Goal: Task Accomplishment & Management: Use online tool/utility

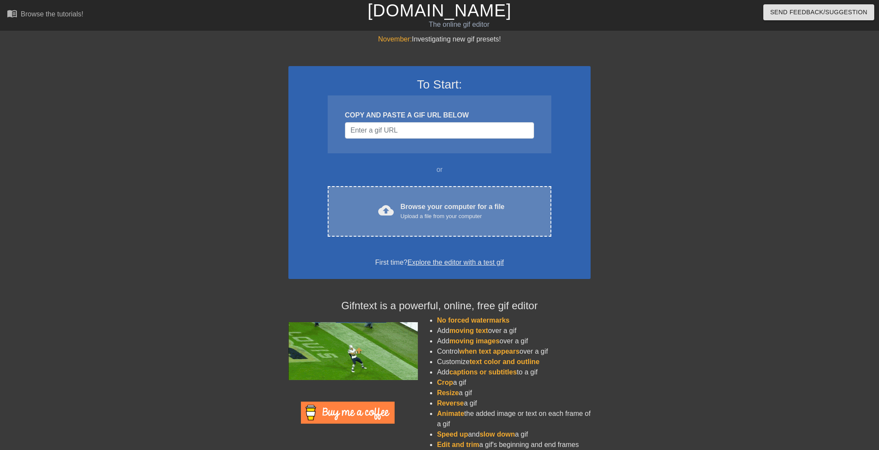
click at [472, 208] on div "Browse your computer for a file Upload a file from your computer" at bounding box center [453, 211] width 104 height 19
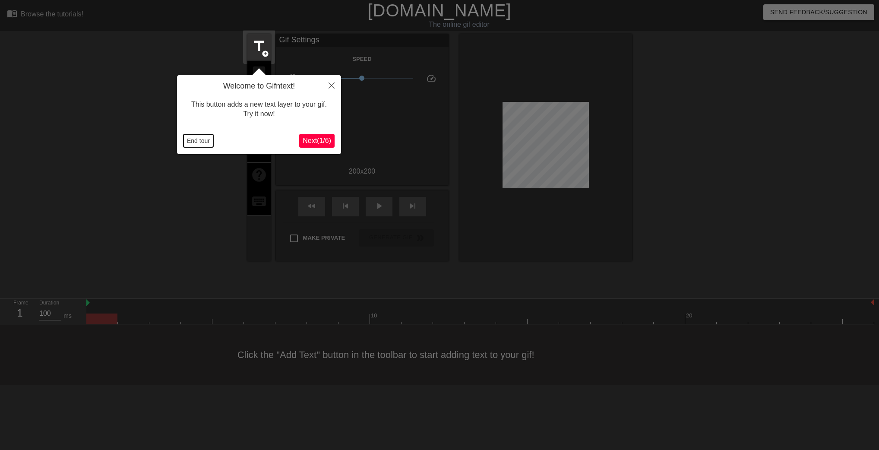
click at [192, 141] on button "End tour" at bounding box center [198, 140] width 30 height 13
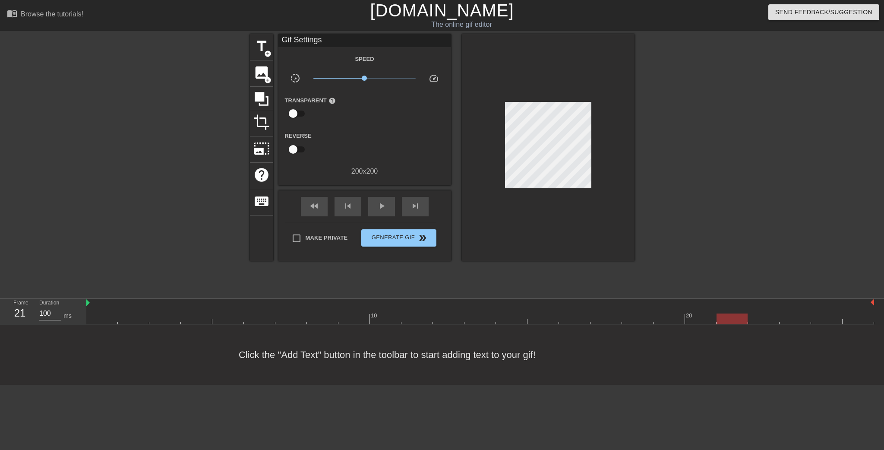
drag, startPoint x: 117, startPoint y: 318, endPoint x: 730, endPoint y: 310, distance: 613.0
click at [730, 310] on div "10 20" at bounding box center [480, 311] width 788 height 25
click at [262, 55] on div "title add_circle" at bounding box center [261, 47] width 23 height 26
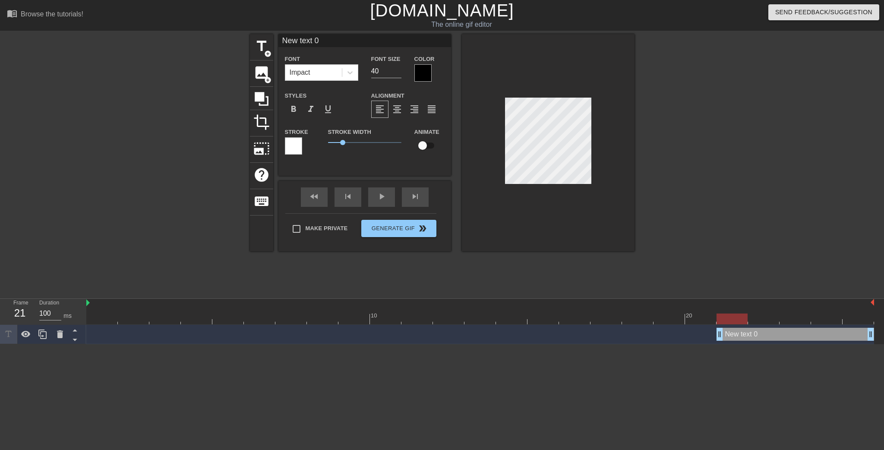
scroll to position [1, 2]
type input "New text"
type textarea "New text"
type input "New text"
type textarea "New text"
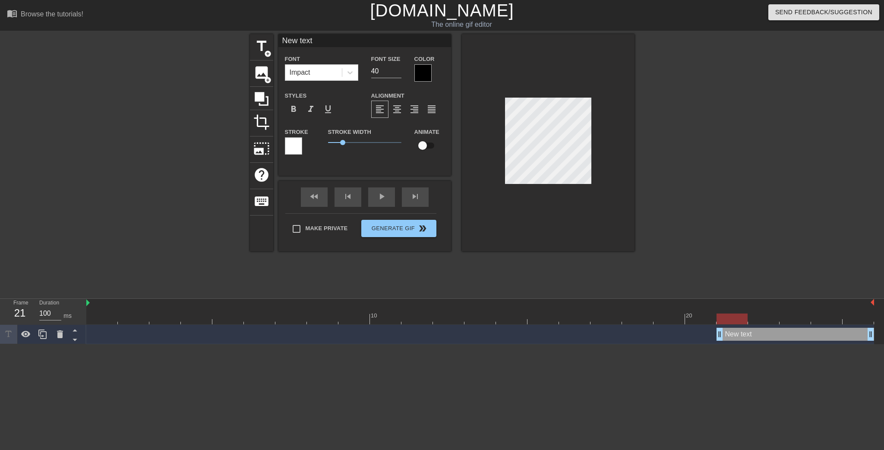
type input "New tex"
type textarea "New tex"
type input "New te"
type textarea "New te"
type input "New t"
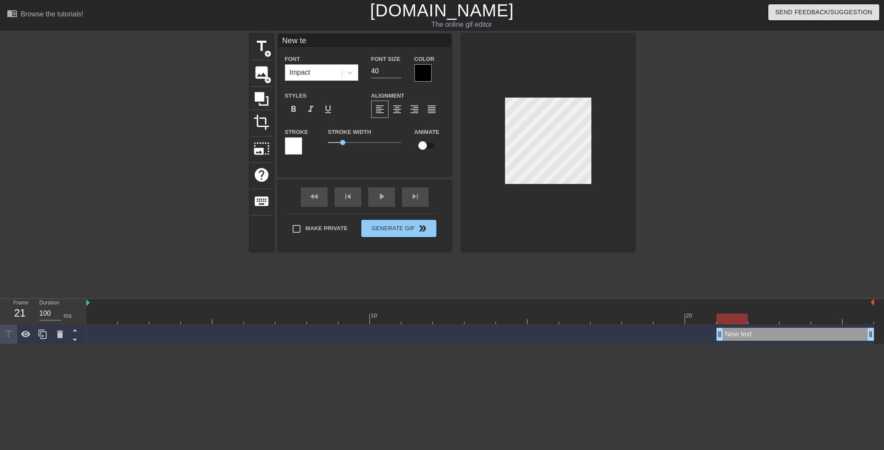
type textarea "New t"
type input "New"
type textarea "New"
type input "New"
type textarea "New"
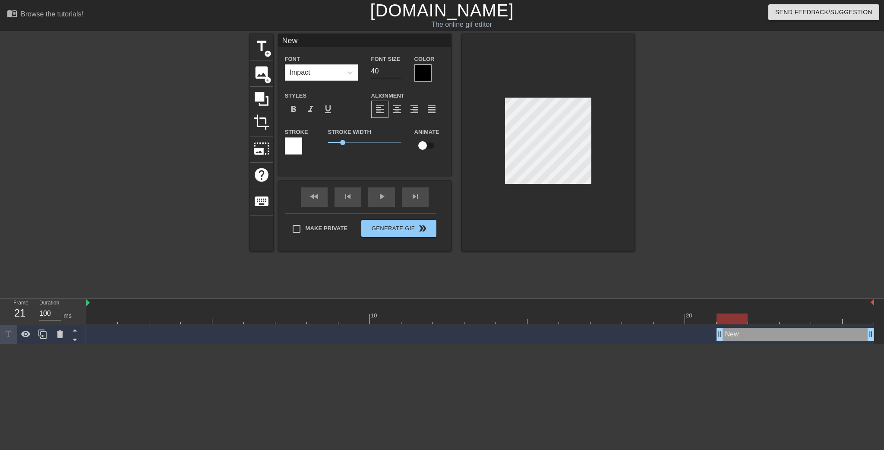
type input "Ne"
type textarea "Ne"
type input "N"
type textarea "N"
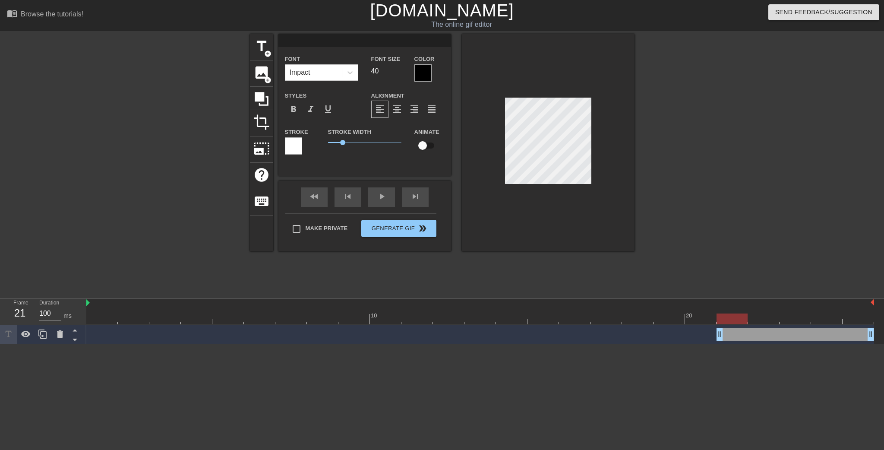
type input "ㄒ"
type textarea "ㄒ"
type input "ㄒㄧ"
type textarea "ㄒㄧ"
type input "ㄒㄧㄥ"
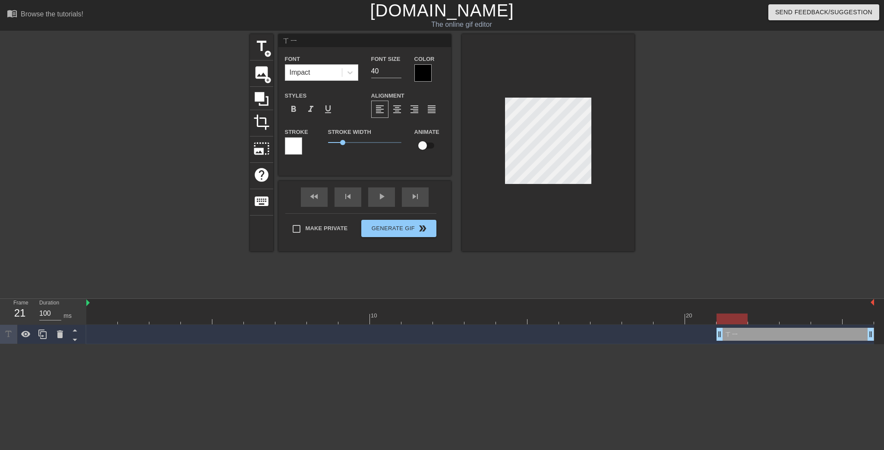
type textarea "ㄒㄧㄥ"
type input "興"
type textarea "興"
type input "興ㄅ"
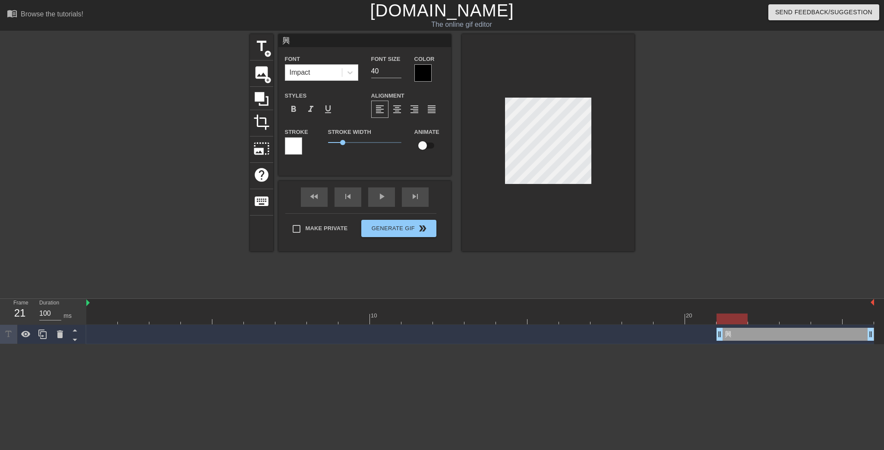
type textarea "興ㄅ"
type input "興ㄅㄠ"
type textarea "興ㄅㄠ"
type input "星報"
type textarea "星報"
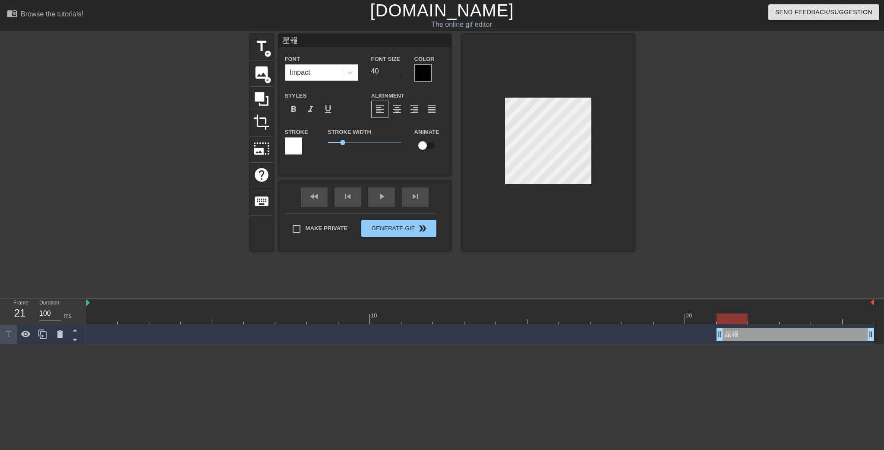
type input "星爆"
type textarea "星爆"
click at [297, 148] on div at bounding box center [293, 145] width 17 height 17
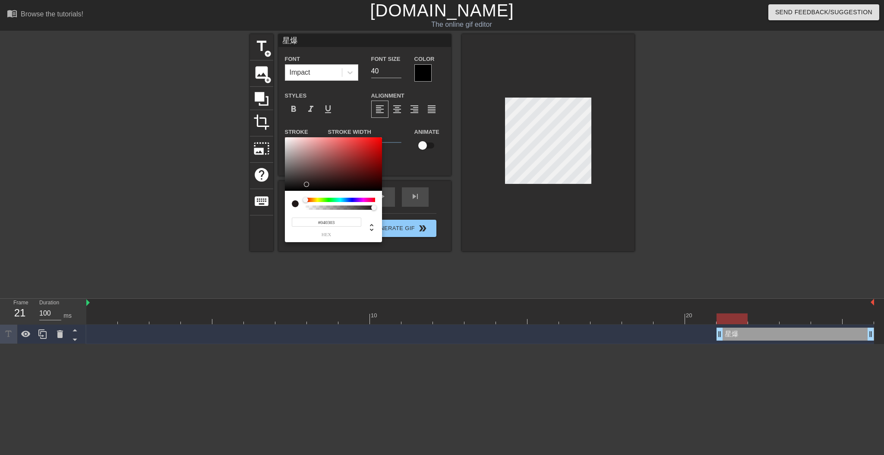
type input "#000000"
drag, startPoint x: 312, startPoint y: 163, endPoint x: 234, endPoint y: 251, distance: 117.1
click at [234, 251] on div "#000000 hex" at bounding box center [442, 227] width 884 height 455
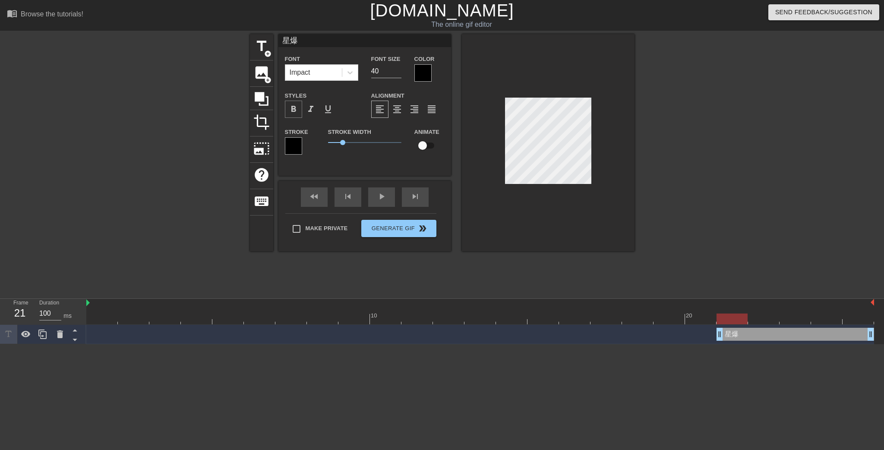
click at [299, 111] on div "format_bold" at bounding box center [293, 109] width 17 height 17
click at [298, 110] on span "format_bold" at bounding box center [293, 109] width 10 height 10
click at [424, 73] on div at bounding box center [422, 72] width 17 height 17
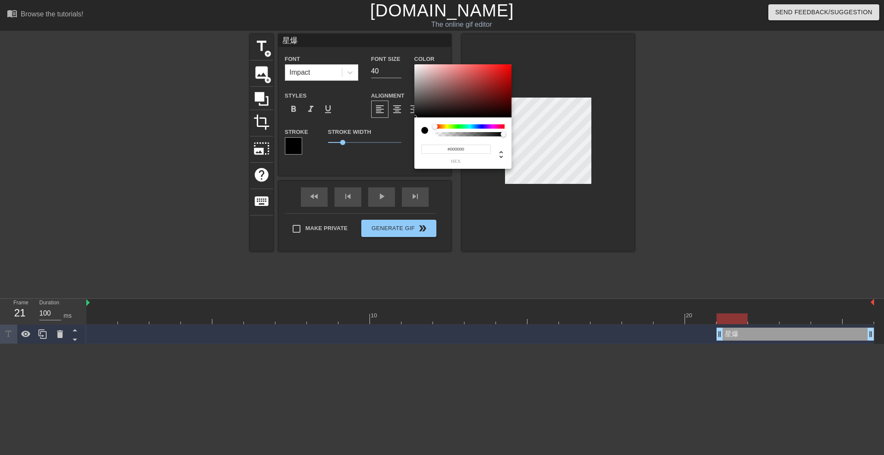
type input "#D7C2C2"
click at [424, 73] on div at bounding box center [462, 91] width 97 height 54
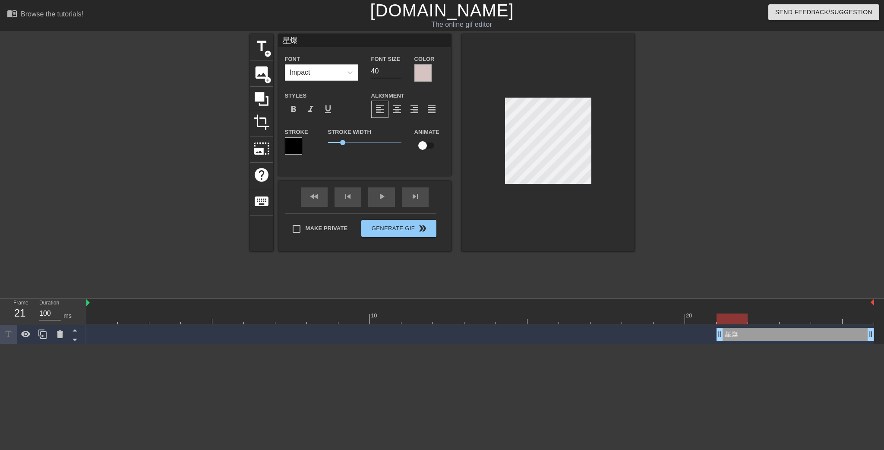
click at [422, 72] on div at bounding box center [422, 72] width 17 height 17
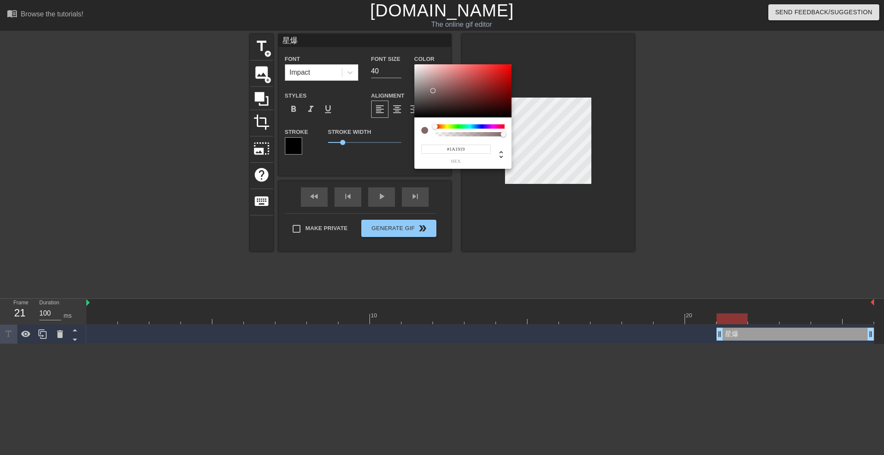
type input "#000000"
drag, startPoint x: 433, startPoint y: 88, endPoint x: 390, endPoint y: 141, distance: 68.4
click at [390, 140] on div "#000000 hex" at bounding box center [442, 227] width 884 height 455
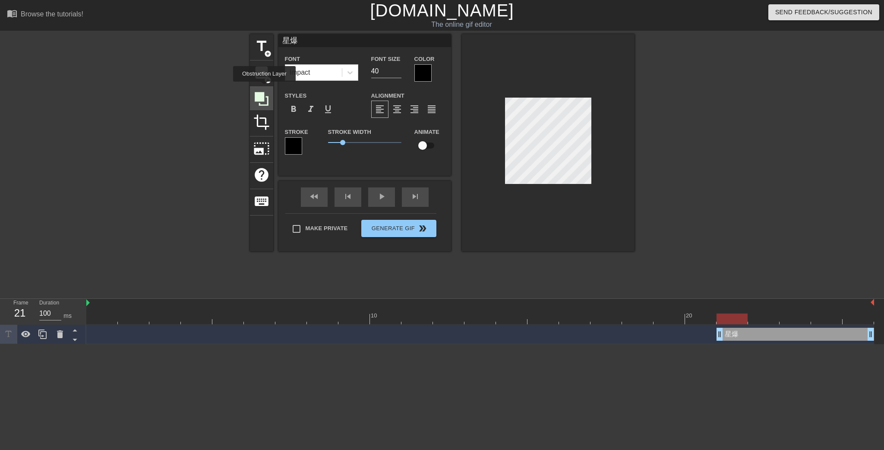
click at [264, 88] on div at bounding box center [261, 98] width 23 height 23
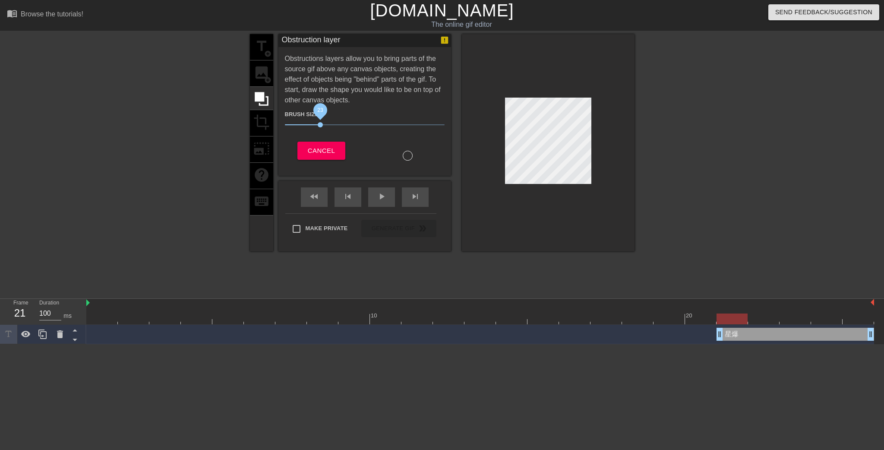
drag, startPoint x: 332, startPoint y: 123, endPoint x: 319, endPoint y: 126, distance: 13.2
click at [319, 126] on span "23" at bounding box center [320, 124] width 5 height 5
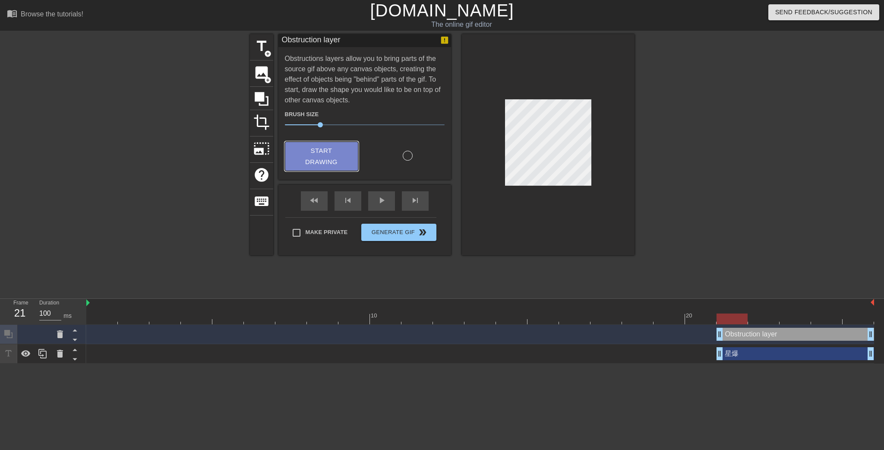
click at [308, 154] on span "Start Drawing" at bounding box center [321, 156] width 53 height 23
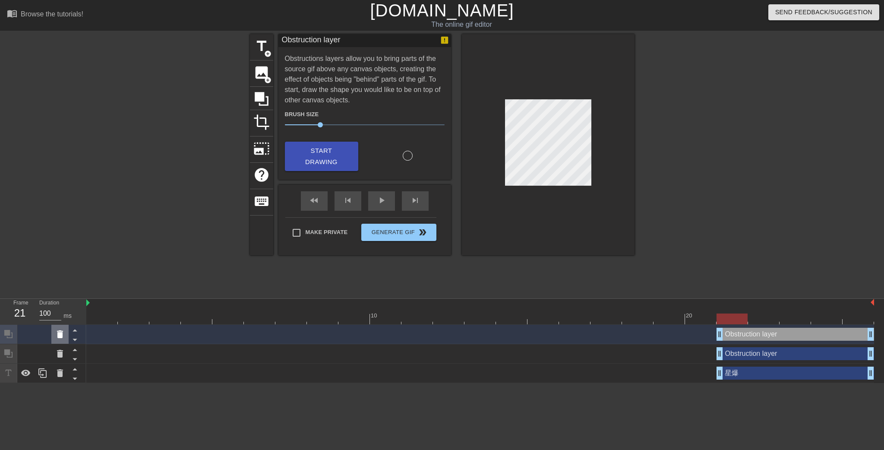
click at [59, 333] on icon at bounding box center [60, 334] width 6 height 8
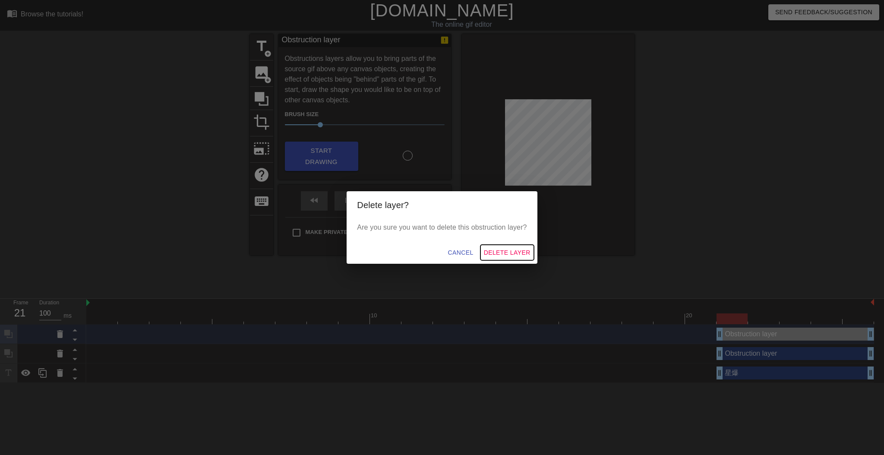
click at [521, 247] on span "Delete Layer" at bounding box center [507, 252] width 47 height 11
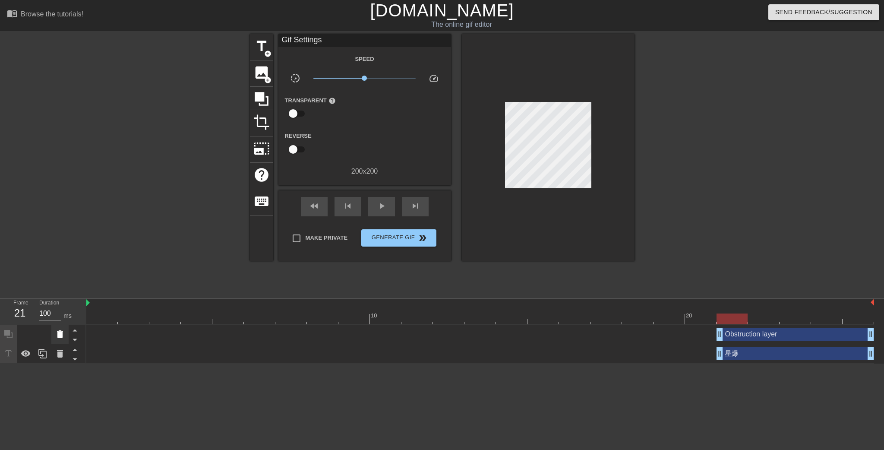
click at [60, 336] on icon at bounding box center [60, 334] width 6 height 8
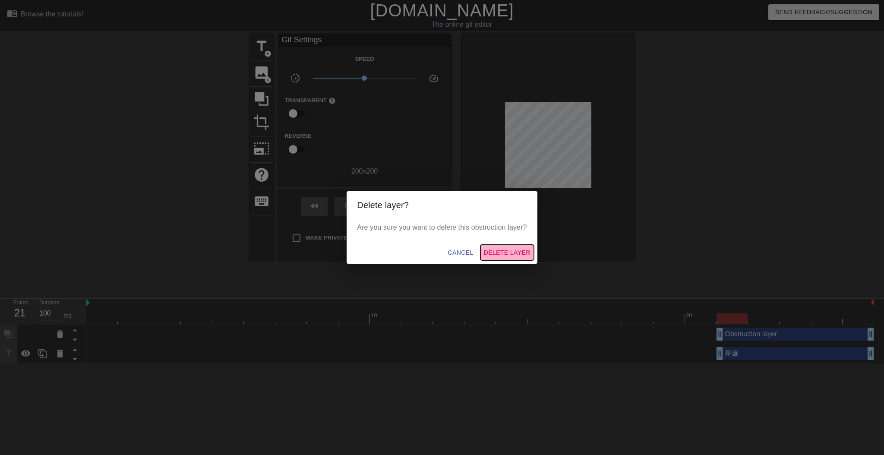
click at [497, 249] on span "Delete Layer" at bounding box center [507, 252] width 47 height 11
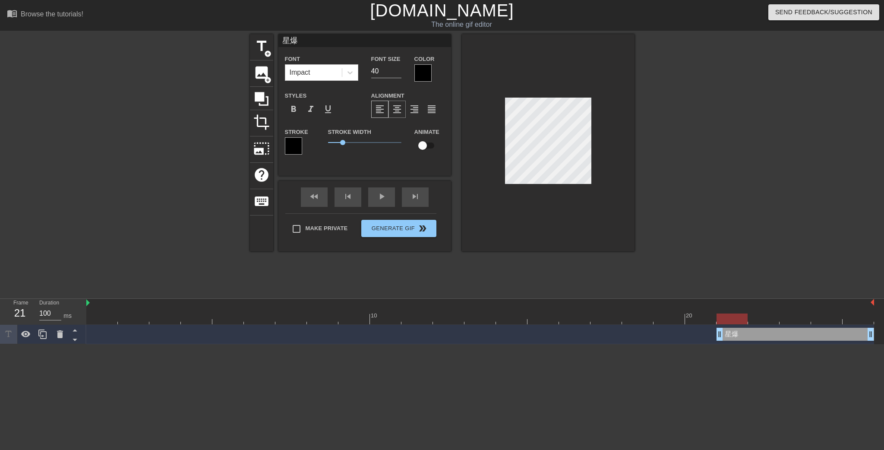
click at [401, 112] on span "format_align_center" at bounding box center [397, 109] width 10 height 10
click at [420, 73] on div at bounding box center [422, 72] width 17 height 17
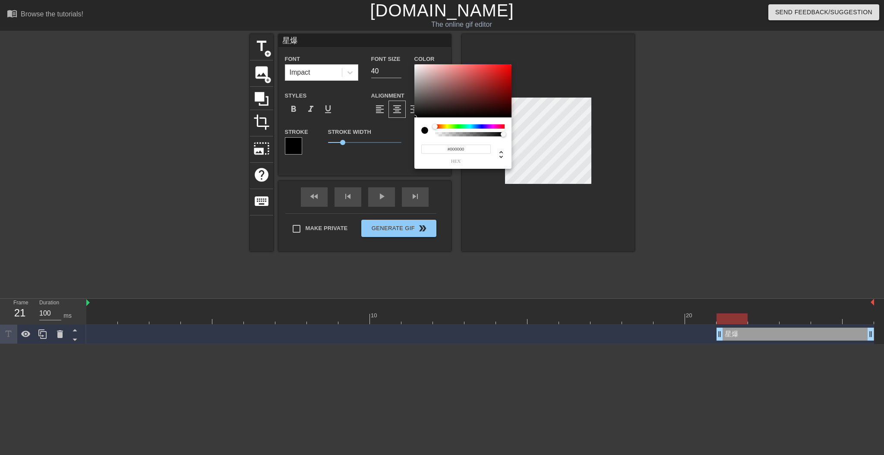
type input "#D7CBCB"
click at [420, 73] on div at bounding box center [462, 91] width 97 height 54
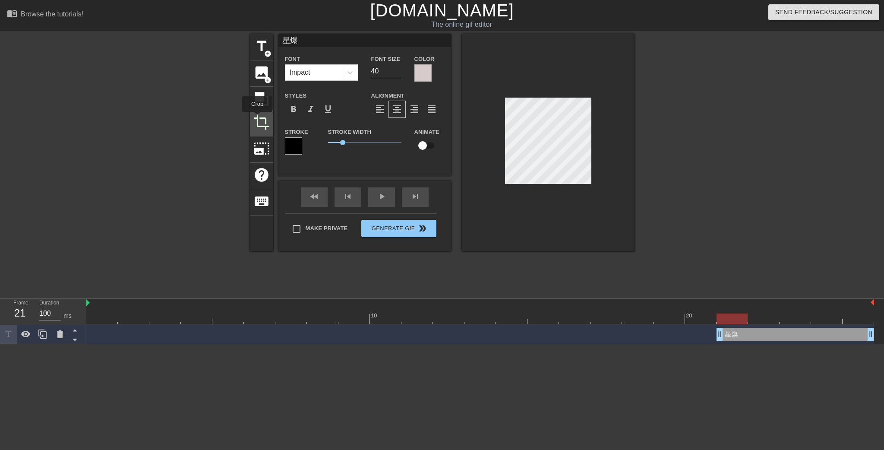
click at [257, 118] on span "crop" at bounding box center [261, 122] width 16 height 16
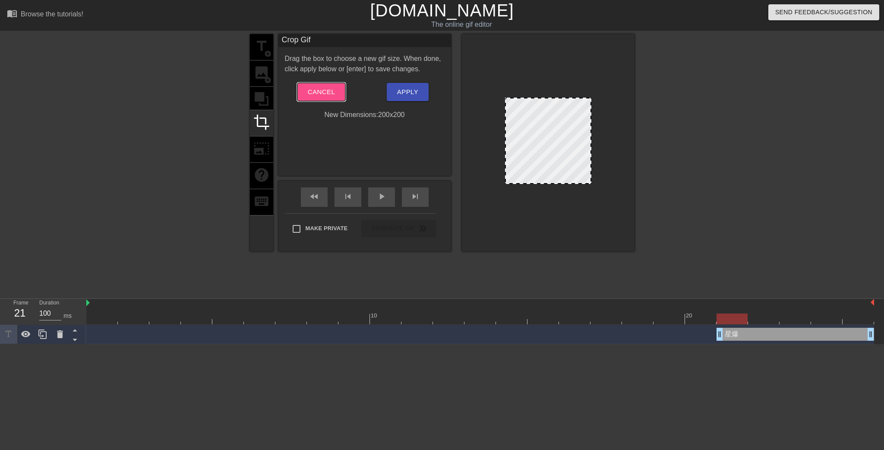
click at [328, 93] on span "Cancel" at bounding box center [321, 91] width 27 height 11
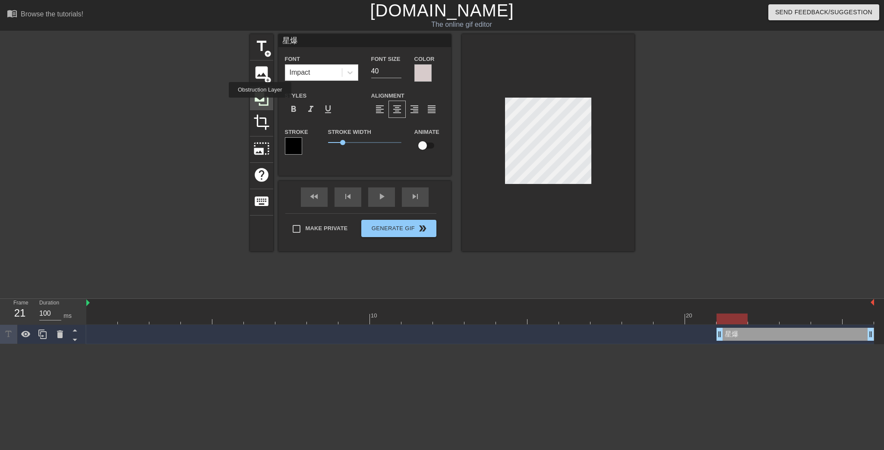
click at [259, 104] on icon at bounding box center [262, 99] width 14 height 14
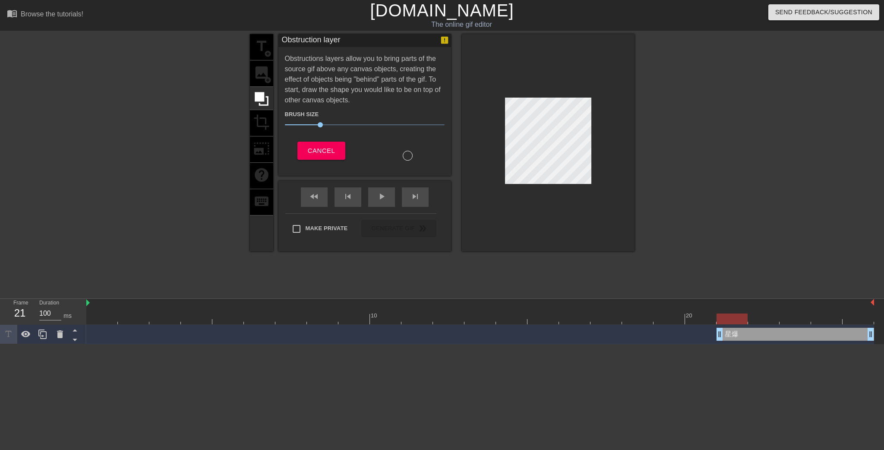
drag, startPoint x: 283, startPoint y: 57, endPoint x: 310, endPoint y: 81, distance: 36.4
click at [311, 81] on div "Obstruction layer Obstructions layers allow you to bring parts of the source gi…" at bounding box center [364, 105] width 173 height 142
click at [303, 77] on div "Obstructions layers allow you to bring parts of the source gif above any canvas…" at bounding box center [365, 107] width 160 height 107
drag, startPoint x: 318, startPoint y: 123, endPoint x: 295, endPoint y: 125, distance: 22.5
click at [295, 125] on span "8" at bounding box center [296, 124] width 5 height 5
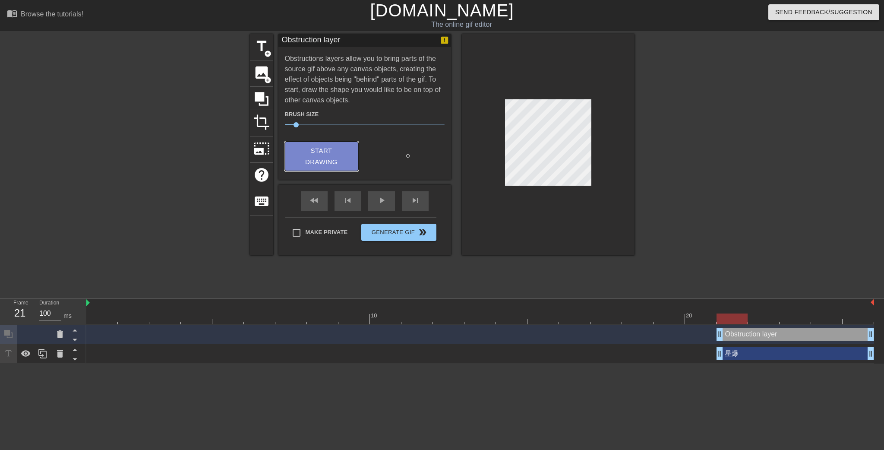
click at [339, 161] on span "Start Drawing" at bounding box center [321, 156] width 53 height 23
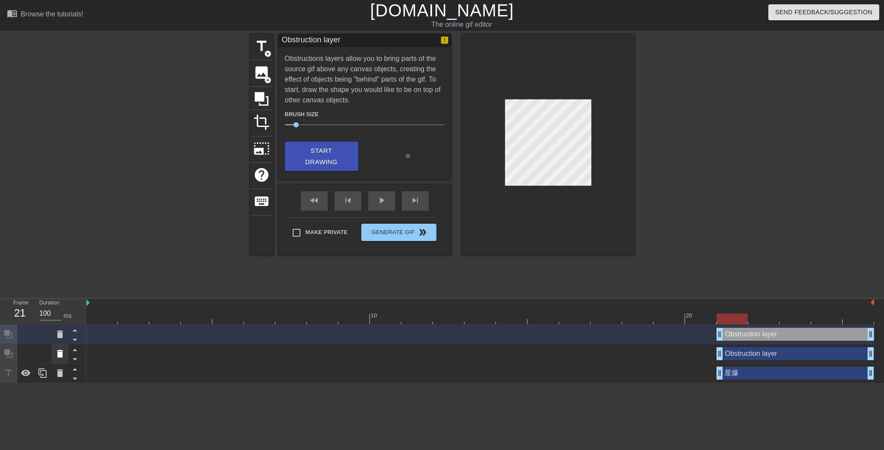
click at [64, 354] on icon at bounding box center [60, 353] width 10 height 10
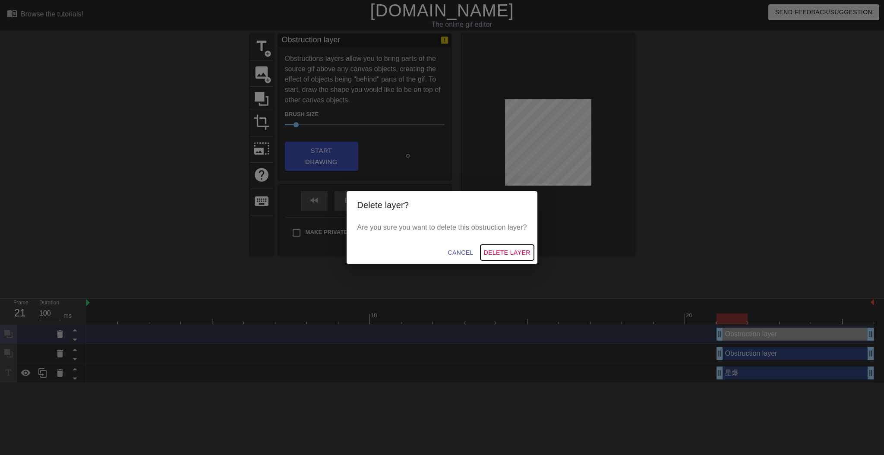
click at [487, 247] on span "Delete Layer" at bounding box center [507, 252] width 47 height 11
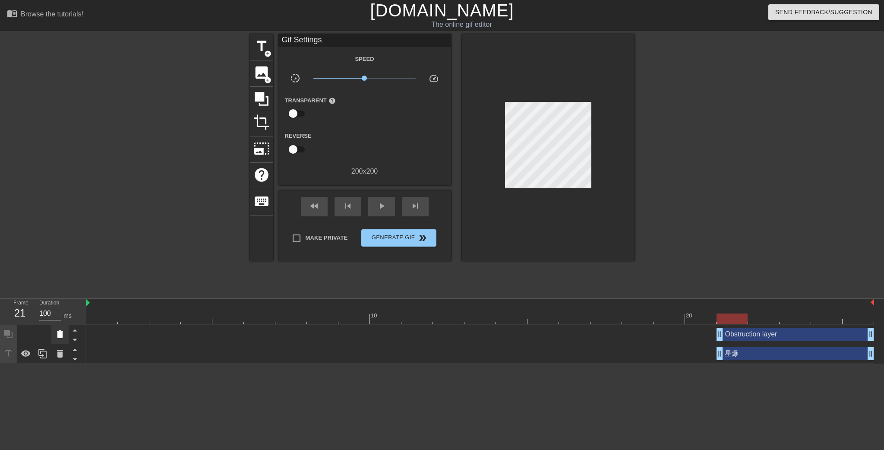
click at [65, 330] on icon at bounding box center [60, 334] width 10 height 10
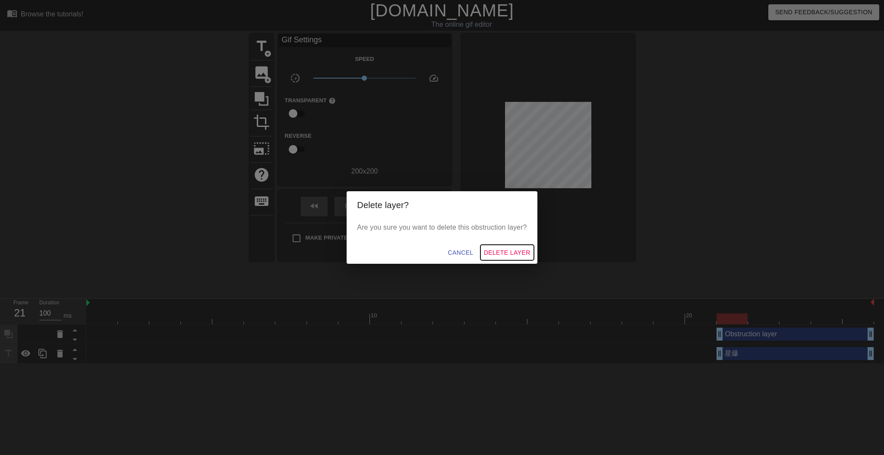
click at [512, 256] on span "Delete Layer" at bounding box center [507, 252] width 47 height 11
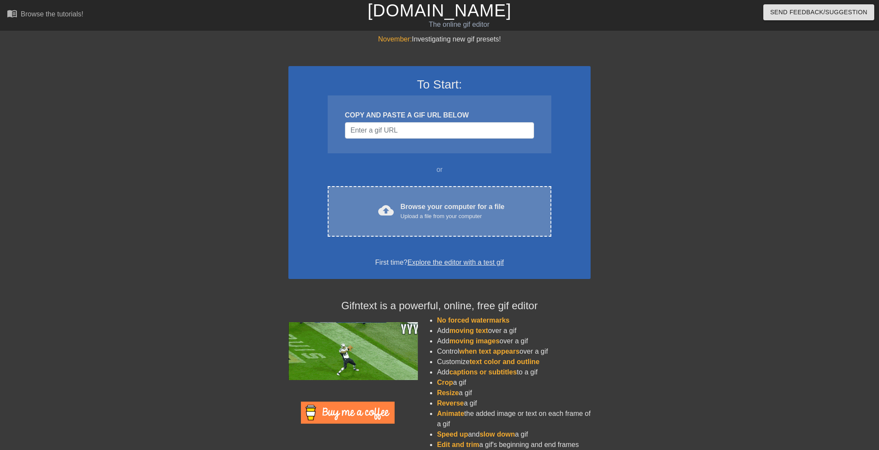
click at [357, 208] on div "cloud_upload Browse your computer for a file Upload a file from your computer" at bounding box center [439, 211] width 187 height 19
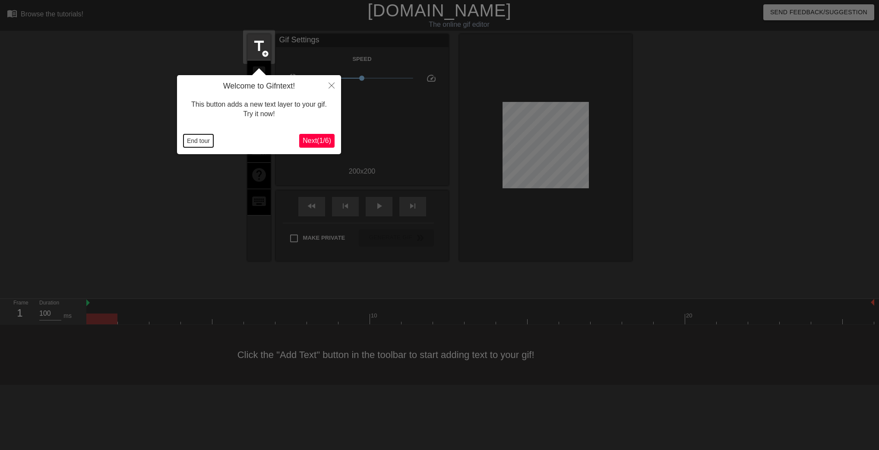
click at [190, 140] on button "End tour" at bounding box center [198, 140] width 30 height 13
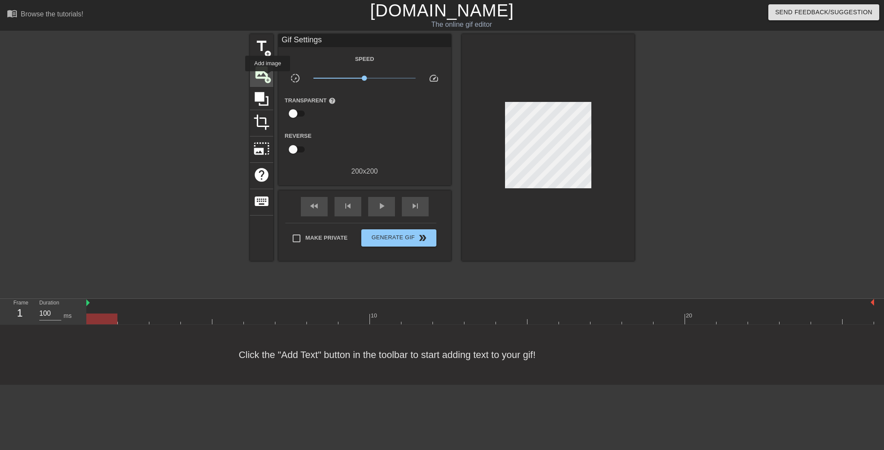
click at [268, 77] on span "add_circle" at bounding box center [267, 79] width 7 height 7
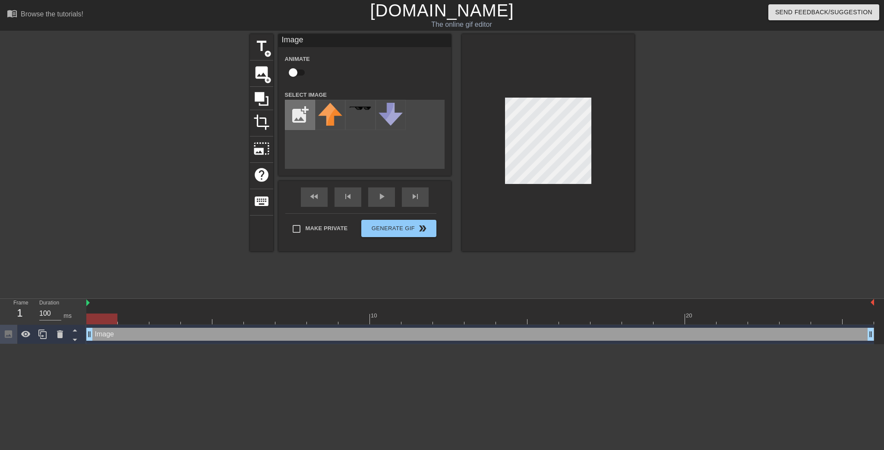
click at [294, 114] on input "file" at bounding box center [299, 114] width 29 height 29
type input "C:\fakepath\螢幕擷取畫面 2025-08-20 223917.png"
drag, startPoint x: 119, startPoint y: 317, endPoint x: 729, endPoint y: 321, distance: 610.3
click at [729, 321] on div at bounding box center [732, 318] width 31 height 11
click at [331, 115] on img at bounding box center [330, 110] width 24 height 15
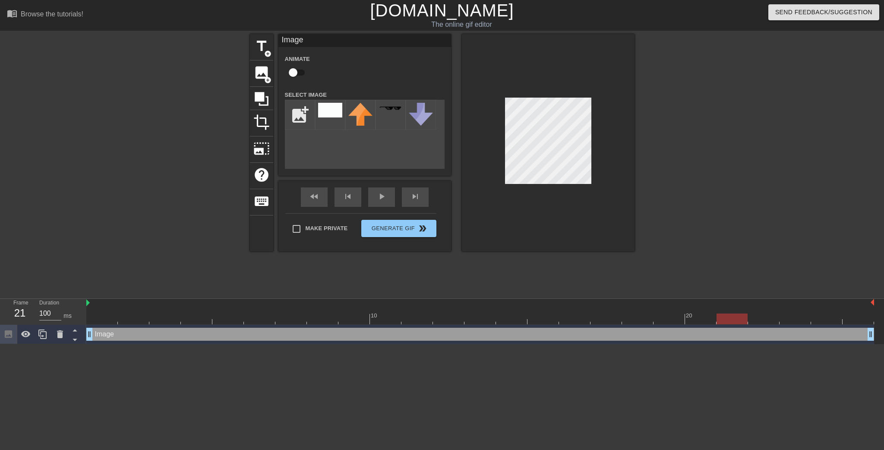
click at [613, 135] on div at bounding box center [548, 142] width 173 height 217
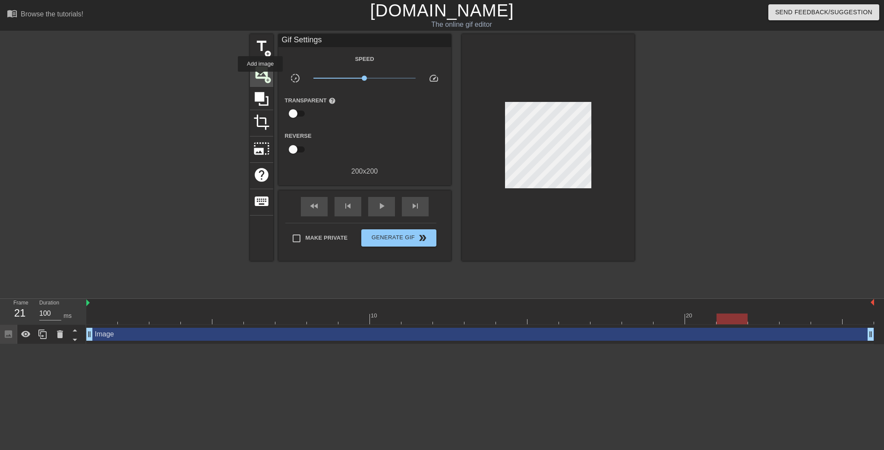
click at [260, 78] on span "image" at bounding box center [261, 72] width 16 height 16
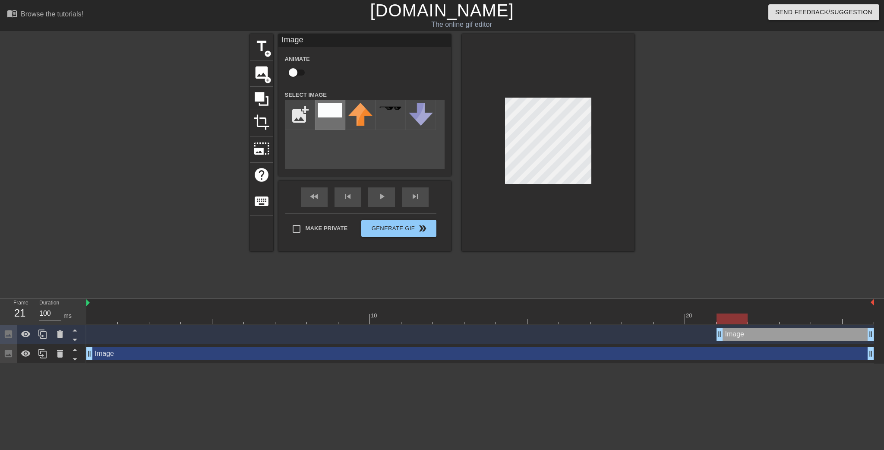
click at [325, 111] on img at bounding box center [330, 110] width 24 height 15
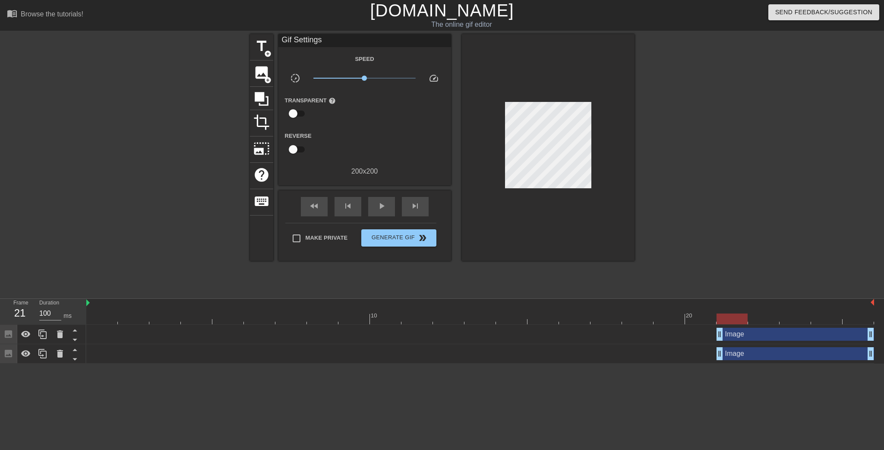
drag, startPoint x: 88, startPoint y: 356, endPoint x: 717, endPoint y: 344, distance: 629.0
click at [717, 344] on div "Image drag_handle drag_handle" at bounding box center [480, 353] width 788 height 19
click at [267, 44] on span "title" at bounding box center [261, 46] width 16 height 16
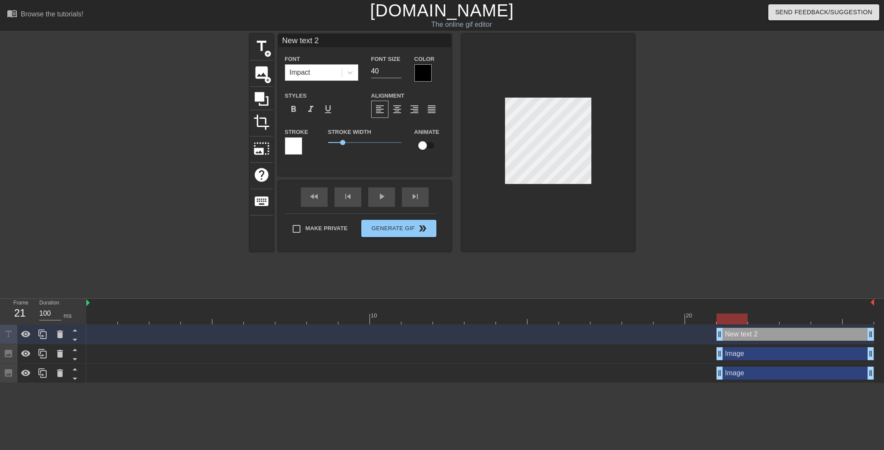
type input "New text"
type textarea "New text"
type input "New text"
type textarea "New text"
type input "New tex"
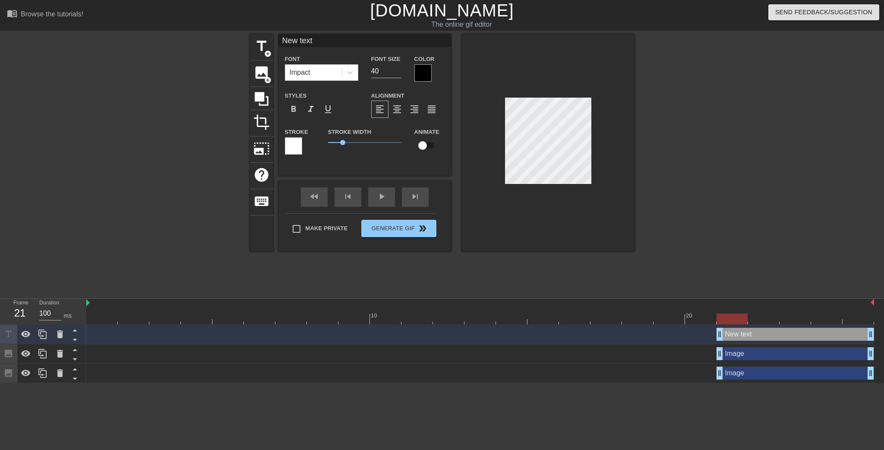
type textarea "New tex"
type input "New te"
type textarea "New te"
type input "New t"
type textarea "New t"
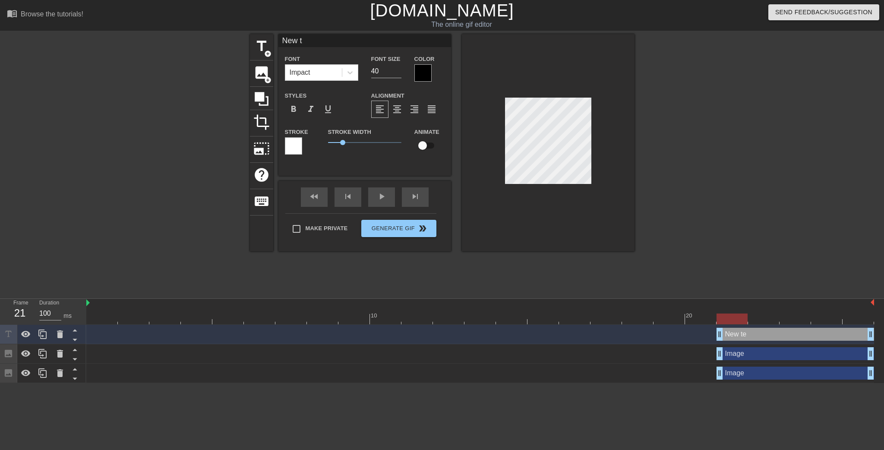
type input "New"
type textarea "New"
type input "New"
type textarea "New"
type input "Ne"
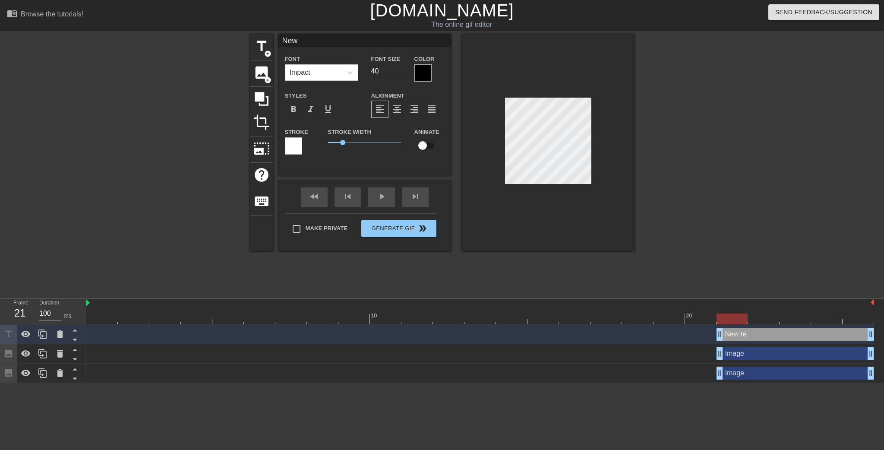
type textarea "Ne"
type input "N"
type textarea "N"
type input "v"
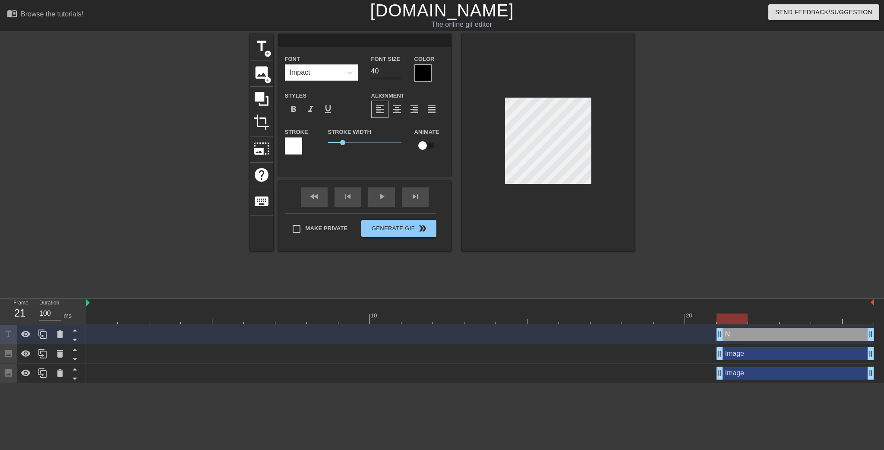
type textarea "v"
type input "vu"
type textarea "vu"
type input "vu/"
type textarea "vu/"
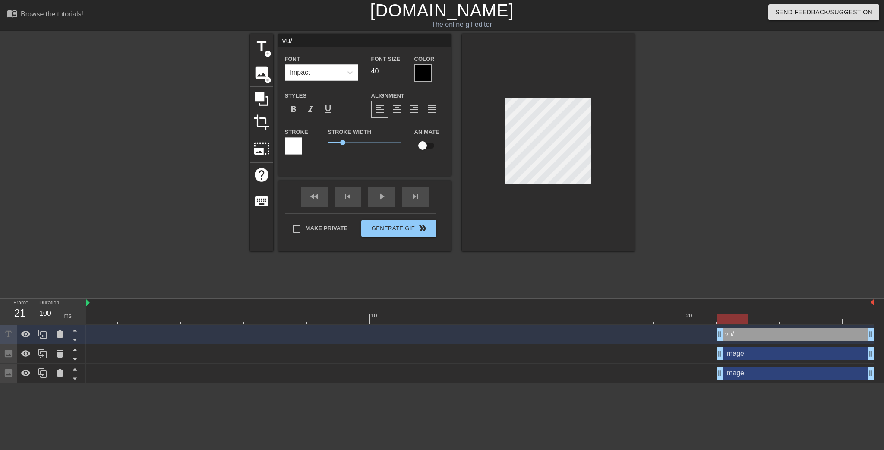
type input "vu"
type textarea "vu"
type input "v"
type textarea "v"
type input "ㄏ"
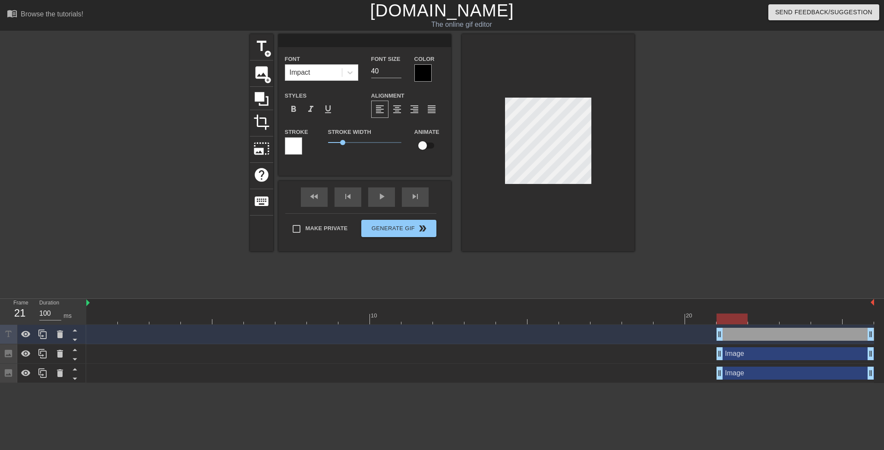
type textarea "ㄏ"
type input "ㄏㄥ"
type textarea "ㄏㄥ"
type input "ㄗㄥ"
type textarea "ㄗㄥ"
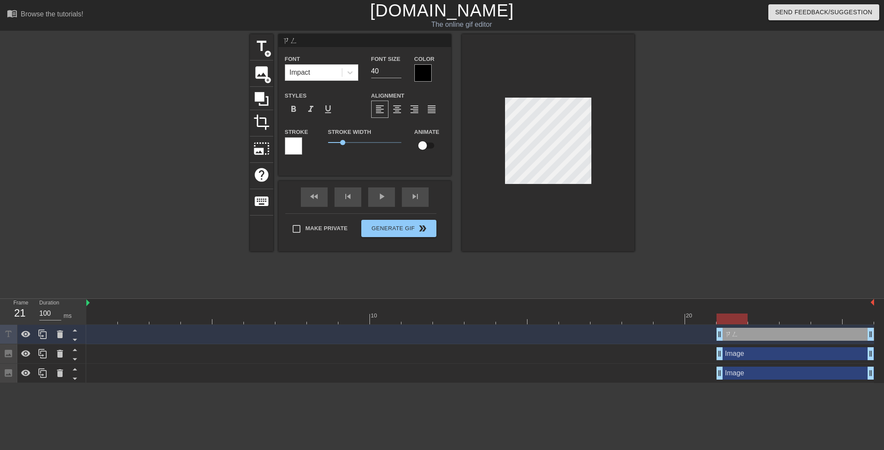
type input "曾"
type textarea "曾"
type input "ㄒ"
type textarea "ㄒ"
type input "ㄒㄥ"
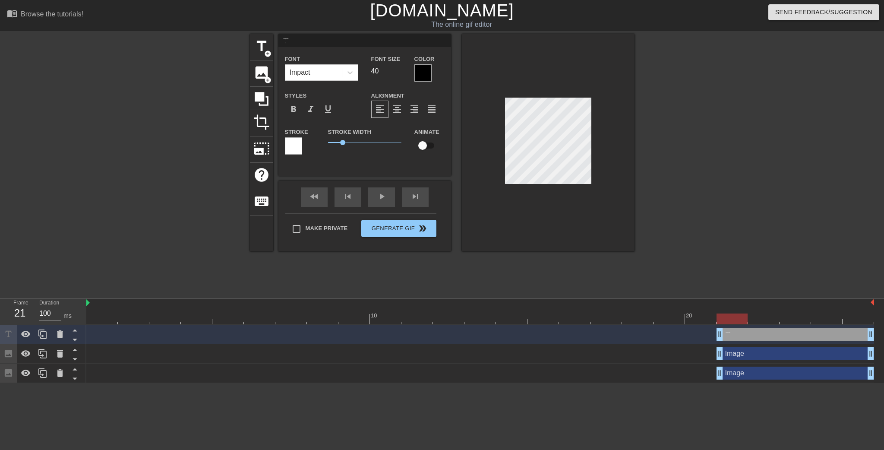
type textarea "ㄒㄥ"
type input "ㄒㄧㄥ"
type textarea "ㄒㄧㄥ"
type input "興"
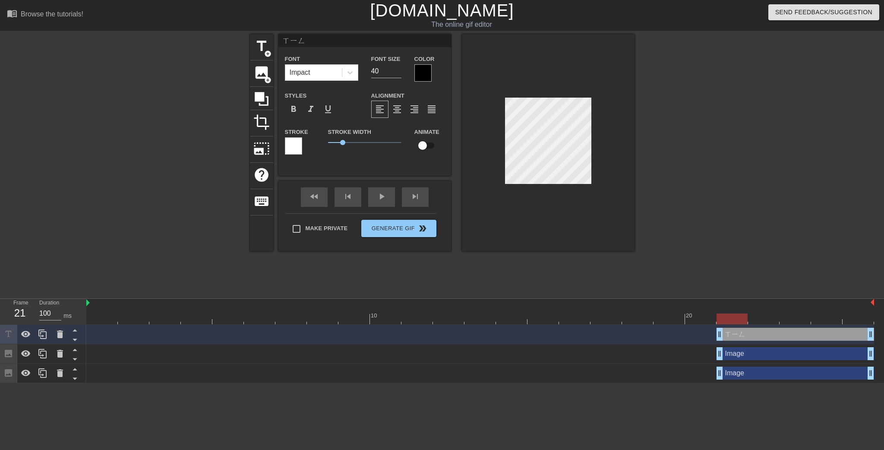
type textarea "興"
type input "興ㄠ"
type textarea "興ㄠ"
type input "興ㄅㄠ"
type textarea "興ㄅㄠ"
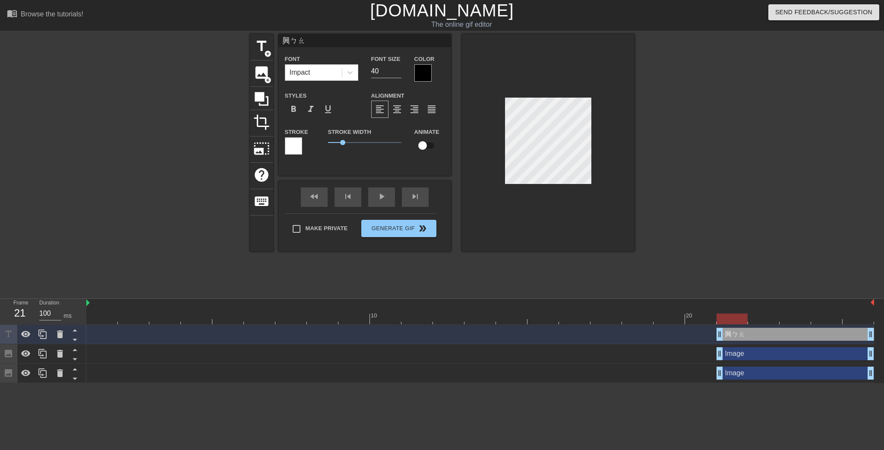
type input "興爆"
type textarea "興爆"
type input "星爆"
type textarea "星爆"
click at [294, 111] on span "format_bold" at bounding box center [293, 109] width 10 height 10
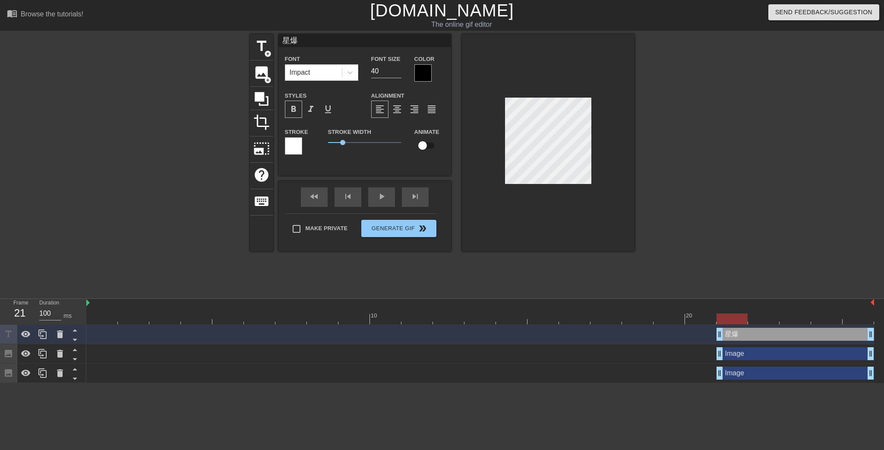
scroll to position [1, 1]
drag, startPoint x: 342, startPoint y: 142, endPoint x: 328, endPoint y: 141, distance: 13.8
click at [328, 141] on span "0.05" at bounding box center [328, 142] width 5 height 5
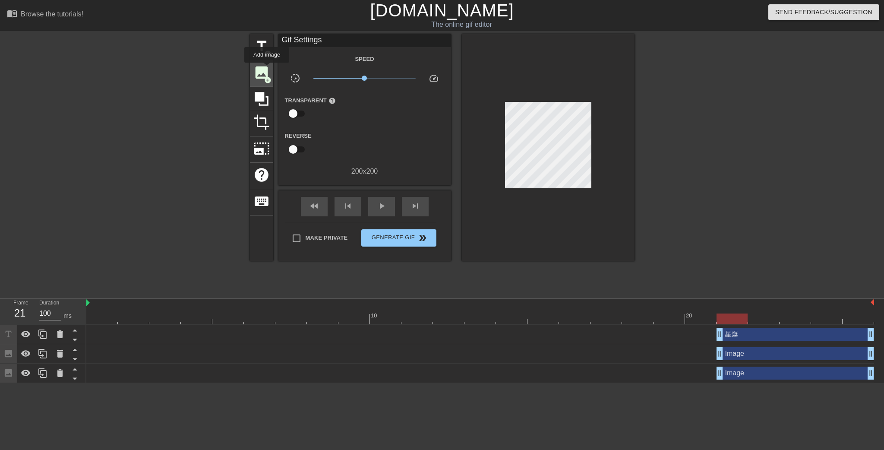
click at [267, 69] on span "image" at bounding box center [261, 72] width 16 height 16
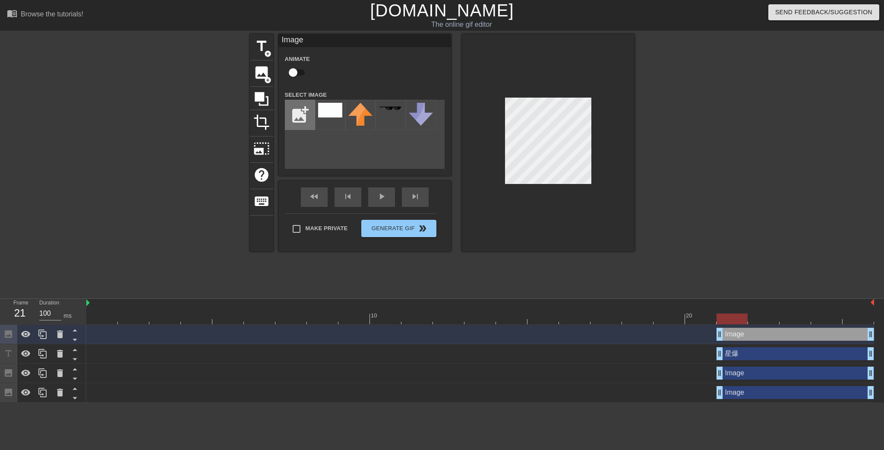
click at [294, 114] on input "file" at bounding box center [299, 114] width 29 height 29
click at [301, 114] on input "file" at bounding box center [299, 114] width 29 height 29
click at [302, 110] on input "file" at bounding box center [299, 114] width 29 height 29
type input "C:\fakepath\12a001e88363344027241eefd506dea0.png"
click at [324, 114] on img at bounding box center [330, 110] width 24 height 14
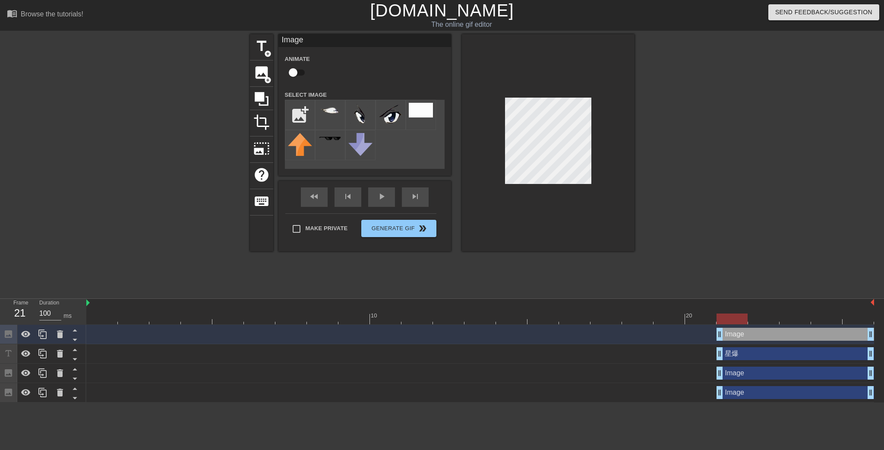
click at [591, 164] on div at bounding box center [548, 142] width 173 height 217
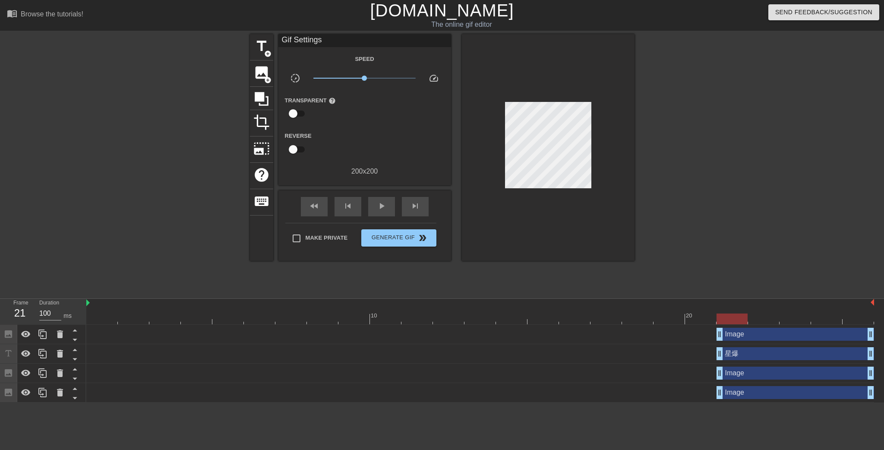
click at [613, 173] on div at bounding box center [548, 147] width 173 height 227
click at [254, 76] on span "image" at bounding box center [261, 72] width 16 height 16
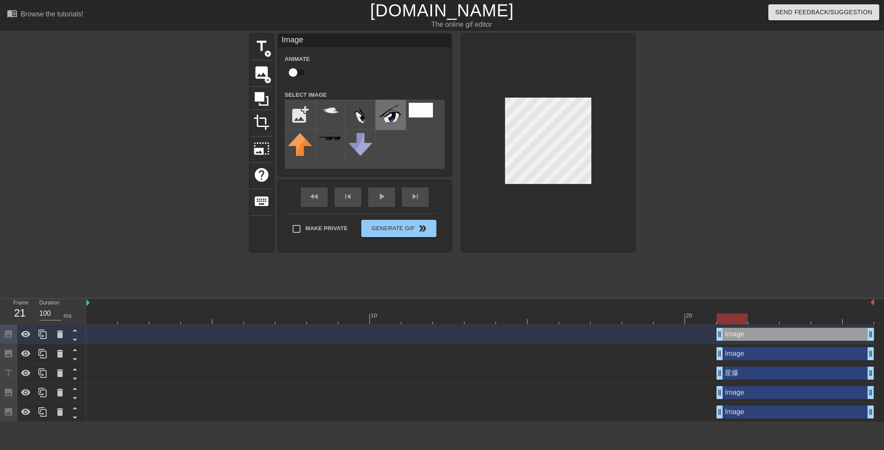
click at [392, 119] on img at bounding box center [391, 114] width 24 height 23
click at [603, 166] on div at bounding box center [548, 142] width 173 height 217
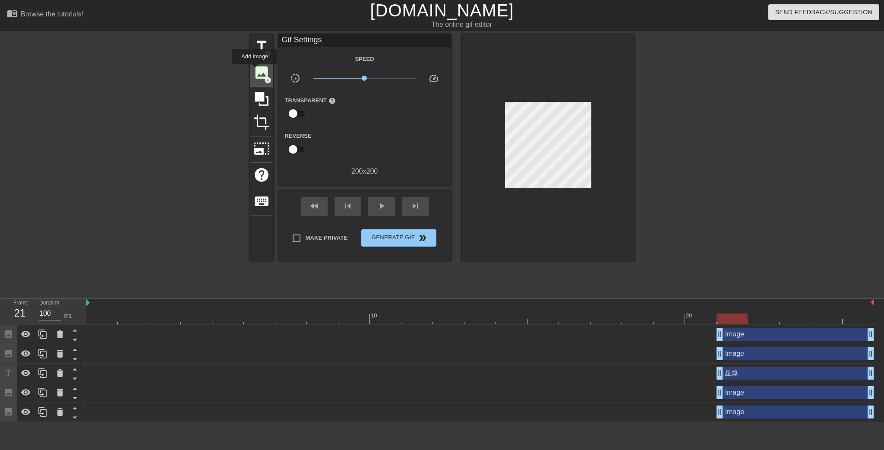
click at [255, 70] on span "image" at bounding box center [261, 72] width 16 height 16
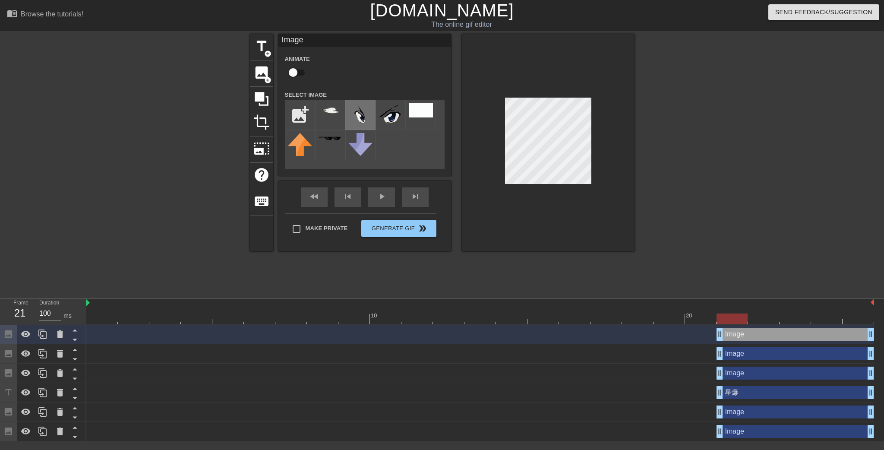
click at [361, 111] on img at bounding box center [360, 115] width 24 height 24
drag, startPoint x: 388, startPoint y: 119, endPoint x: 394, endPoint y: 121, distance: 5.5
click at [388, 119] on img at bounding box center [391, 114] width 24 height 23
click at [597, 143] on div at bounding box center [548, 142] width 173 height 217
click at [597, 138] on div at bounding box center [548, 142] width 173 height 217
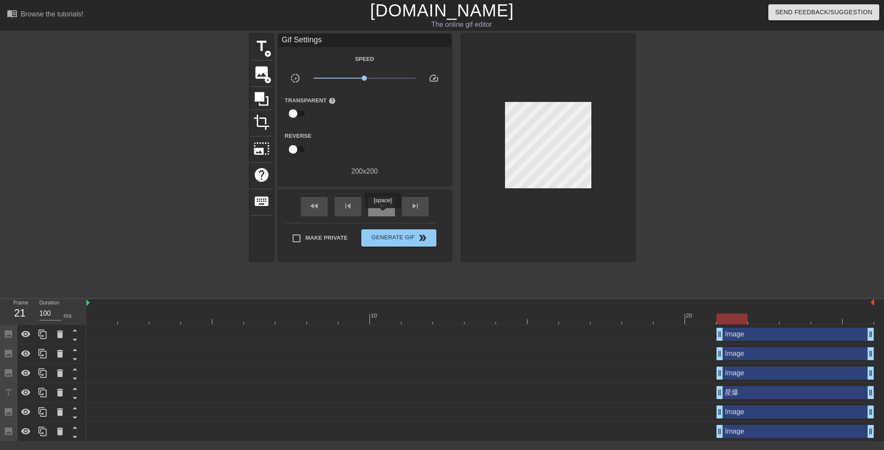
click at [382, 214] on div "play_arrow" at bounding box center [381, 206] width 27 height 19
click at [423, 238] on span "double_arrow" at bounding box center [422, 238] width 10 height 10
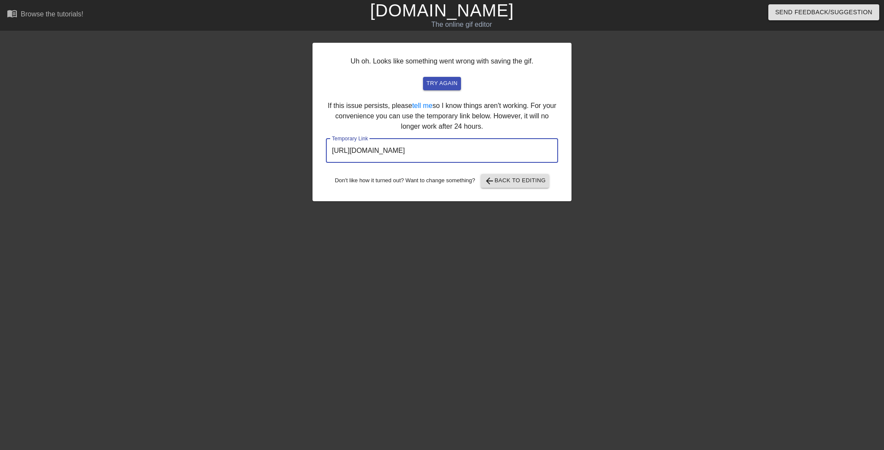
drag, startPoint x: 519, startPoint y: 152, endPoint x: 246, endPoint y: 145, distance: 273.8
click at [246, 145] on div "Uh oh. Looks like something went wrong with saving the gif. try again If this i…" at bounding box center [442, 163] width 884 height 259
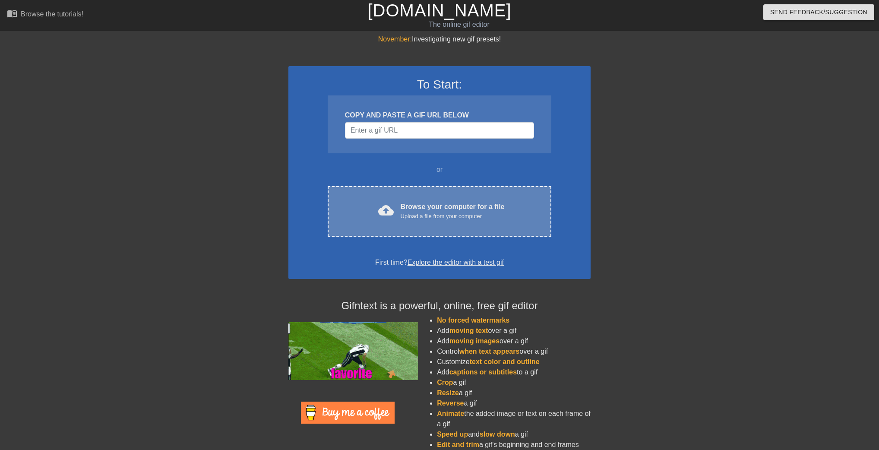
click at [391, 186] on div "cloud_upload Browse your computer for a file Upload a file from your computer C…" at bounding box center [440, 211] width 224 height 51
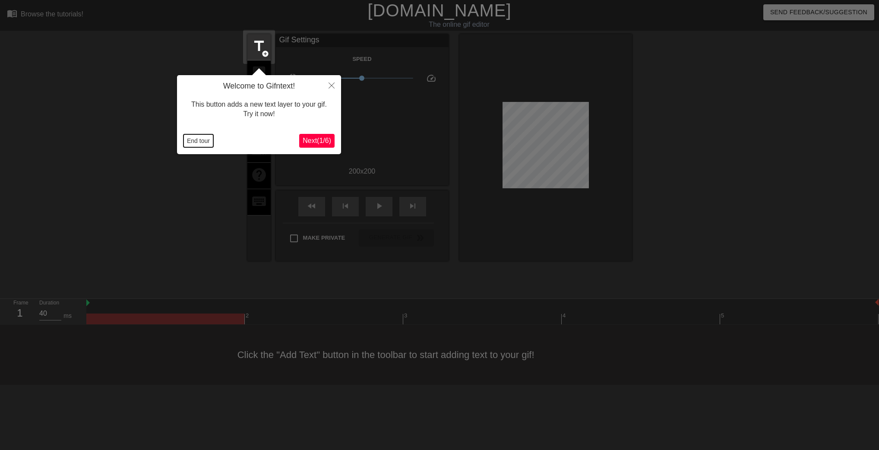
click at [185, 138] on button "End tour" at bounding box center [198, 140] width 30 height 13
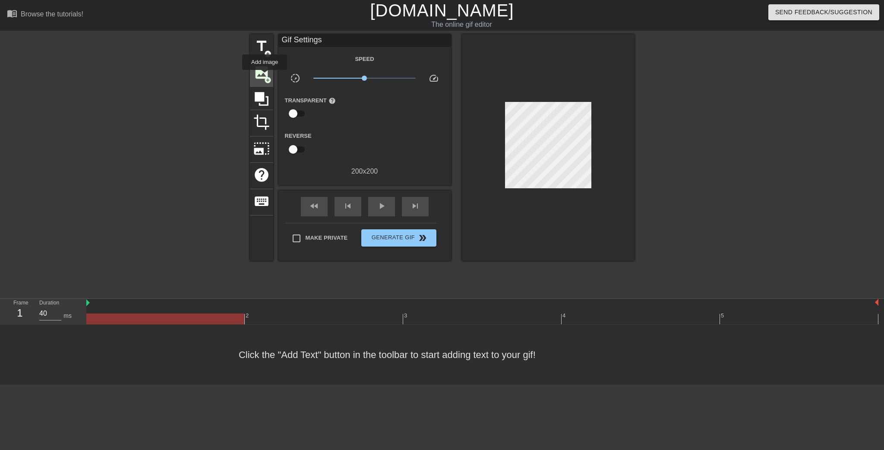
click at [263, 75] on span "image" at bounding box center [261, 72] width 16 height 16
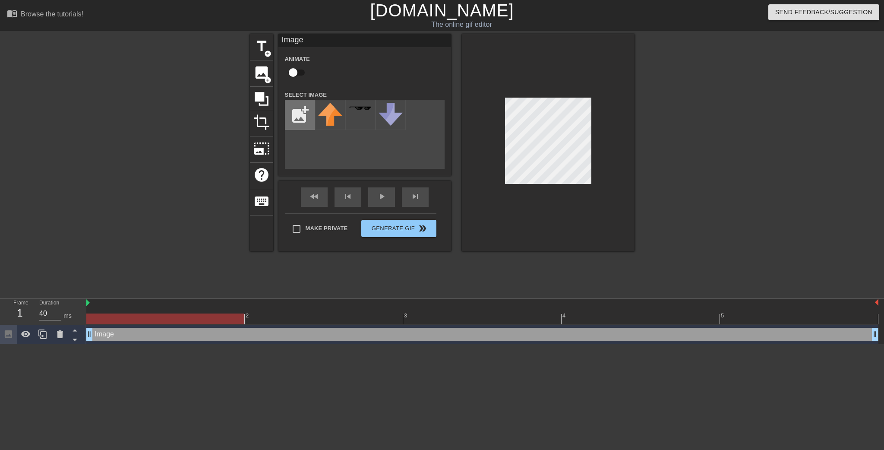
click at [288, 115] on input "file" at bounding box center [299, 114] width 29 height 29
click at [257, 76] on span "image" at bounding box center [261, 72] width 16 height 16
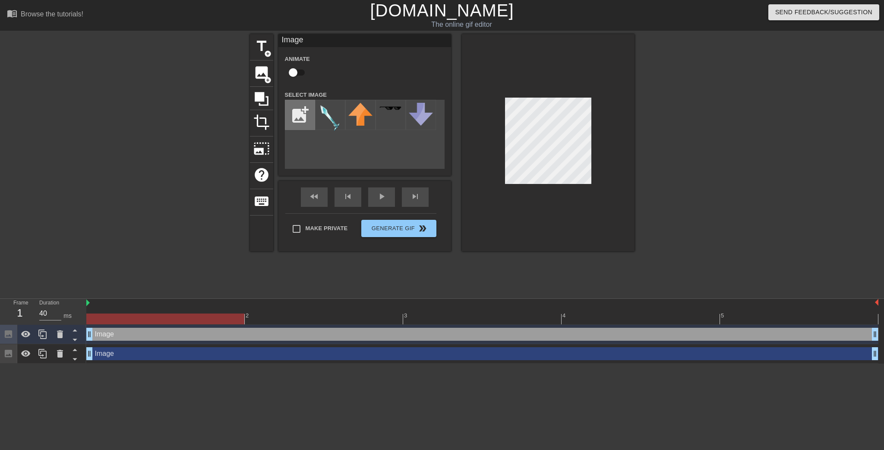
click at [286, 110] on input "file" at bounding box center [299, 114] width 29 height 29
type input "C:\fakepath\46e6ba6877f032148f9462d74624b239.png"
click at [363, 126] on img at bounding box center [360, 117] width 24 height 29
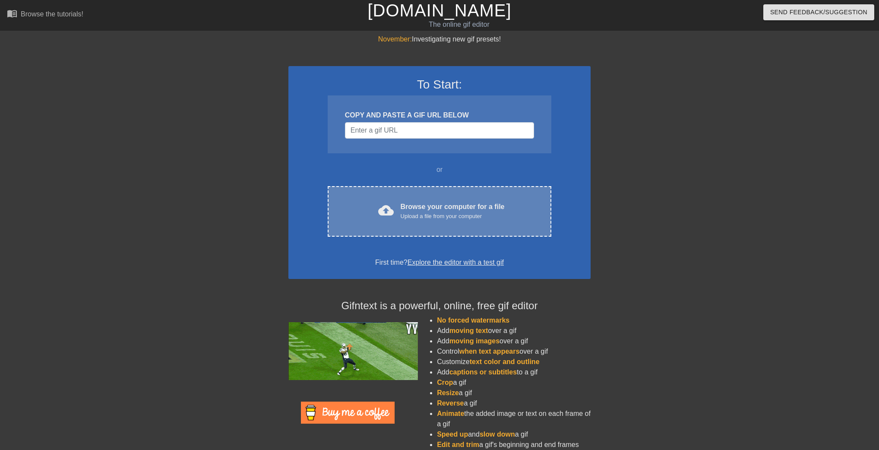
click at [399, 196] on div "cloud_upload Browse your computer for a file Upload a file from your computer C…" at bounding box center [440, 211] width 224 height 51
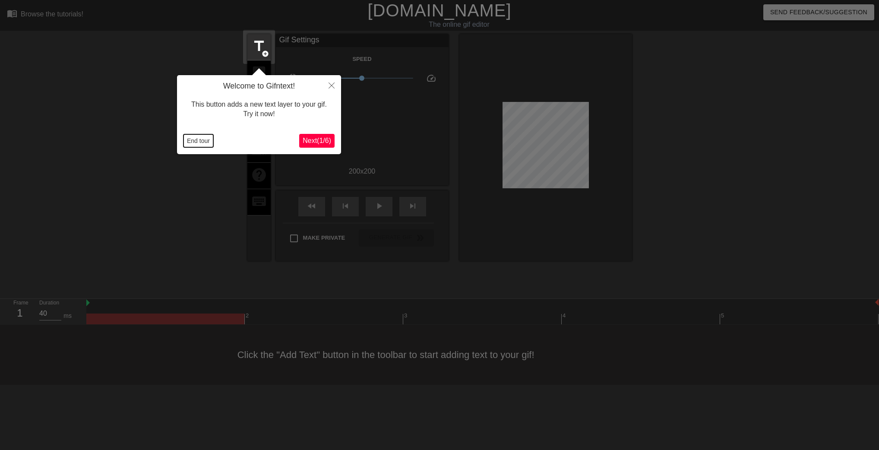
drag, startPoint x: 192, startPoint y: 142, endPoint x: 276, endPoint y: 145, distance: 84.3
click at [192, 142] on button "End tour" at bounding box center [198, 140] width 30 height 13
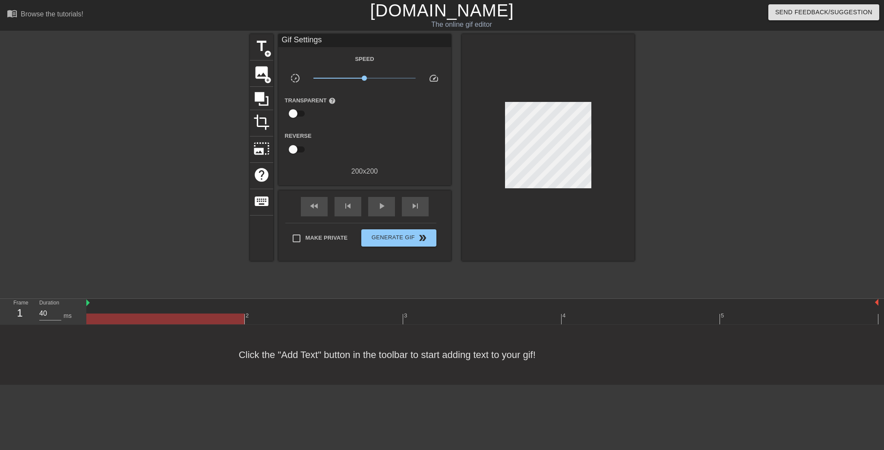
click at [695, 200] on div at bounding box center [709, 163] width 129 height 259
click at [258, 68] on span "image" at bounding box center [261, 72] width 16 height 16
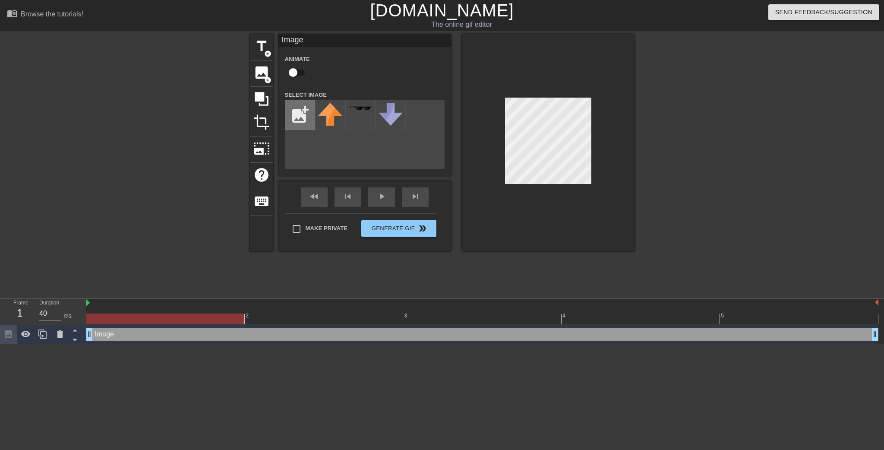
click at [304, 110] on input "file" at bounding box center [299, 114] width 29 height 29
click at [294, 114] on input "file" at bounding box center [299, 114] width 29 height 29
click at [304, 112] on input "file" at bounding box center [299, 114] width 29 height 29
click at [298, 117] on input "file" at bounding box center [299, 114] width 29 height 29
type input "C:\fakepath\12a001e88363344027241eefd506dea0.png"
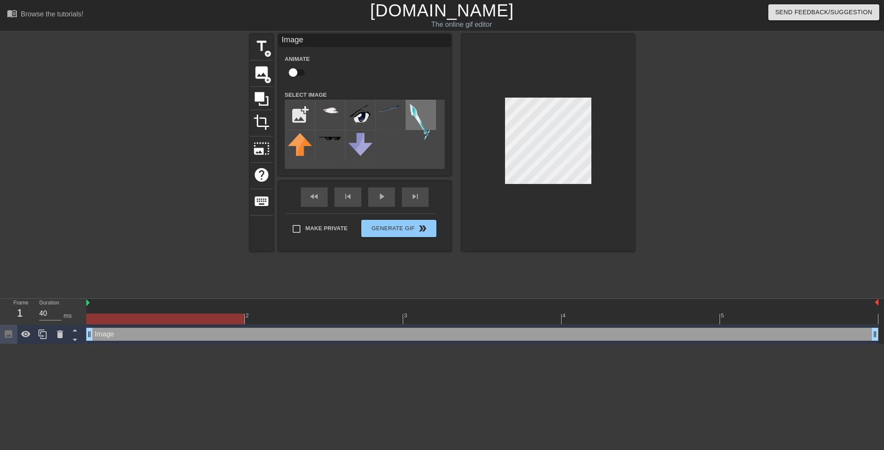
click at [423, 122] on img at bounding box center [421, 123] width 24 height 40
click at [572, 188] on div at bounding box center [548, 142] width 173 height 217
click at [288, 74] on input "checkbox" at bounding box center [292, 72] width 49 height 16
checkbox input "true"
click at [345, 317] on div at bounding box center [482, 318] width 792 height 11
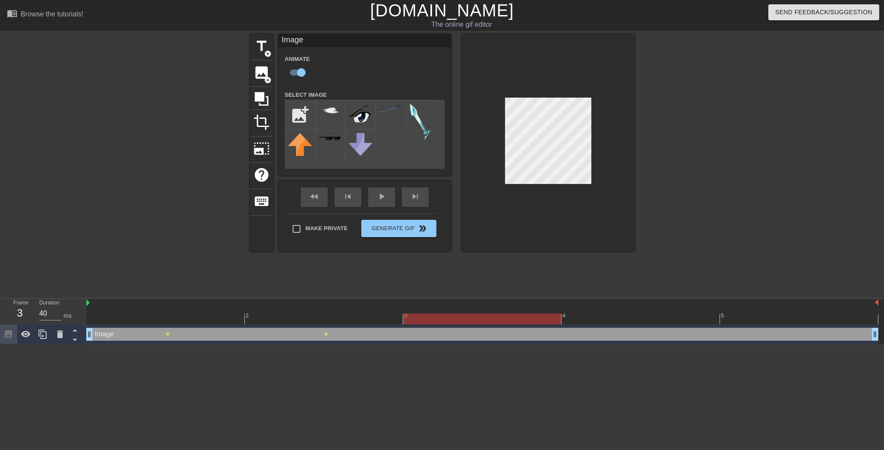
click at [486, 318] on div at bounding box center [482, 318] width 792 height 11
click at [603, 316] on div at bounding box center [482, 318] width 792 height 11
click at [597, 161] on div at bounding box center [548, 142] width 173 height 217
click at [793, 317] on div at bounding box center [482, 318] width 792 height 11
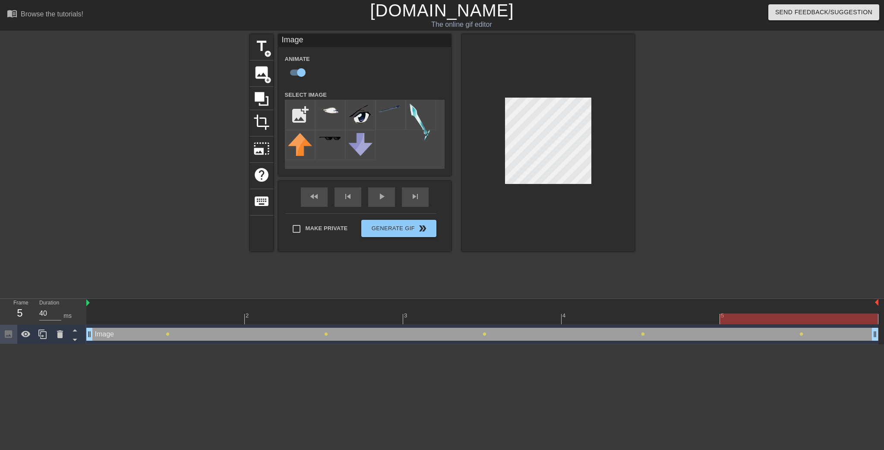
click at [596, 149] on div at bounding box center [548, 142] width 173 height 217
click at [375, 193] on div "fast_rewind skip_previous play_arrow skip_next" at bounding box center [364, 197] width 141 height 32
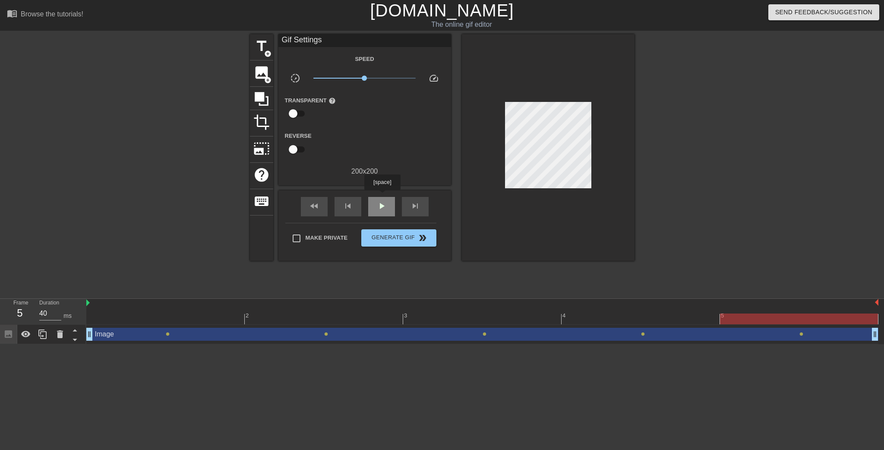
click at [382, 197] on div "play_arrow" at bounding box center [381, 206] width 27 height 19
click at [386, 207] on span "pause" at bounding box center [381, 206] width 10 height 10
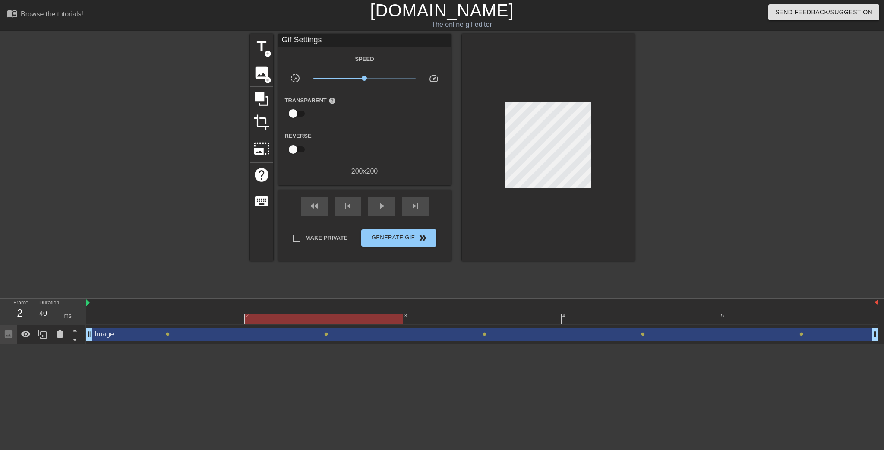
click at [205, 311] on div at bounding box center [165, 312] width 158 height 11
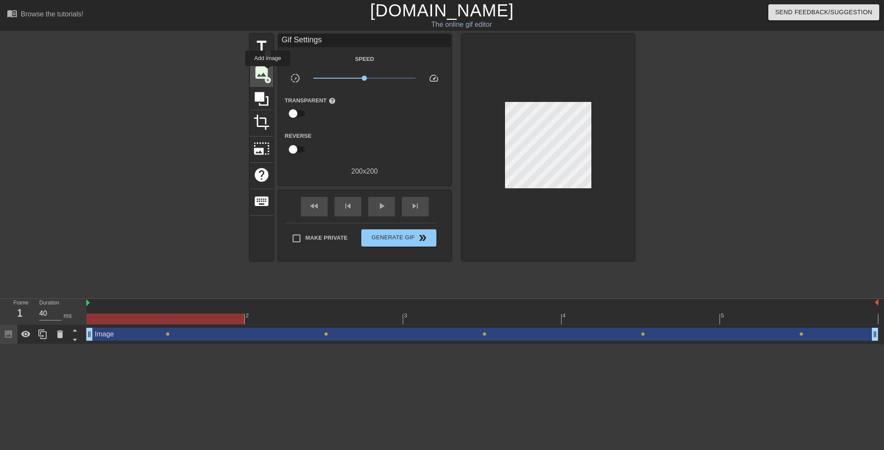
click at [268, 72] on span "image" at bounding box center [261, 72] width 16 height 16
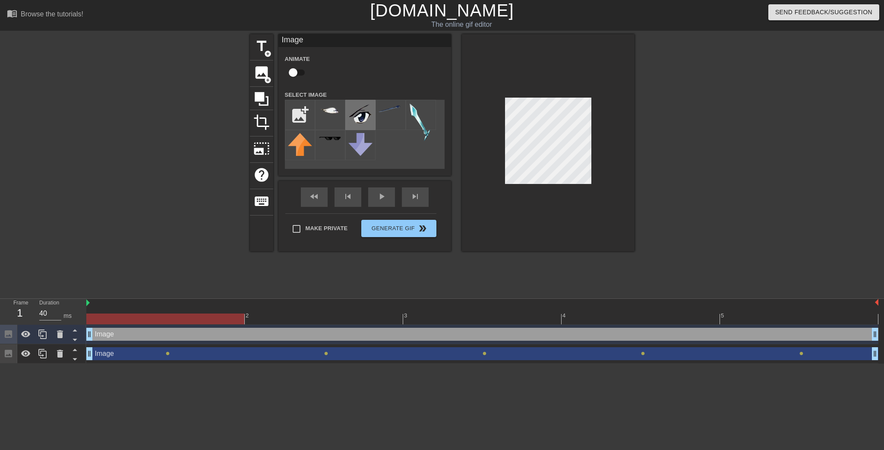
click at [366, 123] on img at bounding box center [360, 114] width 24 height 23
click at [296, 70] on input "checkbox" at bounding box center [292, 72] width 49 height 16
checkbox input "true"
click at [320, 278] on div "title add_circle image add_circle crop photo_size_select_large help keyboard Im…" at bounding box center [442, 163] width 385 height 259
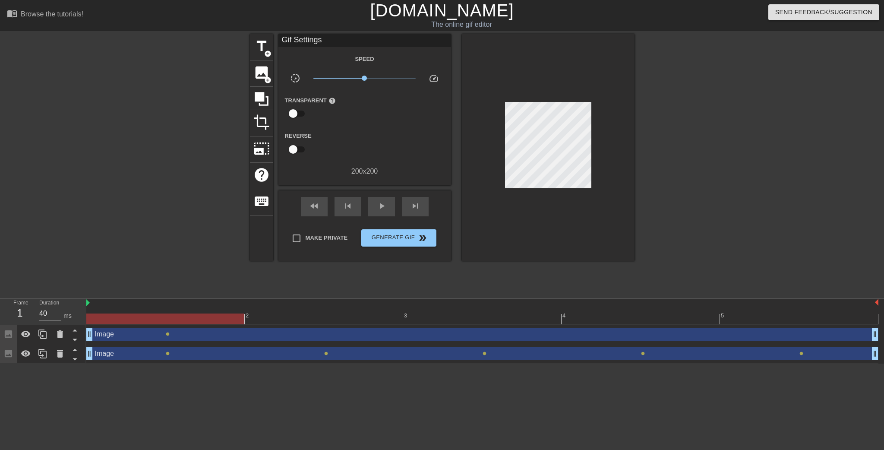
click at [340, 321] on div at bounding box center [482, 318] width 792 height 11
click at [654, 195] on div at bounding box center [709, 163] width 129 height 259
click at [493, 317] on div at bounding box center [482, 318] width 792 height 11
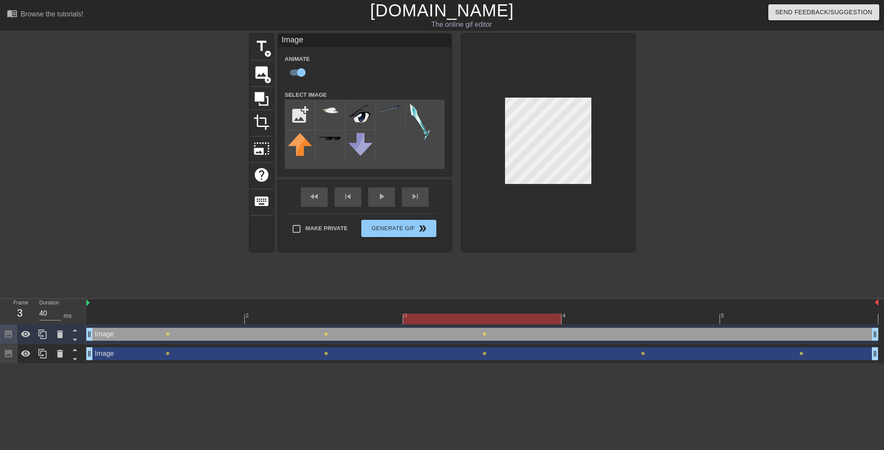
click at [677, 158] on div at bounding box center [709, 163] width 129 height 259
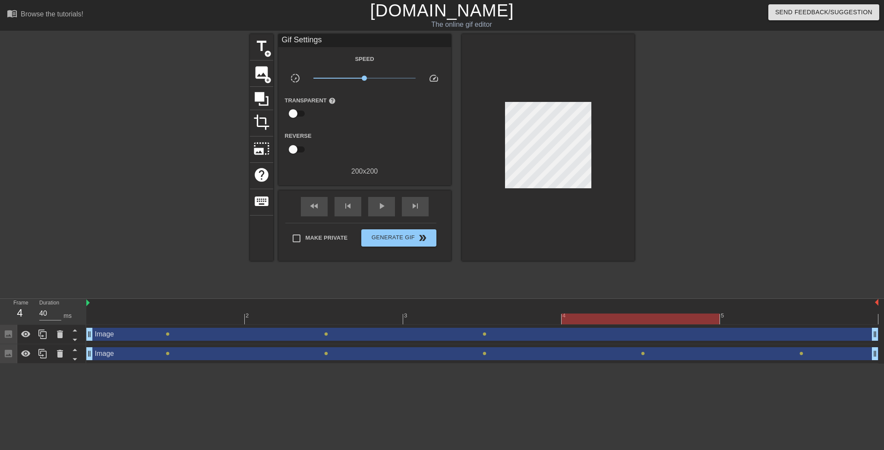
click at [619, 323] on div at bounding box center [482, 318] width 792 height 11
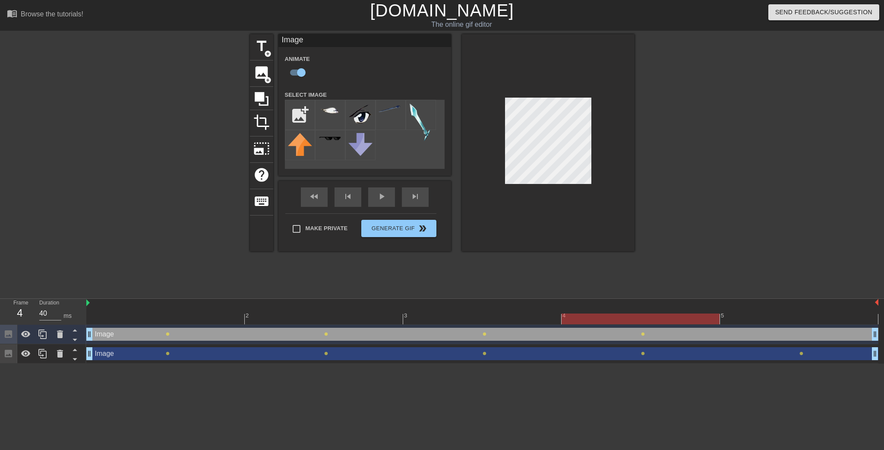
click at [702, 150] on div at bounding box center [709, 163] width 129 height 259
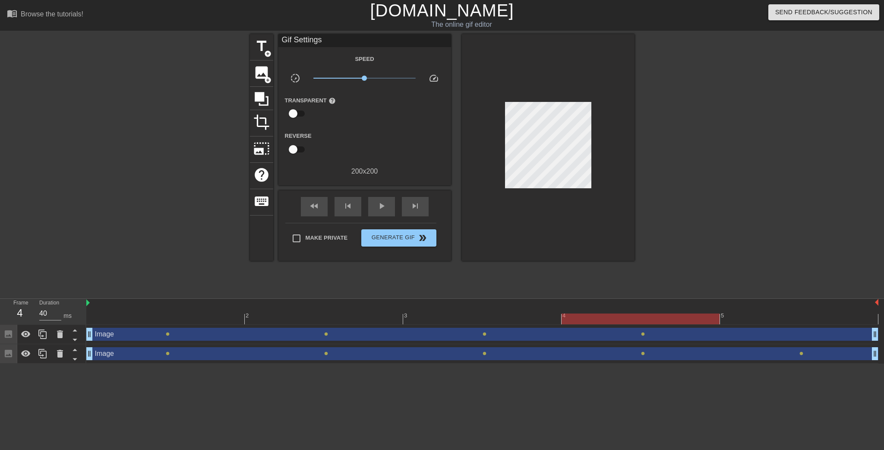
click at [788, 321] on div at bounding box center [482, 318] width 792 height 11
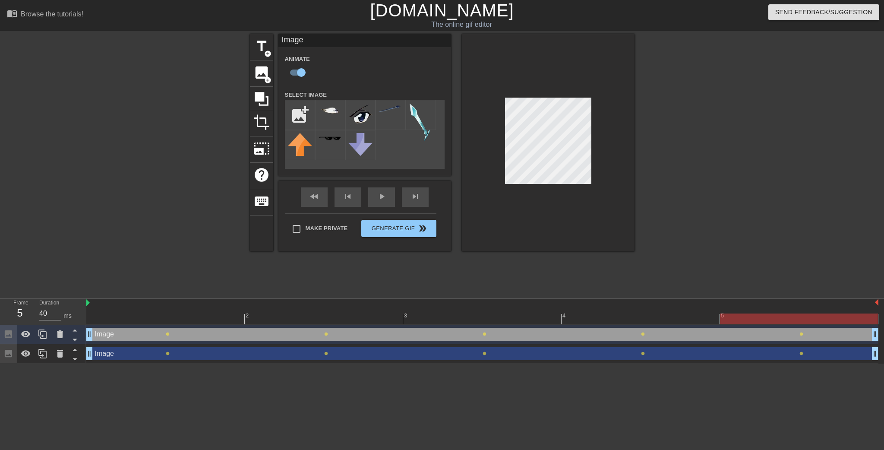
click at [746, 164] on div at bounding box center [709, 163] width 129 height 259
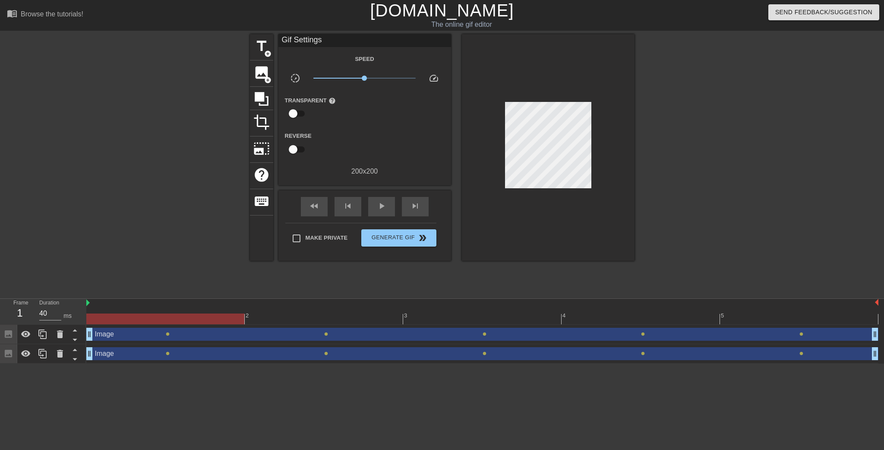
drag, startPoint x: 116, startPoint y: 336, endPoint x: 117, endPoint y: 340, distance: 4.6
click at [117, 340] on div "Image drag_handle drag_handle" at bounding box center [482, 334] width 792 height 13
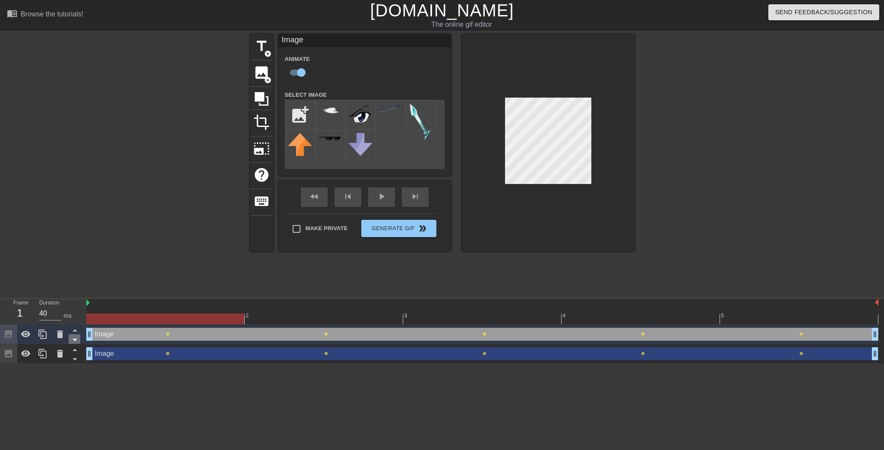
click at [73, 339] on icon at bounding box center [74, 339] width 11 height 11
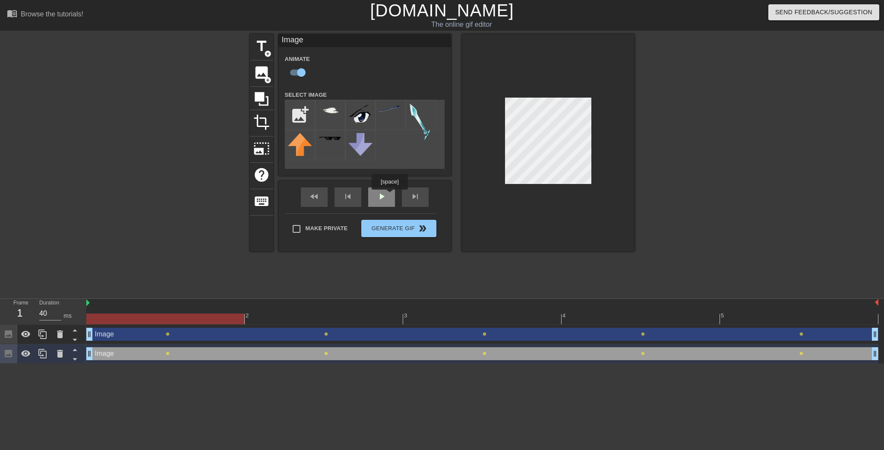
click at [389, 196] on div "fast_rewind skip_previous play_arrow skip_next" at bounding box center [364, 197] width 141 height 32
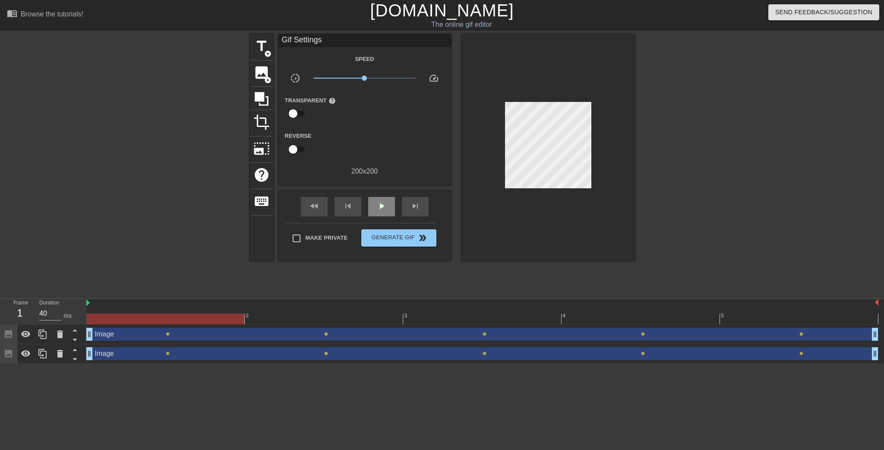
click at [389, 196] on div "fast_rewind skip_previous play_arrow skip_next" at bounding box center [364, 206] width 141 height 32
click at [391, 202] on div "play_arrow" at bounding box center [381, 206] width 27 height 19
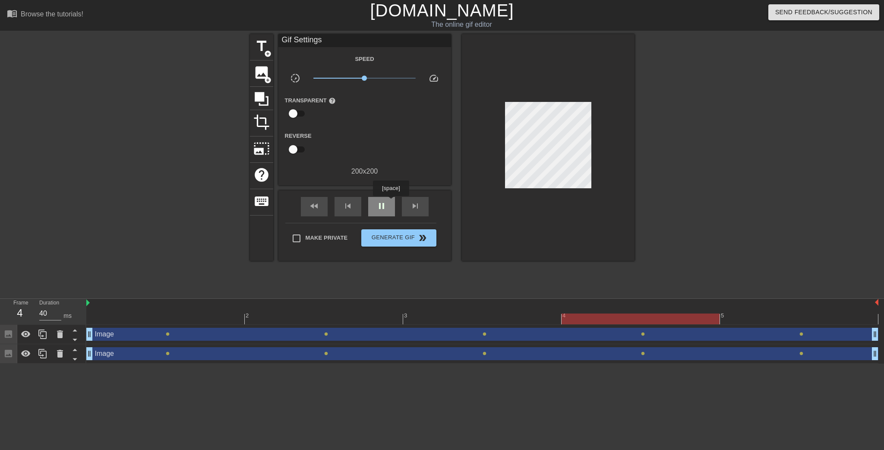
click at [391, 202] on div "pause" at bounding box center [381, 206] width 27 height 19
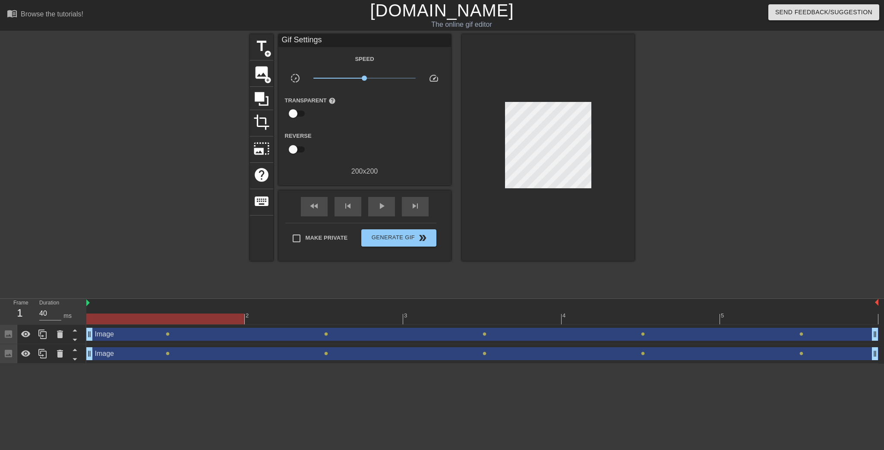
click at [318, 323] on div at bounding box center [482, 318] width 792 height 11
drag, startPoint x: 390, startPoint y: 318, endPoint x: 150, endPoint y: 321, distance: 239.6
click at [150, 321] on div at bounding box center [165, 318] width 158 height 11
click at [267, 76] on span "add_circle" at bounding box center [267, 79] width 7 height 7
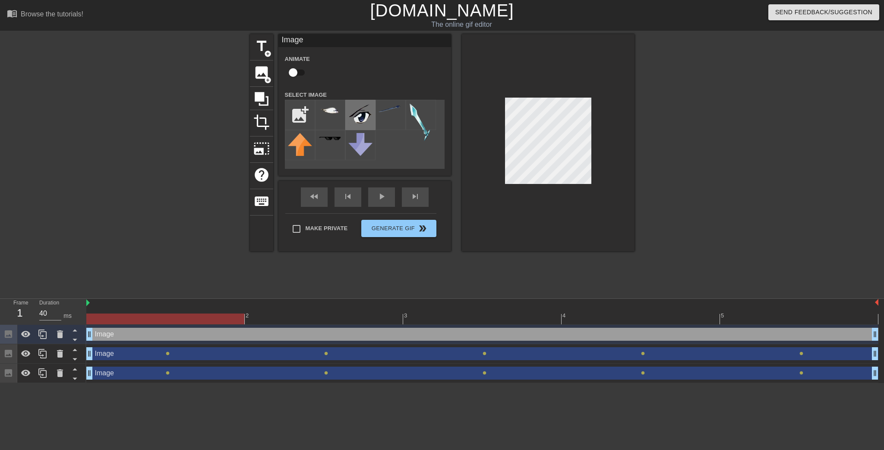
click at [354, 105] on img at bounding box center [360, 114] width 24 height 23
click at [300, 74] on input "checkbox" at bounding box center [292, 72] width 49 height 16
checkbox input "true"
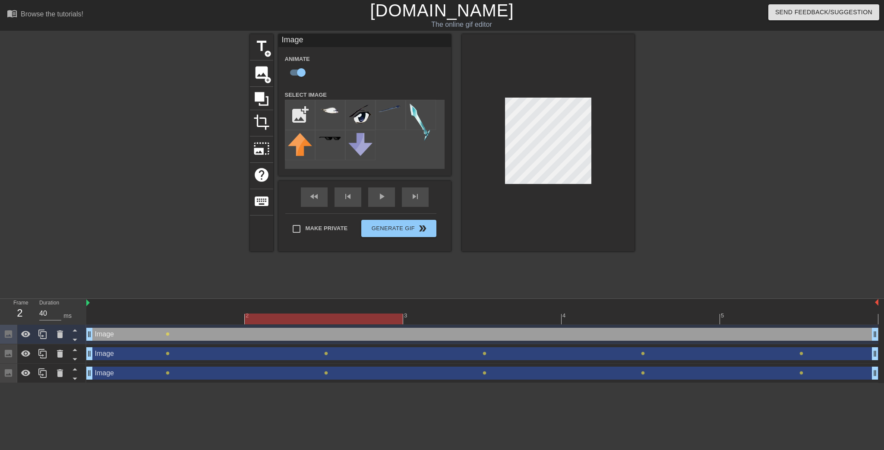
click at [281, 314] on div at bounding box center [482, 318] width 792 height 11
click at [720, 198] on div at bounding box center [709, 163] width 129 height 259
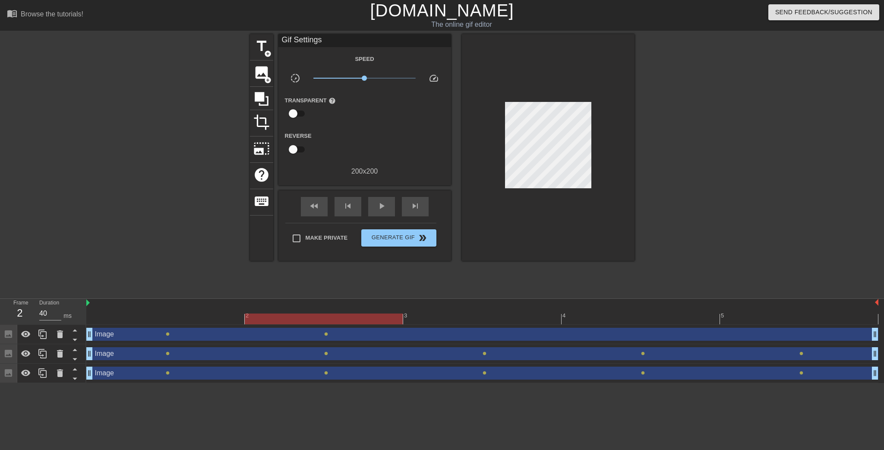
click at [446, 319] on div at bounding box center [482, 318] width 792 height 11
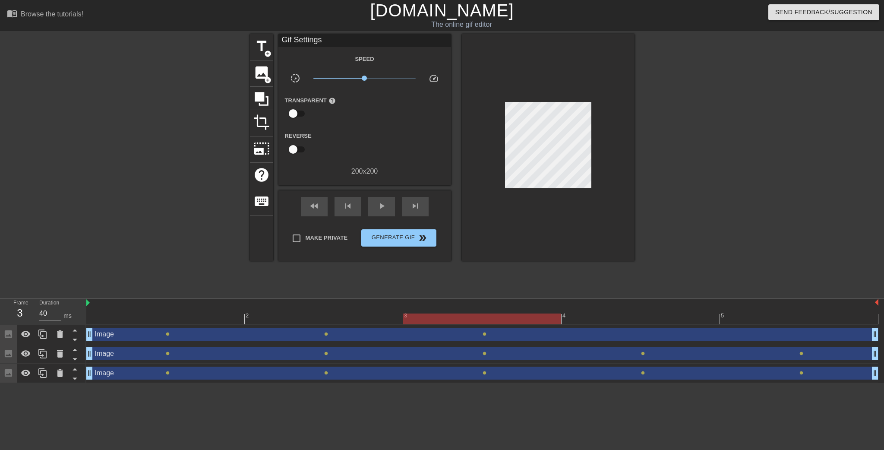
click at [790, 230] on div "title add_circle image add_circle crop photo_size_select_large help keyboard Gi…" at bounding box center [442, 163] width 884 height 259
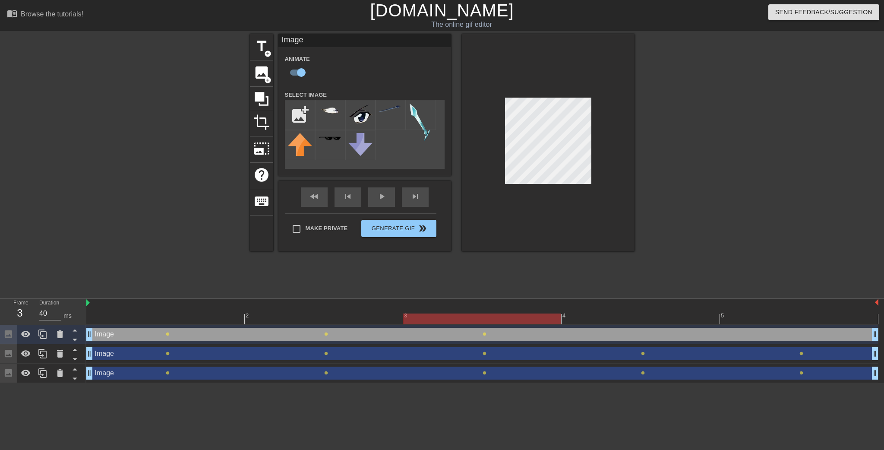
click at [693, 203] on div at bounding box center [709, 163] width 129 height 259
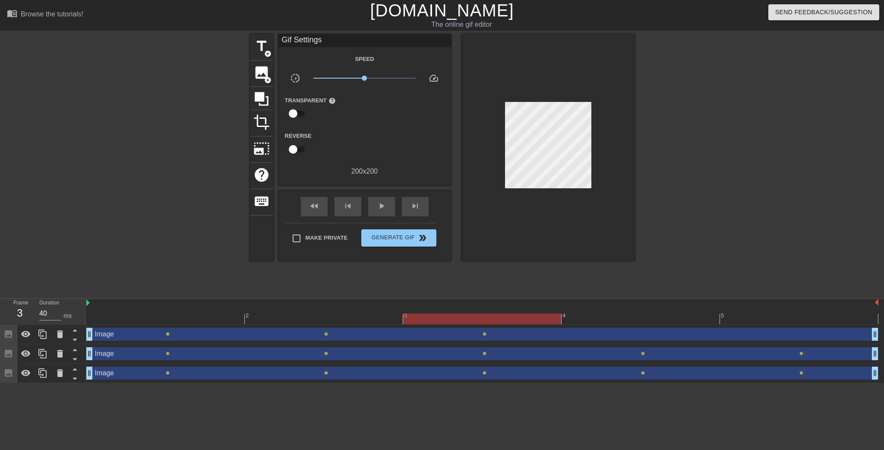
click at [607, 316] on div at bounding box center [482, 318] width 792 height 11
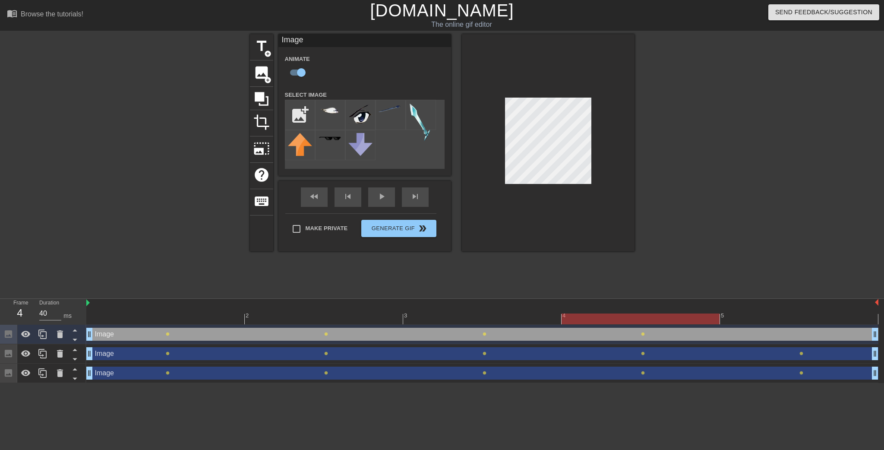
click at [717, 171] on div at bounding box center [709, 163] width 129 height 259
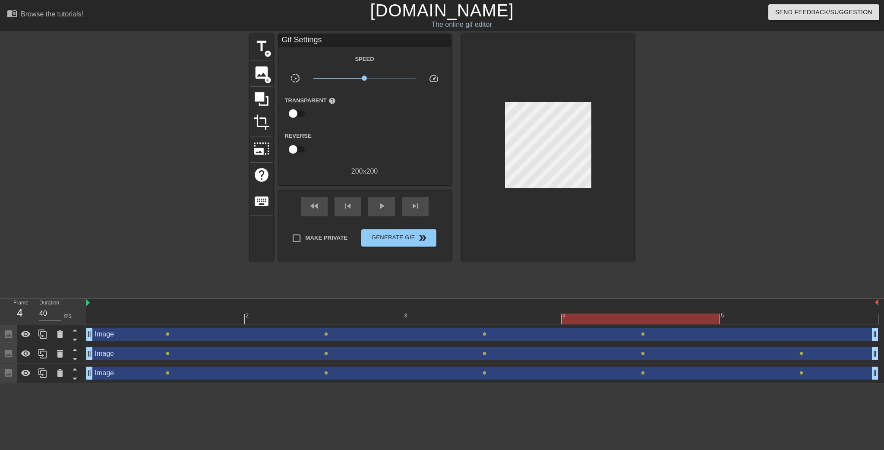
click at [748, 316] on div at bounding box center [482, 318] width 792 height 11
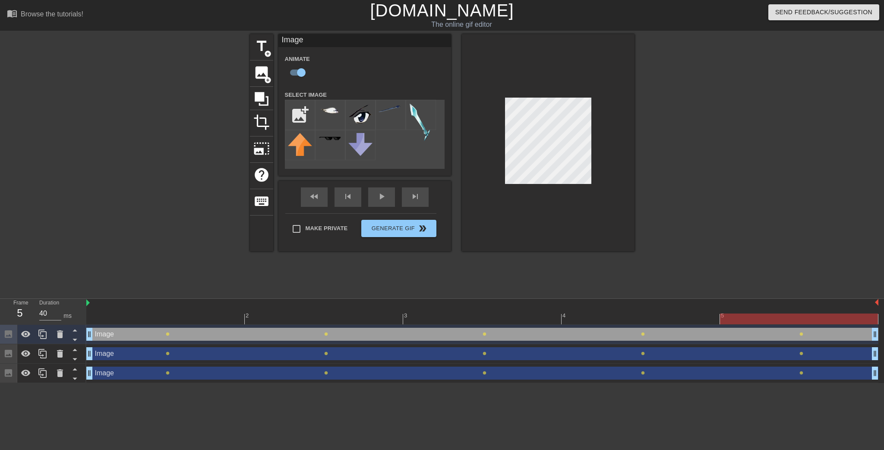
click at [751, 152] on div at bounding box center [709, 163] width 129 height 259
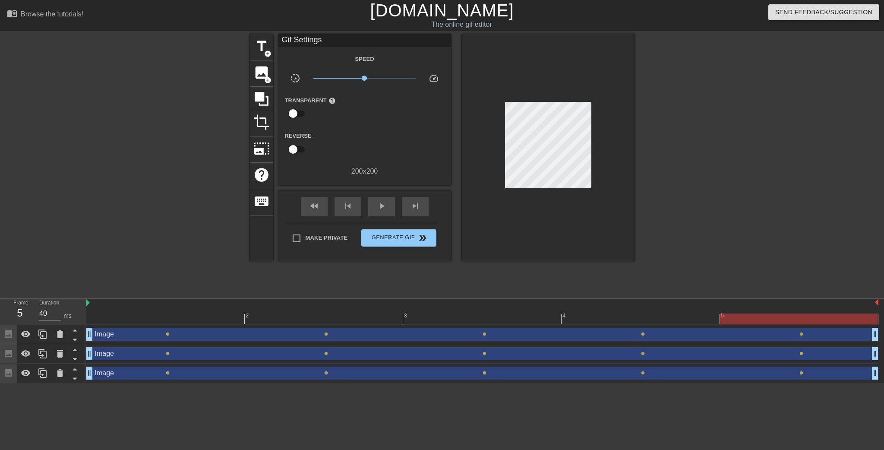
click at [218, 332] on div "Image drag_handle drag_handle" at bounding box center [482, 334] width 792 height 13
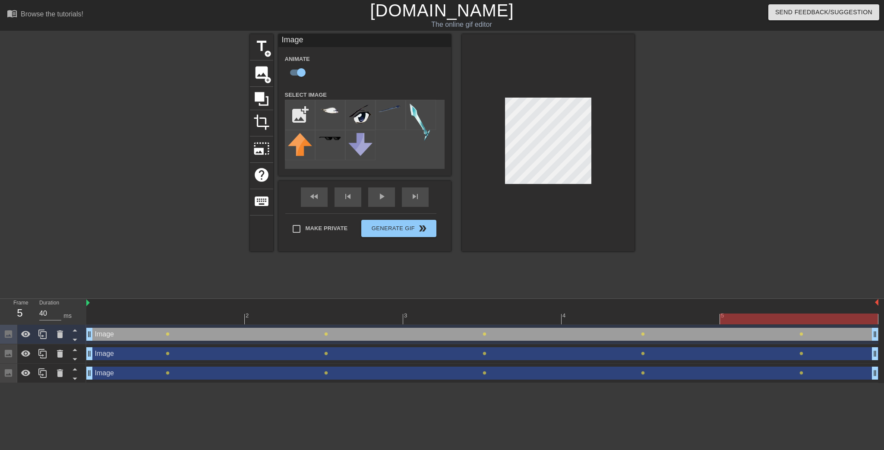
click at [261, 355] on div "Image drag_handle drag_handle" at bounding box center [482, 353] width 792 height 13
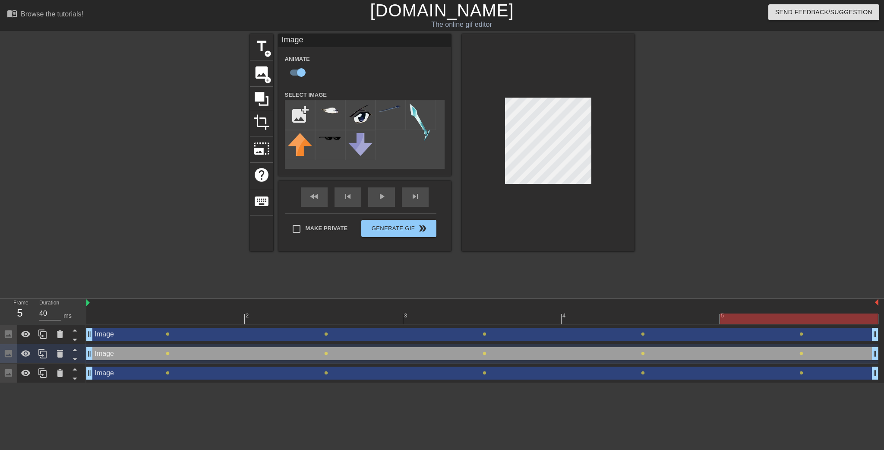
click at [250, 335] on div "Image drag_handle drag_handle" at bounding box center [482, 334] width 792 height 13
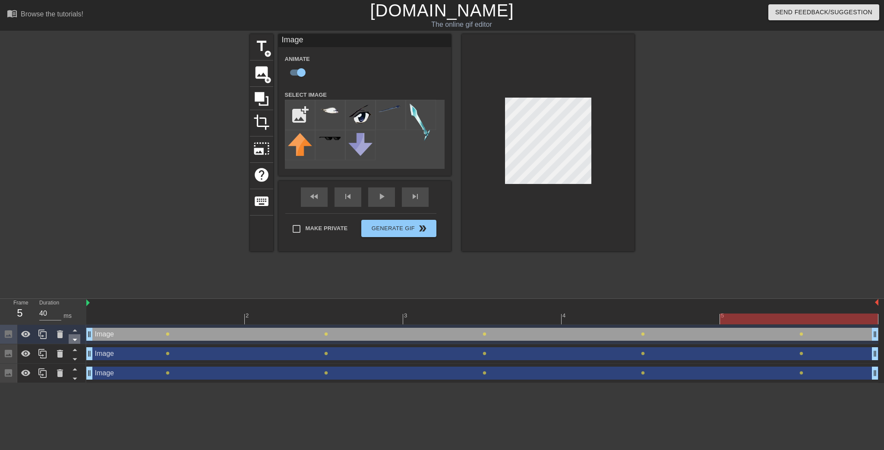
click at [71, 341] on icon at bounding box center [74, 339] width 11 height 11
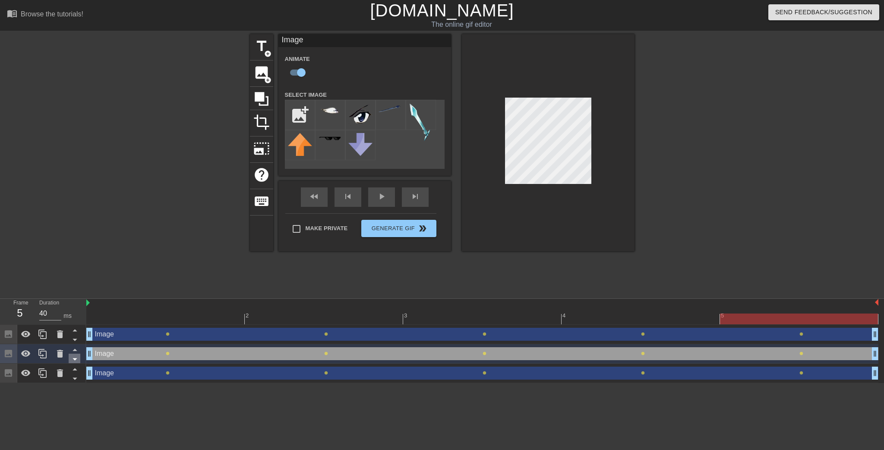
click at [76, 359] on icon at bounding box center [75, 359] width 4 height 2
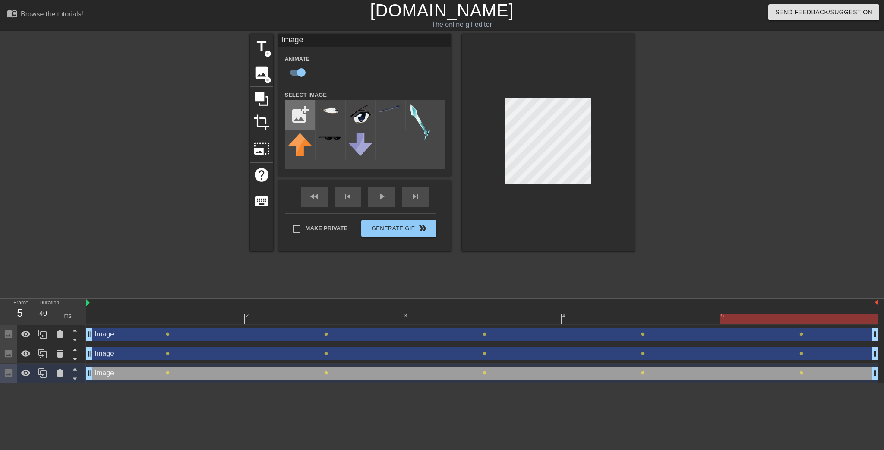
click at [292, 119] on input "file" at bounding box center [299, 114] width 29 height 29
click at [321, 280] on div "title add_circle image add_circle crop photo_size_select_large help keyboard Im…" at bounding box center [442, 163] width 385 height 259
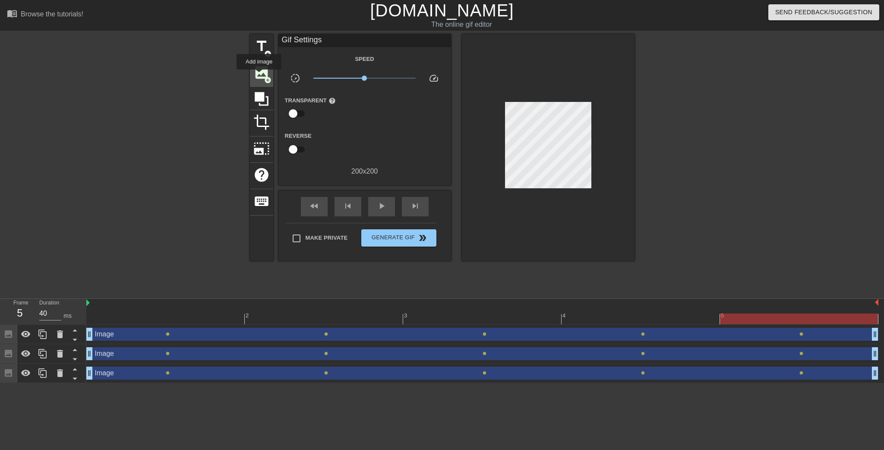
click at [259, 76] on span "image" at bounding box center [261, 72] width 16 height 16
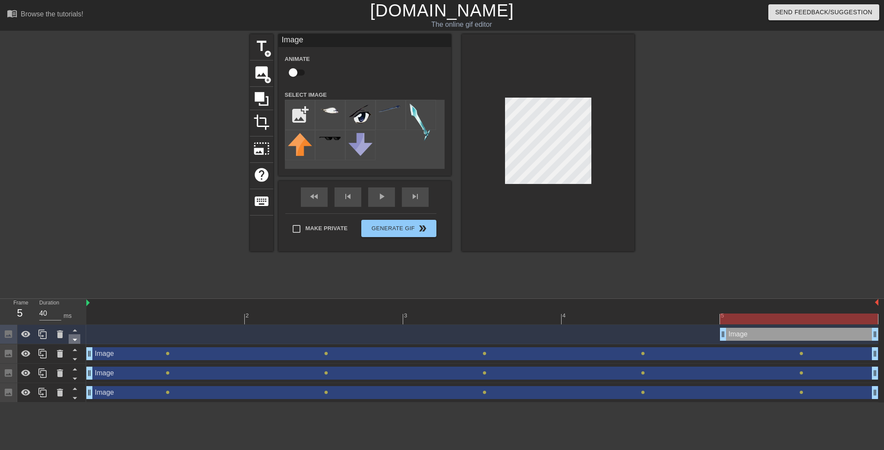
click at [77, 342] on icon at bounding box center [74, 339] width 11 height 11
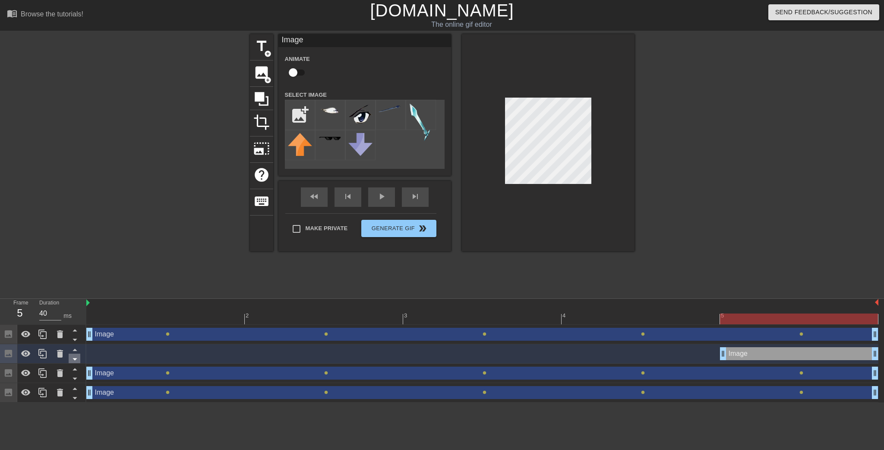
click at [78, 358] on icon at bounding box center [74, 359] width 11 height 11
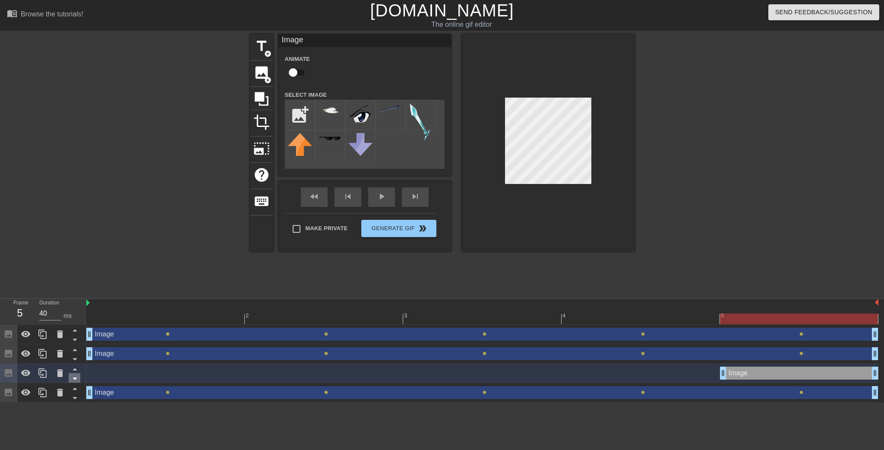
click at [76, 379] on icon at bounding box center [75, 379] width 4 height 2
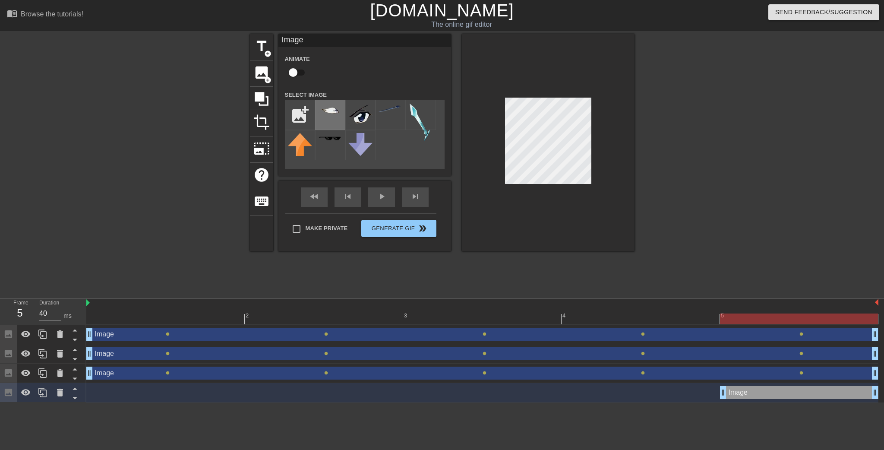
click at [325, 111] on img at bounding box center [330, 110] width 24 height 14
checkbox input "true"
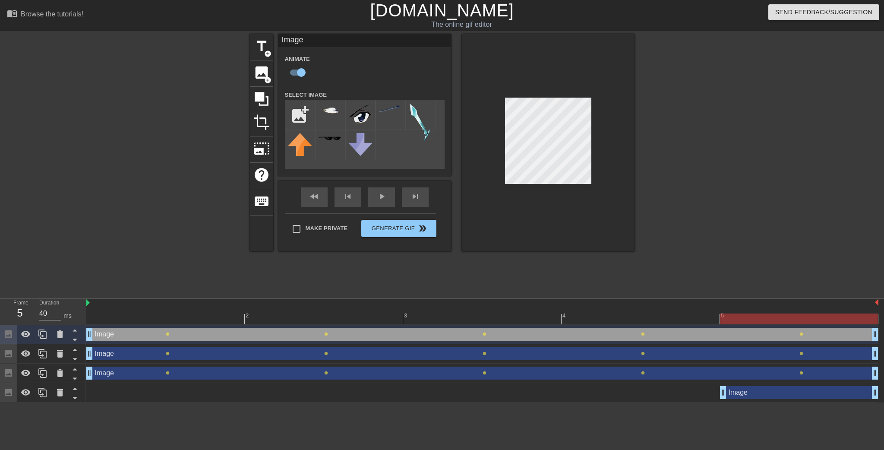
click at [368, 394] on div "Image drag_handle drag_handle" at bounding box center [482, 392] width 792 height 13
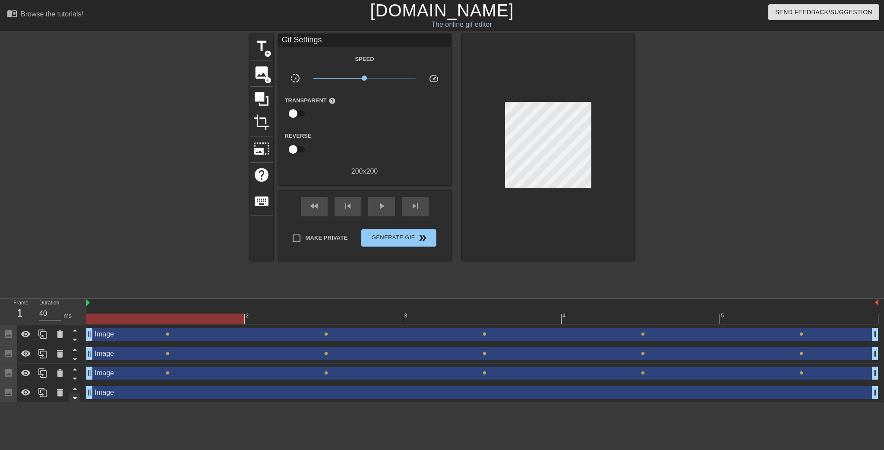
drag, startPoint x: 720, startPoint y: 396, endPoint x: 76, endPoint y: 400, distance: 644.4
click at [76, 402] on div "Frame 1 Duration 40 ms 2 3 4 5 Image drag_handle drag_handle lens lens lens len…" at bounding box center [442, 351] width 884 height 104
click at [390, 395] on div "Image drag_handle drag_handle" at bounding box center [482, 392] width 792 height 13
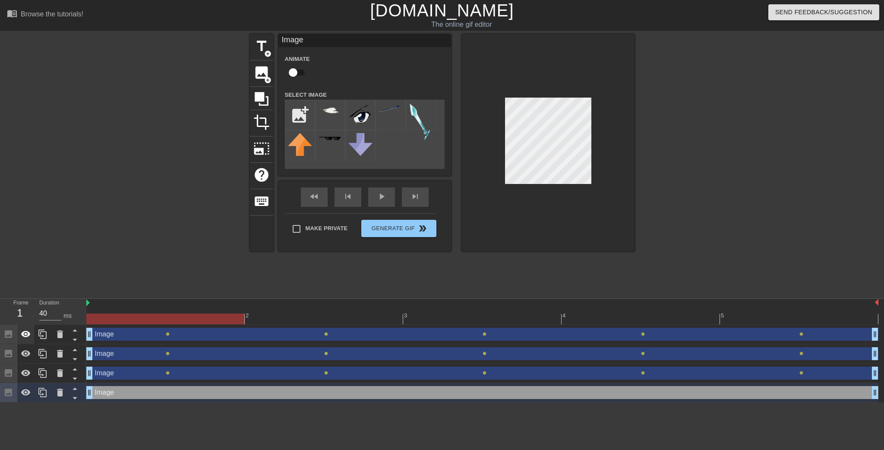
click at [27, 336] on icon at bounding box center [26, 334] width 10 height 10
click at [28, 349] on icon at bounding box center [26, 353] width 10 height 10
click at [29, 369] on icon at bounding box center [26, 373] width 10 height 10
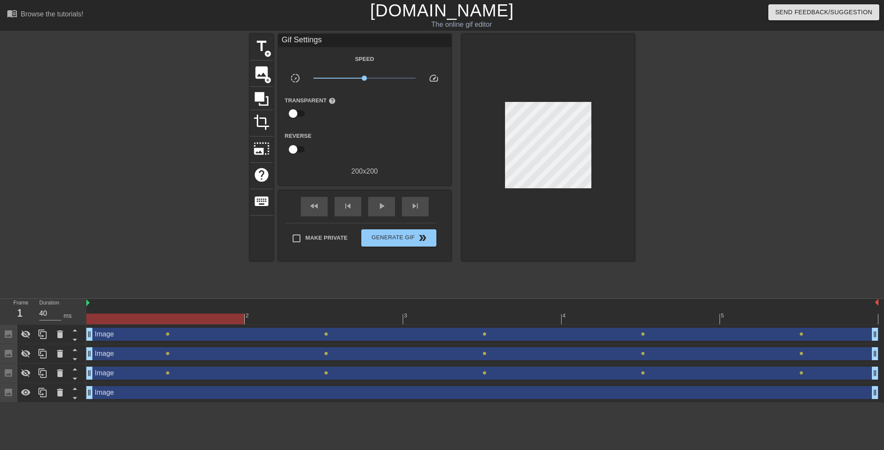
click at [704, 166] on div at bounding box center [709, 163] width 129 height 259
click at [245, 393] on div "Image drag_handle drag_handle" at bounding box center [482, 392] width 792 height 13
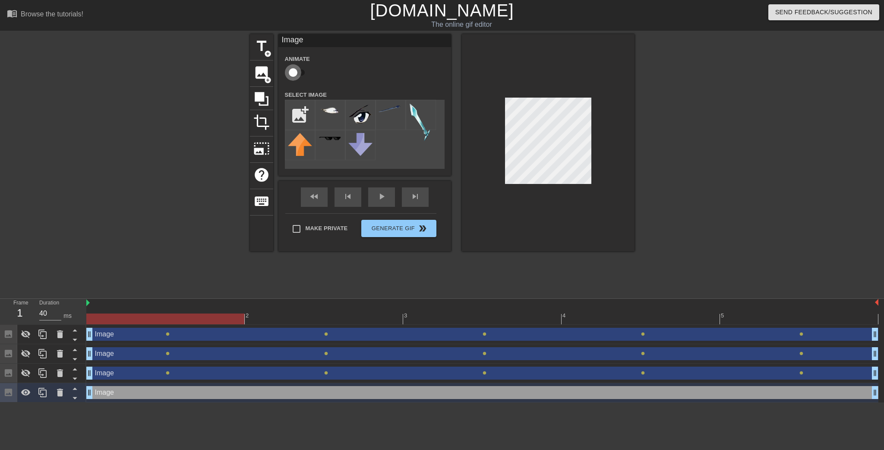
click at [297, 73] on input "checkbox" at bounding box center [292, 72] width 49 height 16
checkbox input "true"
click at [328, 323] on div at bounding box center [482, 318] width 792 height 11
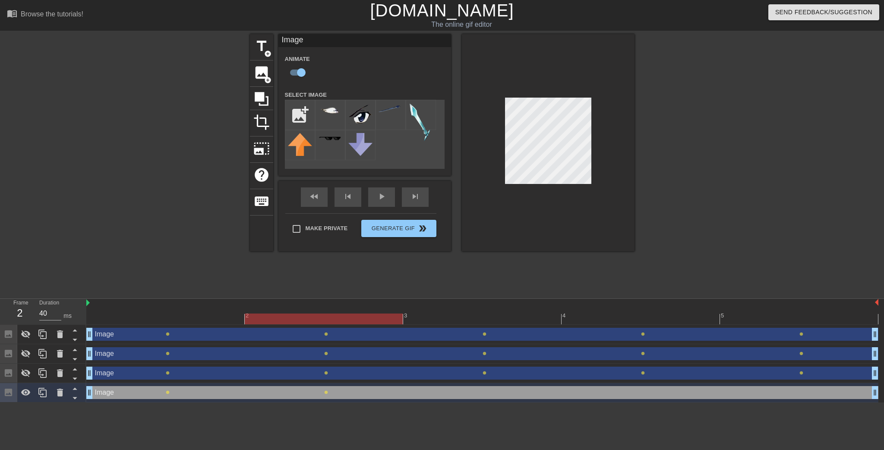
click at [698, 212] on div at bounding box center [709, 163] width 129 height 259
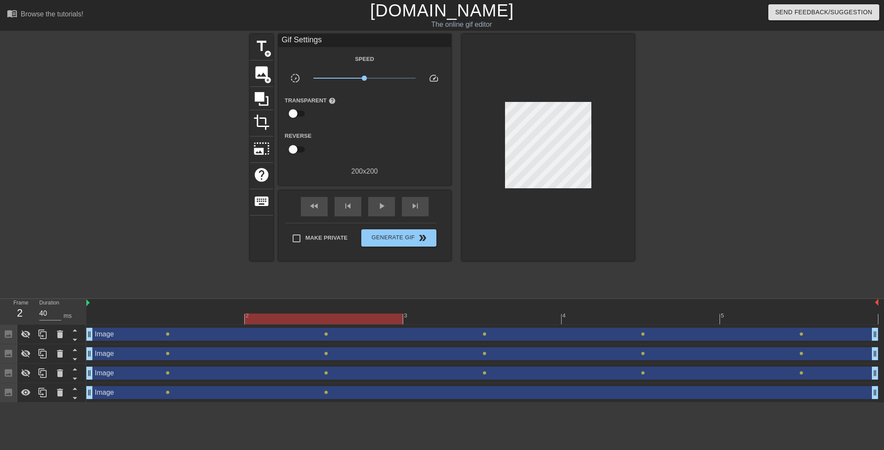
click at [446, 320] on div at bounding box center [482, 318] width 792 height 11
click at [712, 162] on div at bounding box center [709, 163] width 129 height 259
click at [609, 320] on div at bounding box center [482, 318] width 792 height 11
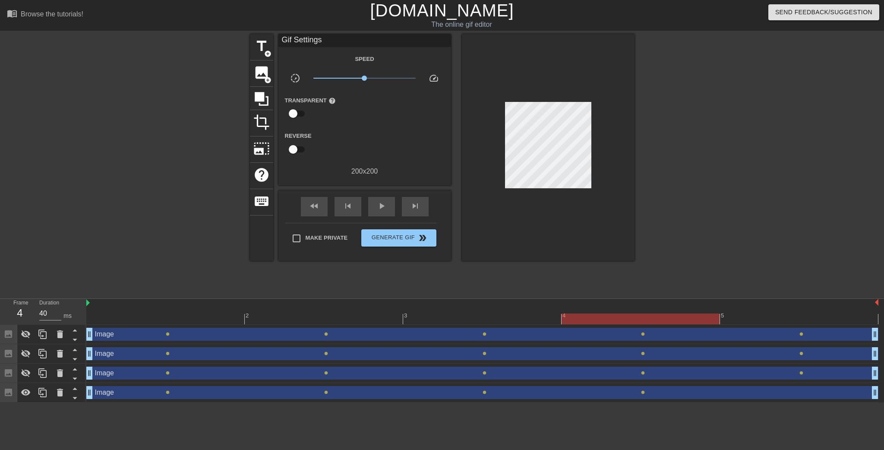
click at [684, 161] on div at bounding box center [709, 163] width 129 height 259
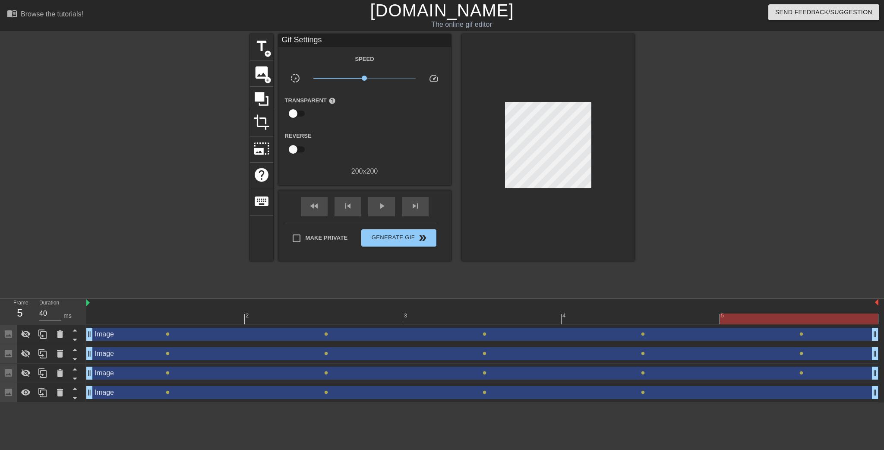
click at [783, 316] on div at bounding box center [482, 318] width 792 height 11
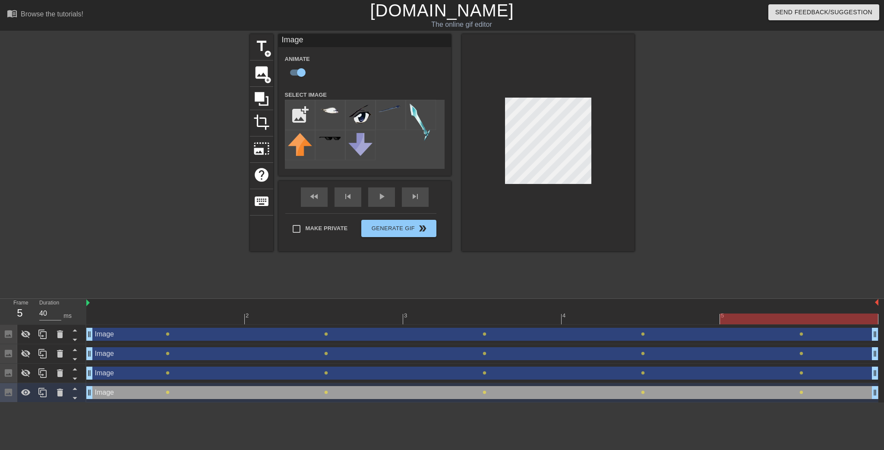
click at [691, 157] on div at bounding box center [709, 163] width 129 height 259
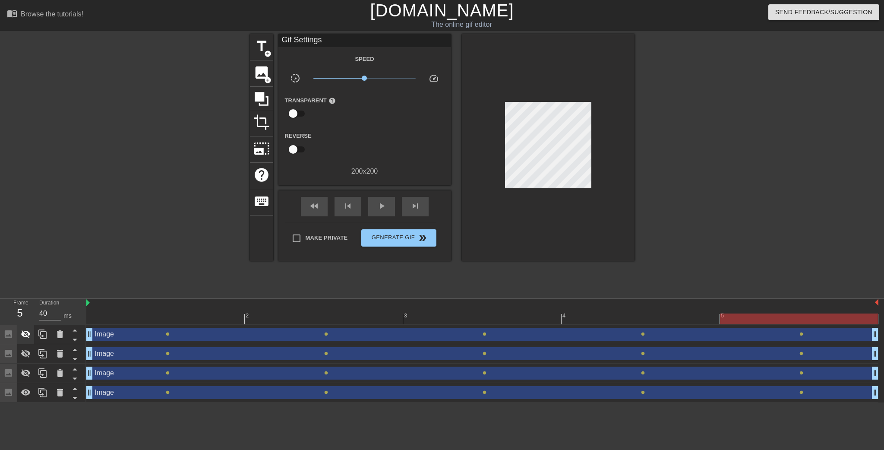
click at [27, 338] on icon at bounding box center [26, 334] width 10 height 10
drag, startPoint x: 28, startPoint y: 351, endPoint x: 24, endPoint y: 373, distance: 22.3
click at [28, 351] on icon at bounding box center [26, 353] width 10 height 10
drag, startPoint x: 24, startPoint y: 374, endPoint x: 59, endPoint y: 364, distance: 35.8
click at [24, 374] on icon at bounding box center [26, 373] width 10 height 10
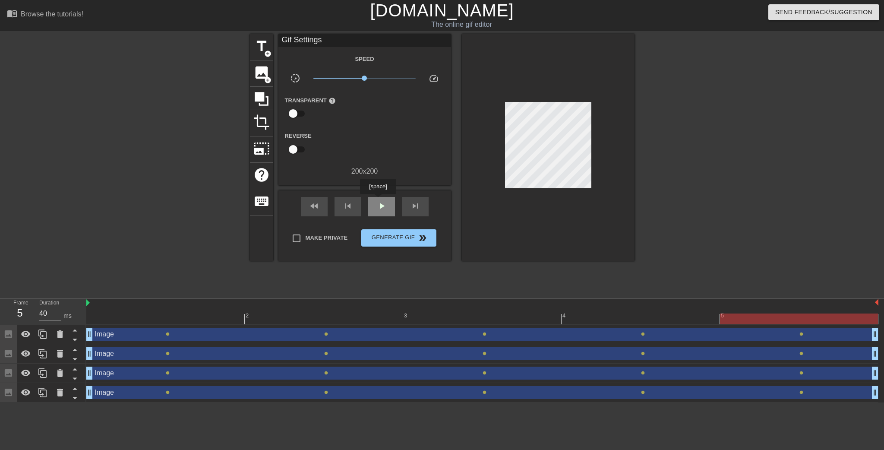
click at [378, 201] on span "play_arrow" at bounding box center [381, 206] width 10 height 10
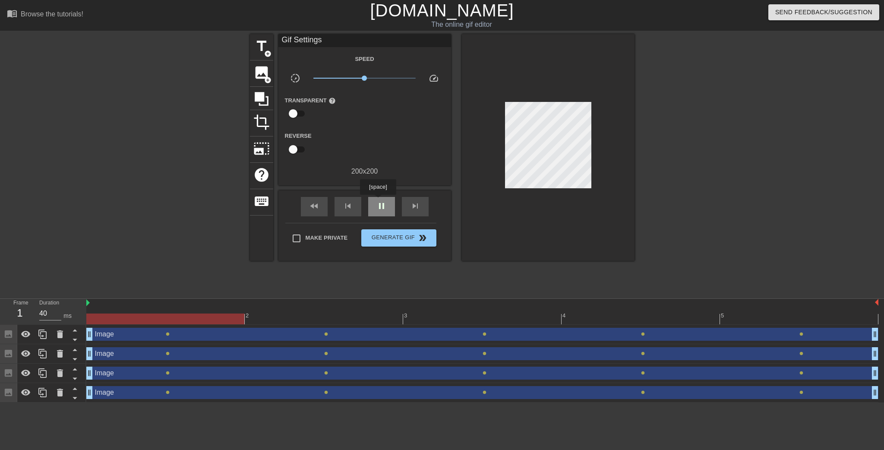
click at [378, 201] on span "pause" at bounding box center [381, 206] width 10 height 10
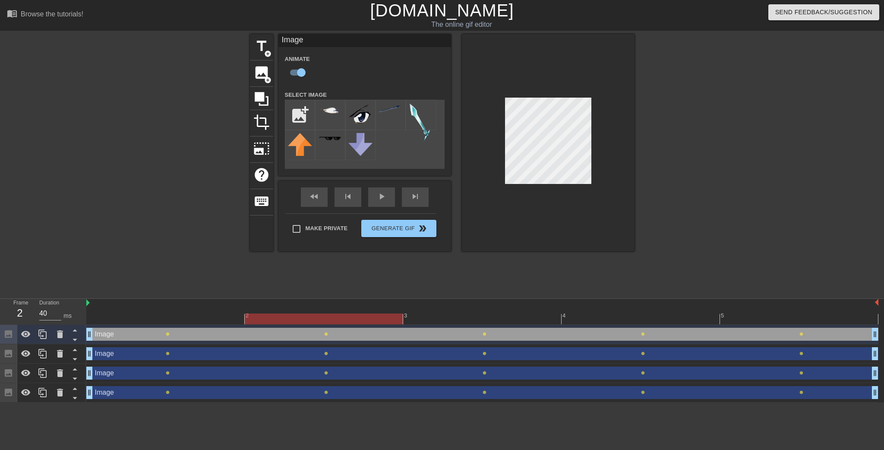
click at [434, 357] on div "Image drag_handle drag_handle" at bounding box center [482, 353] width 792 height 13
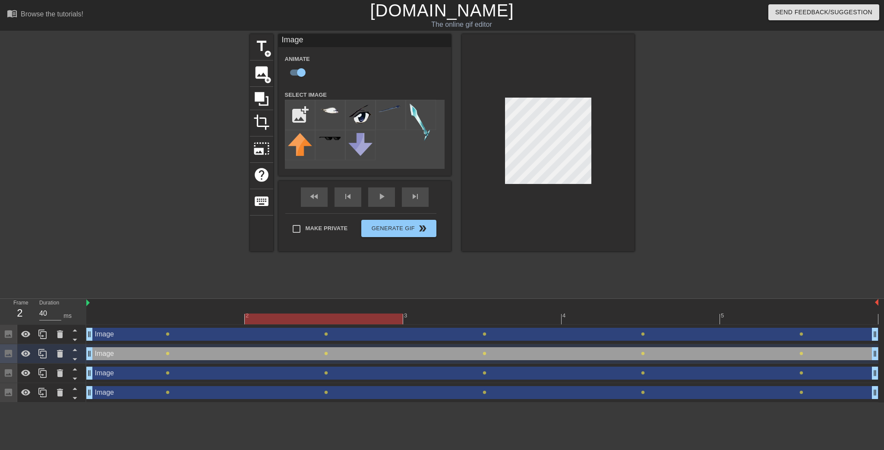
click at [433, 371] on div "Image drag_handle drag_handle" at bounding box center [482, 372] width 792 height 13
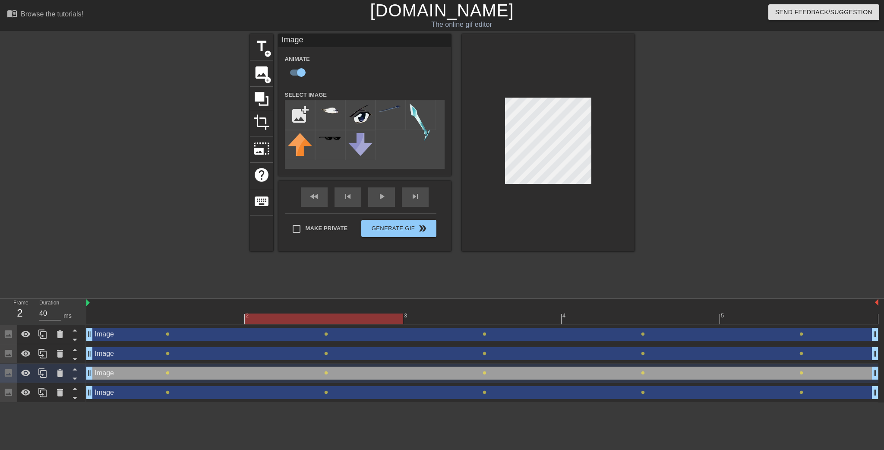
click at [167, 336] on div "Image drag_handle drag_handle" at bounding box center [482, 334] width 792 height 13
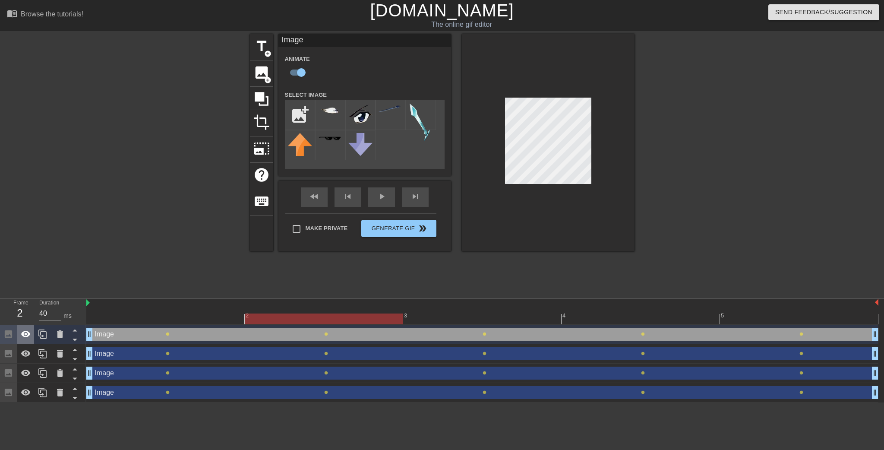
click at [28, 337] on icon at bounding box center [25, 334] width 9 height 6
click at [502, 354] on div "Image drag_handle drag_handle" at bounding box center [482, 353] width 792 height 13
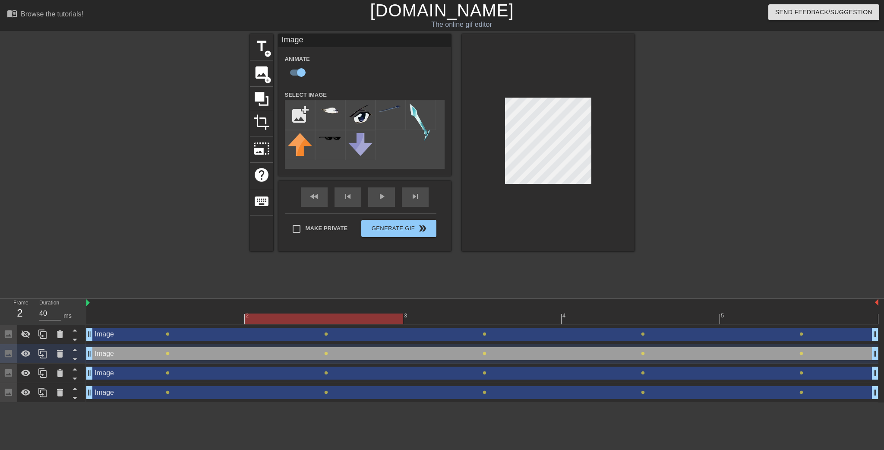
click at [516, 373] on div "Image drag_handle drag_handle" at bounding box center [482, 372] width 792 height 13
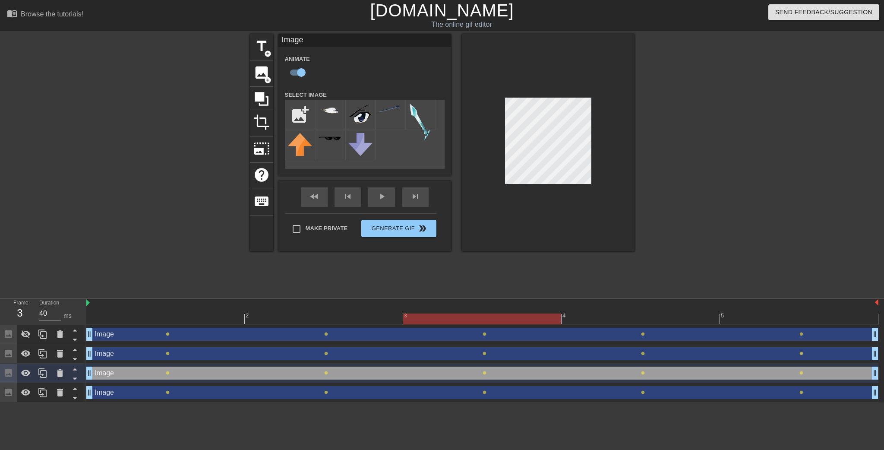
click at [464, 318] on div at bounding box center [482, 318] width 792 height 11
click at [596, 319] on div at bounding box center [482, 318] width 792 height 11
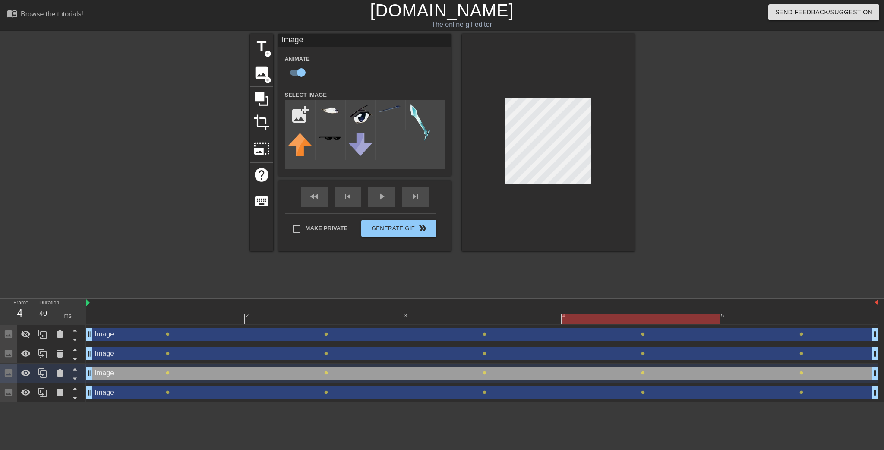
click at [747, 313] on div at bounding box center [482, 318] width 792 height 11
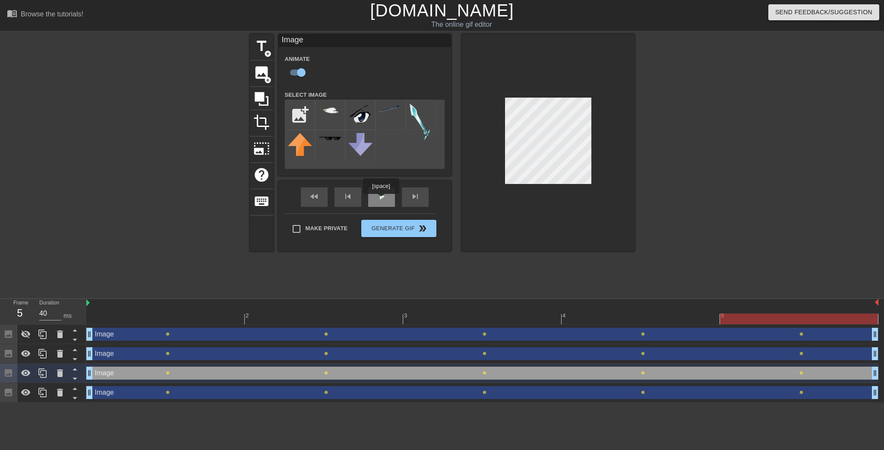
click at [380, 200] on span "play_arrow" at bounding box center [381, 196] width 10 height 10
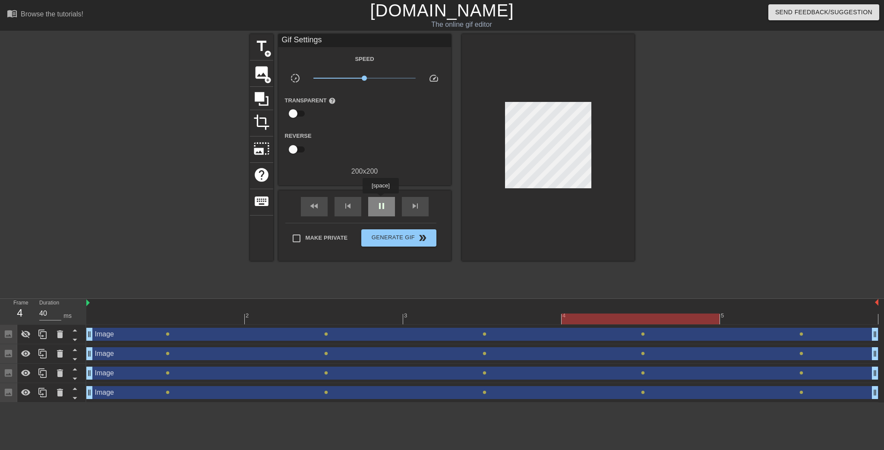
click at [380, 199] on div "pause" at bounding box center [381, 206] width 27 height 19
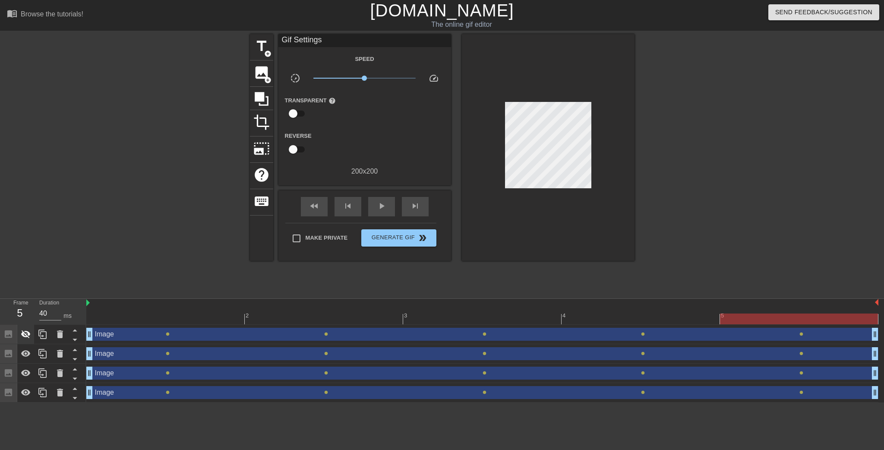
click at [30, 332] on icon at bounding box center [26, 334] width 10 height 10
click at [385, 204] on span "play_arrow" at bounding box center [381, 206] width 10 height 10
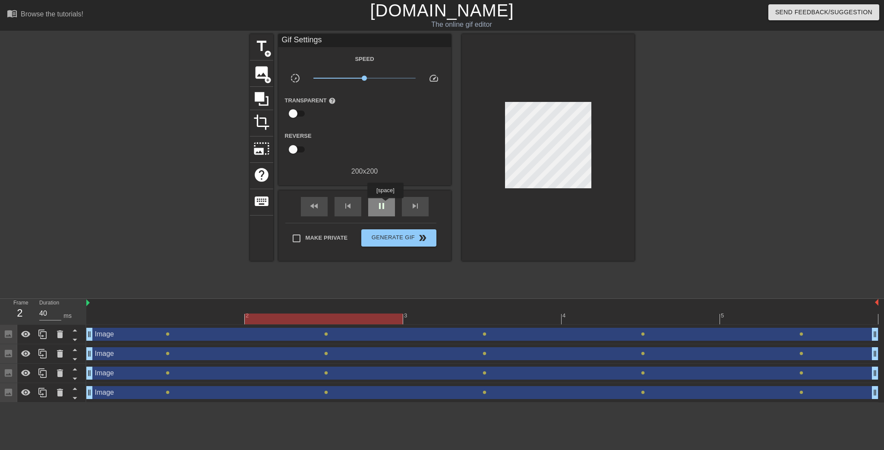
click at [385, 204] on span "pause" at bounding box center [381, 206] width 10 height 10
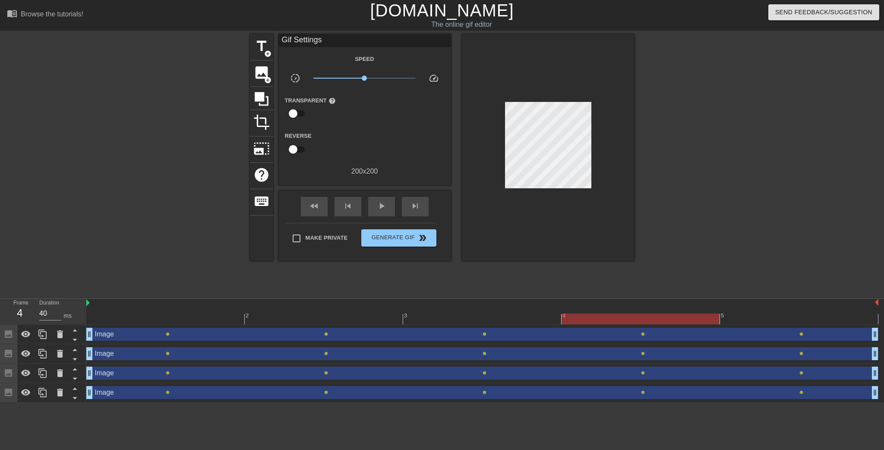
click at [212, 313] on div at bounding box center [165, 312] width 158 height 11
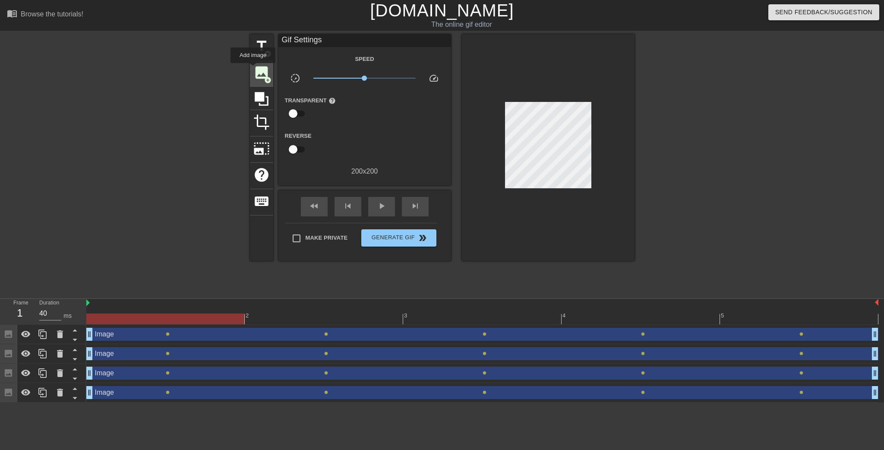
click at [253, 69] on span "image" at bounding box center [261, 72] width 16 height 16
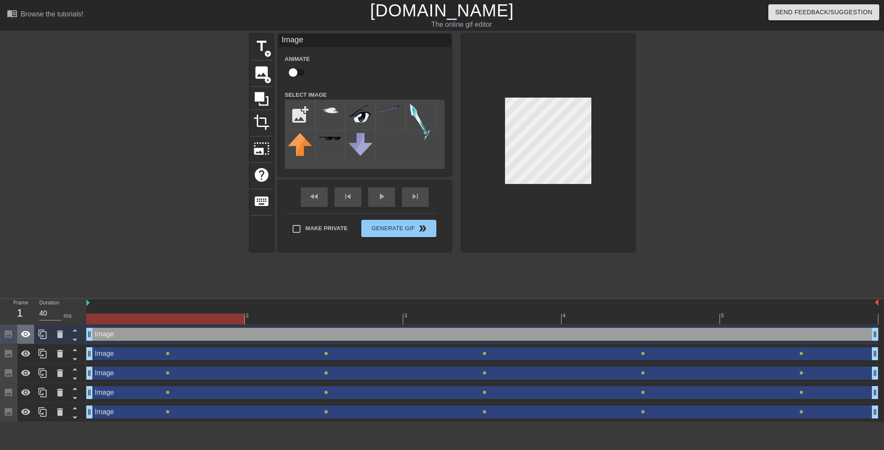
click at [28, 333] on icon at bounding box center [25, 334] width 9 height 6
drag, startPoint x: 22, startPoint y: 354, endPoint x: 28, endPoint y: 363, distance: 11.1
click at [22, 354] on icon at bounding box center [25, 353] width 9 height 6
click at [28, 378] on icon at bounding box center [26, 373] width 10 height 10
click at [26, 391] on icon at bounding box center [26, 392] width 10 height 10
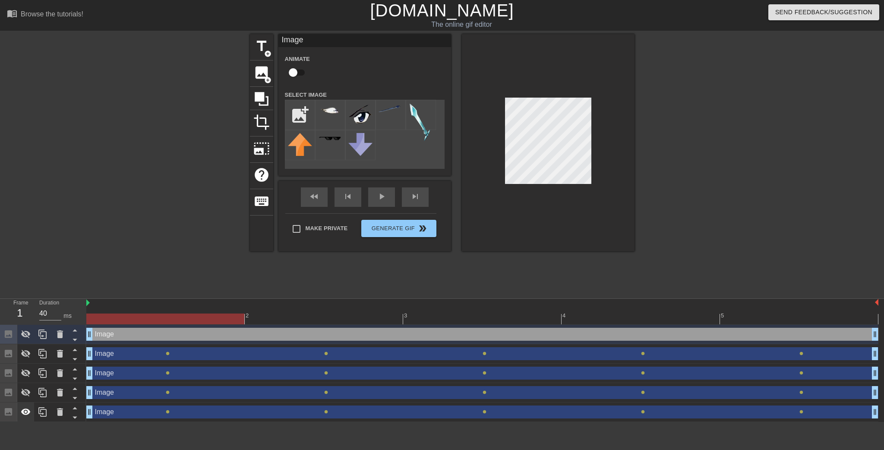
click at [24, 411] on icon at bounding box center [25, 411] width 9 height 6
click at [31, 338] on icon at bounding box center [26, 334] width 10 height 10
click at [394, 115] on div at bounding box center [391, 115] width 30 height 30
click at [596, 142] on div at bounding box center [548, 142] width 173 height 217
click at [218, 357] on div "Image drag_handle drag_handle" at bounding box center [482, 353] width 792 height 13
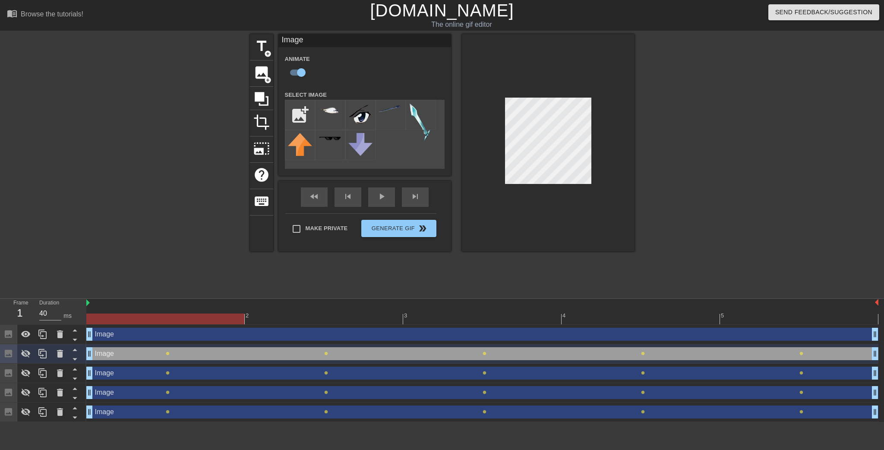
click at [230, 337] on div "Image drag_handle drag_handle" at bounding box center [482, 334] width 792 height 13
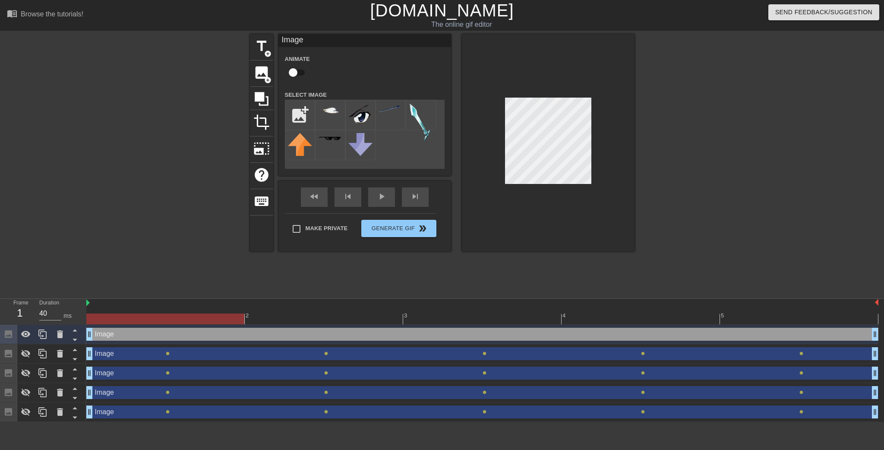
click at [218, 356] on div "Image drag_handle drag_handle" at bounding box center [482, 353] width 792 height 13
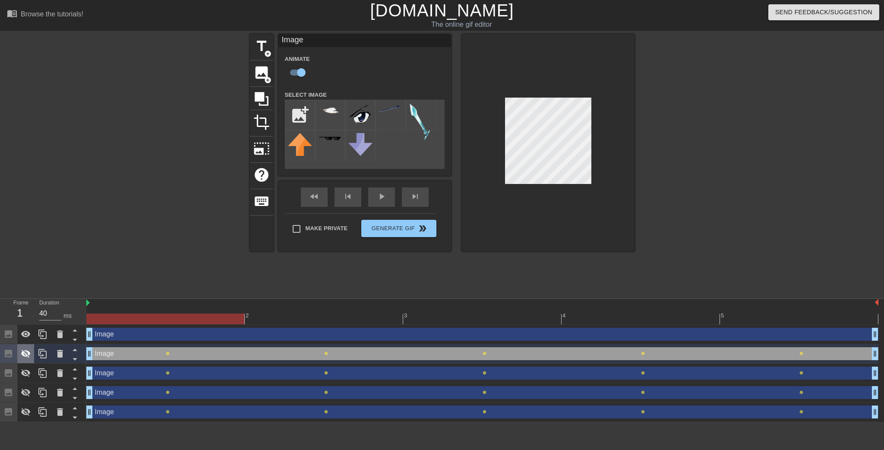
click at [28, 355] on icon at bounding box center [25, 354] width 9 height 8
click at [32, 358] on div at bounding box center [25, 353] width 17 height 19
click at [394, 333] on div "Image drag_handle drag_handle" at bounding box center [482, 334] width 792 height 13
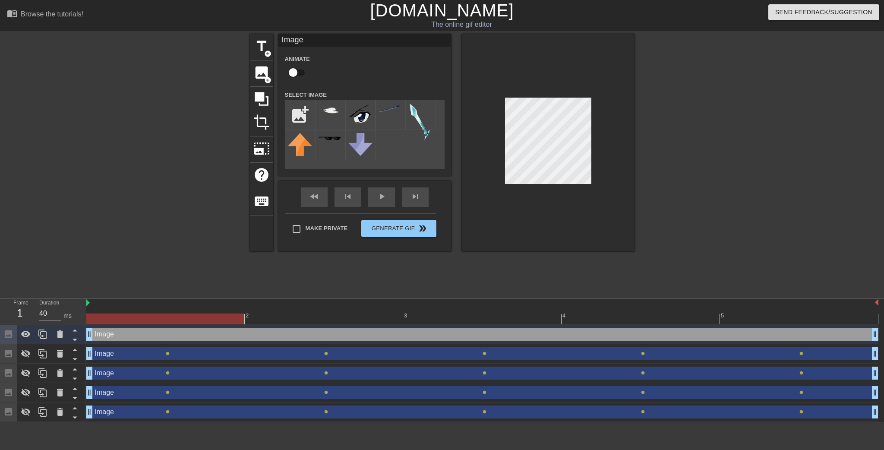
click at [295, 73] on input "checkbox" at bounding box center [292, 72] width 49 height 16
checkbox input "true"
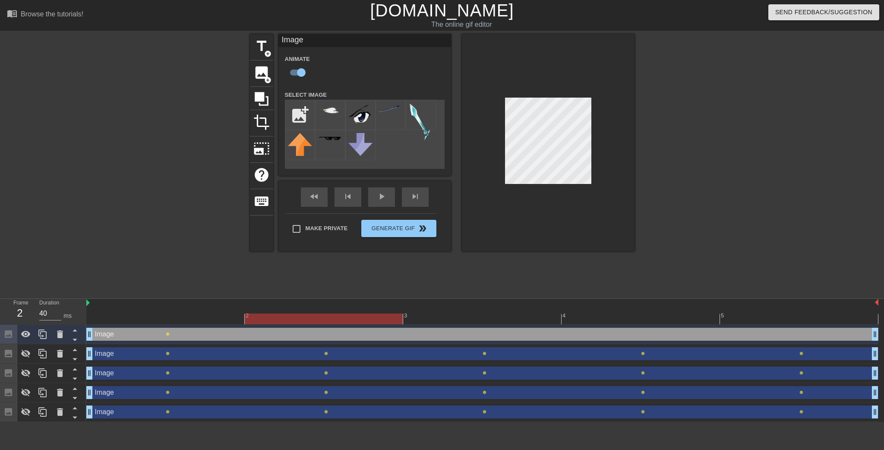
click at [273, 316] on div at bounding box center [482, 318] width 792 height 11
click at [442, 319] on div at bounding box center [482, 318] width 792 height 11
click at [593, 114] on div at bounding box center [548, 142] width 173 height 217
click at [503, 163] on div at bounding box center [548, 142] width 173 height 217
click at [597, 318] on div at bounding box center [482, 318] width 792 height 11
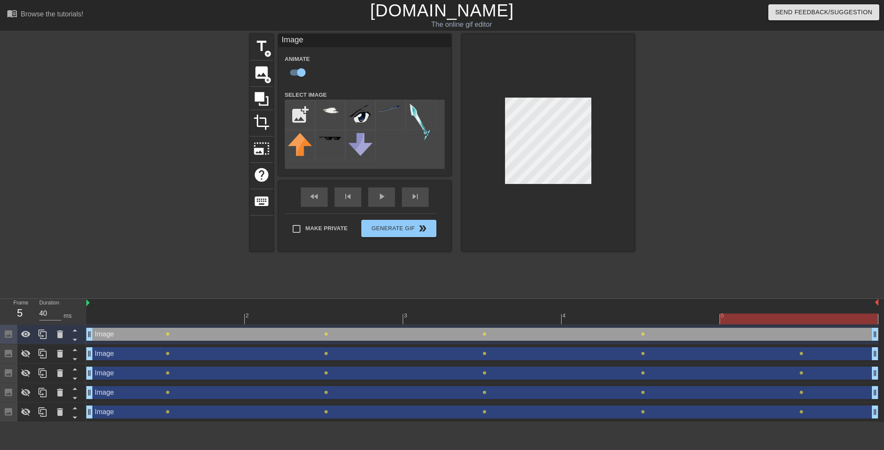
click at [747, 320] on div at bounding box center [482, 318] width 792 height 11
click at [23, 356] on icon at bounding box center [25, 354] width 9 height 8
drag, startPoint x: 24, startPoint y: 372, endPoint x: 26, endPoint y: 391, distance: 18.7
click at [24, 373] on icon at bounding box center [26, 373] width 10 height 10
click at [27, 392] on icon at bounding box center [25, 392] width 9 height 8
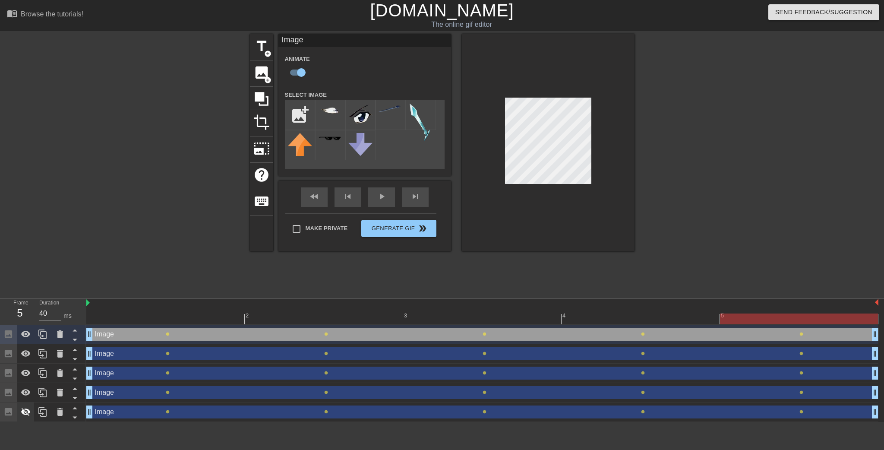
click at [27, 408] on icon at bounding box center [26, 412] width 10 height 10
click at [224, 355] on div "Image drag_handle drag_handle" at bounding box center [482, 353] width 792 height 13
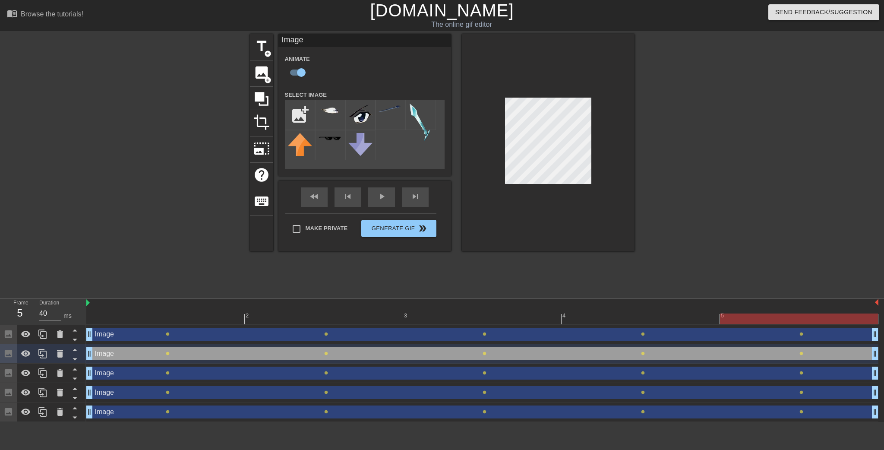
click at [235, 335] on div "Image drag_handle drag_handle" at bounding box center [482, 334] width 792 height 13
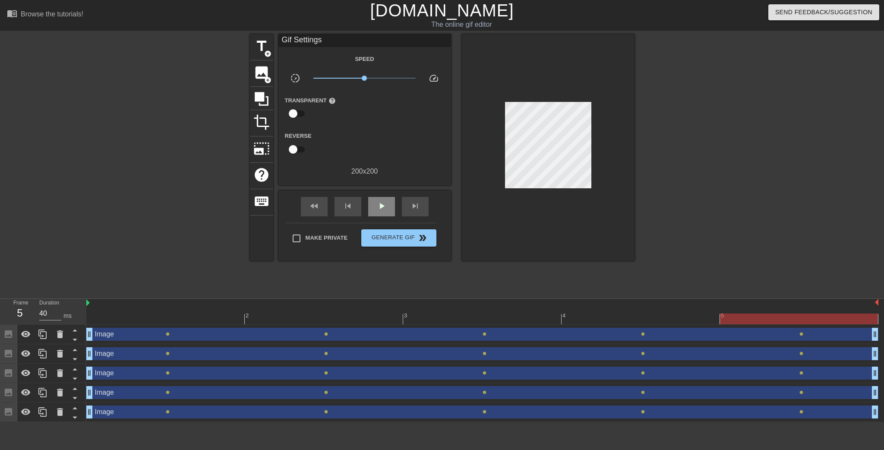
click at [383, 195] on div "fast_rewind skip_previous play_arrow skip_next" at bounding box center [364, 206] width 141 height 32
click at [382, 202] on span "play_arrow" at bounding box center [381, 206] width 10 height 10
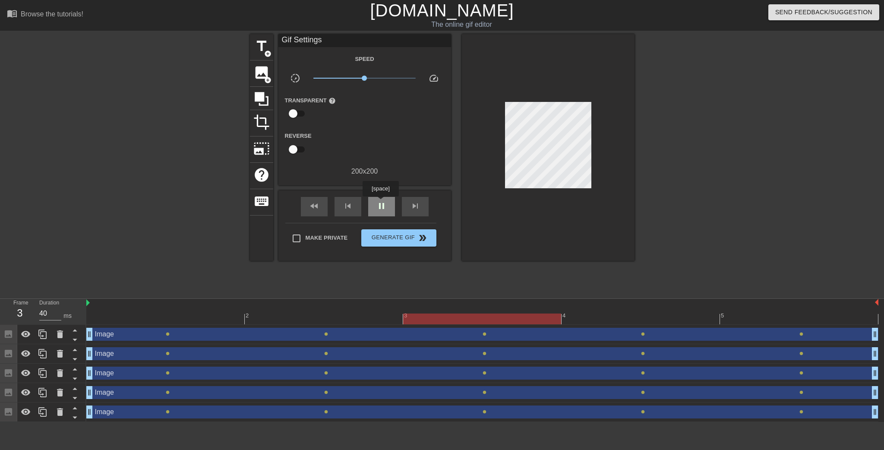
click at [380, 202] on span "pause" at bounding box center [381, 206] width 10 height 10
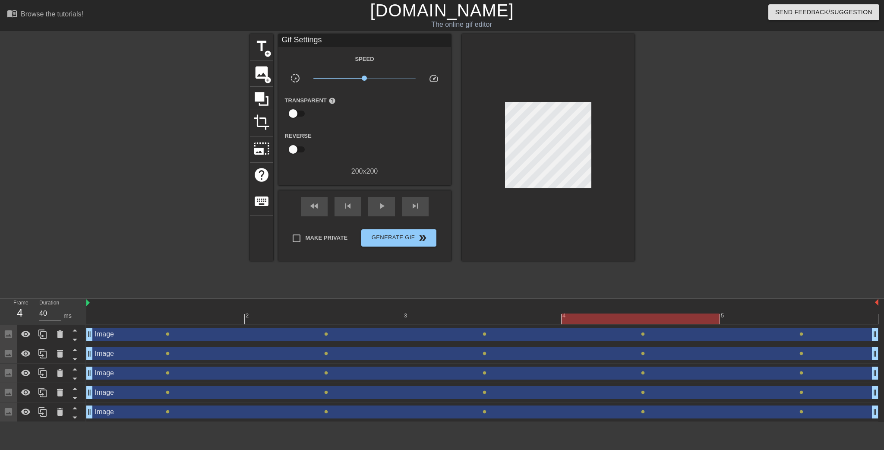
drag, startPoint x: 347, startPoint y: 322, endPoint x: 609, endPoint y: 309, distance: 263.2
click at [609, 309] on div "2 3 4 5" at bounding box center [482, 311] width 792 height 25
click at [604, 335] on div "Image drag_handle drag_handle" at bounding box center [482, 334] width 792 height 13
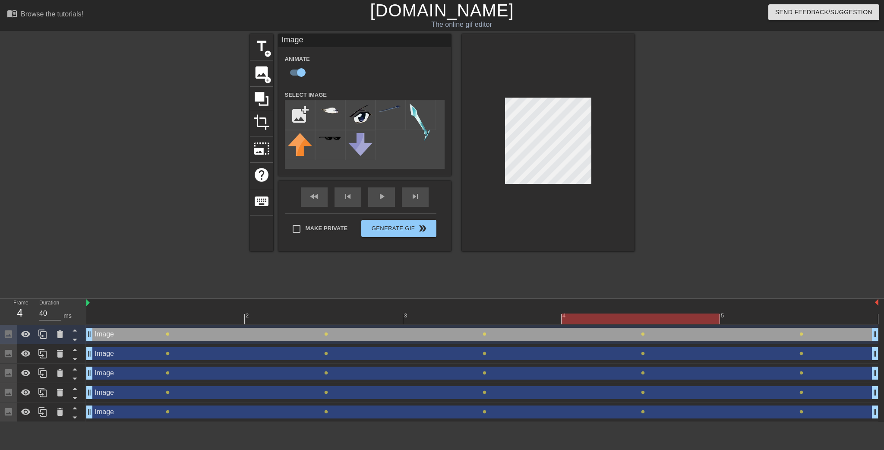
click at [600, 356] on div "Image drag_handle drag_handle" at bounding box center [482, 353] width 792 height 13
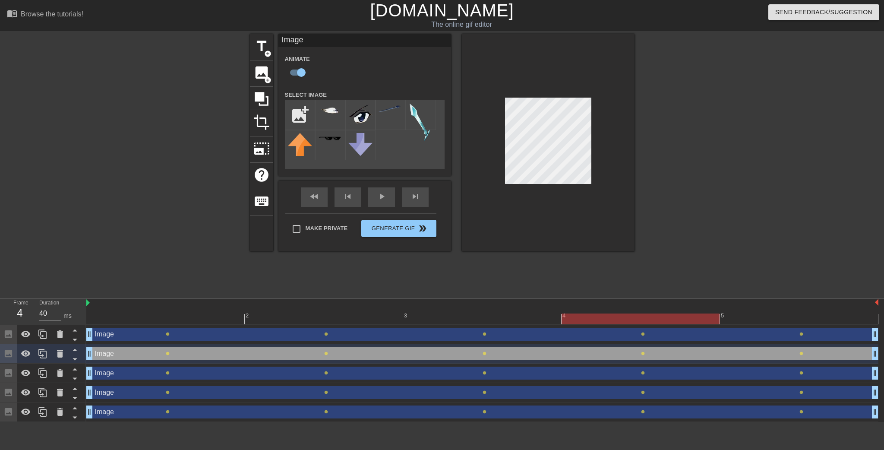
click at [599, 370] on div "Image drag_handle drag_handle" at bounding box center [482, 372] width 792 height 13
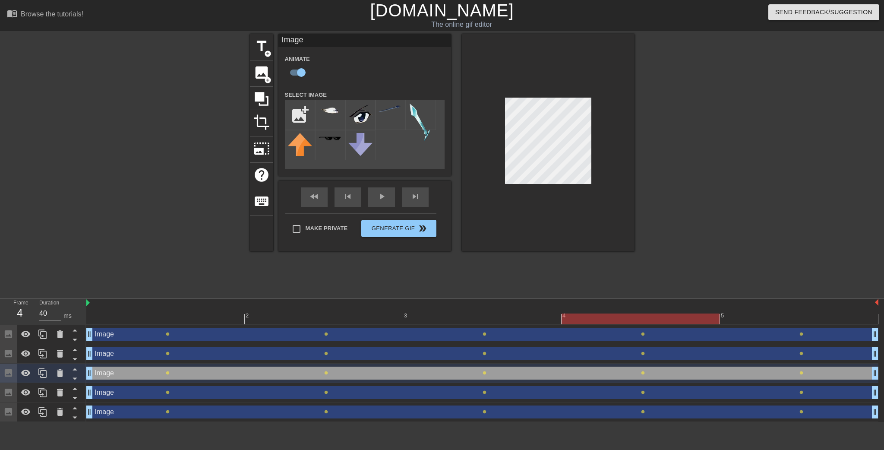
click at [600, 391] on div "Image drag_handle drag_handle" at bounding box center [482, 392] width 792 height 13
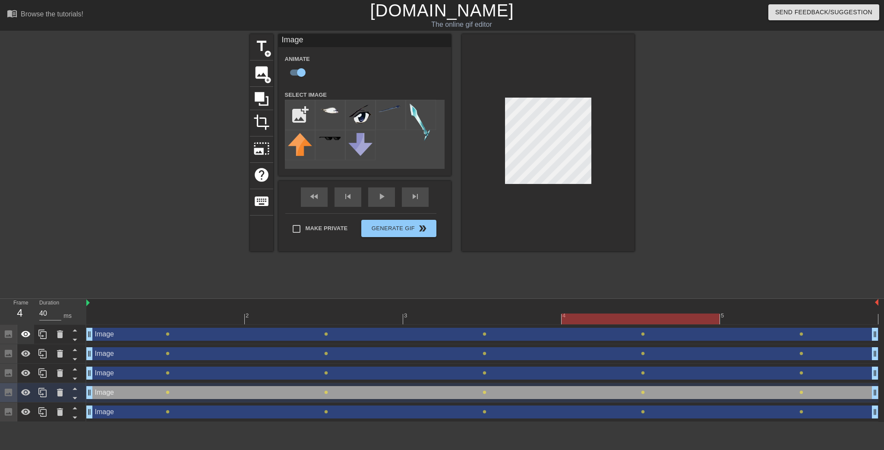
click at [21, 340] on div at bounding box center [25, 334] width 17 height 19
click at [25, 356] on icon at bounding box center [25, 353] width 9 height 6
click at [26, 372] on icon at bounding box center [26, 373] width 10 height 10
click at [26, 410] on icon at bounding box center [26, 412] width 10 height 10
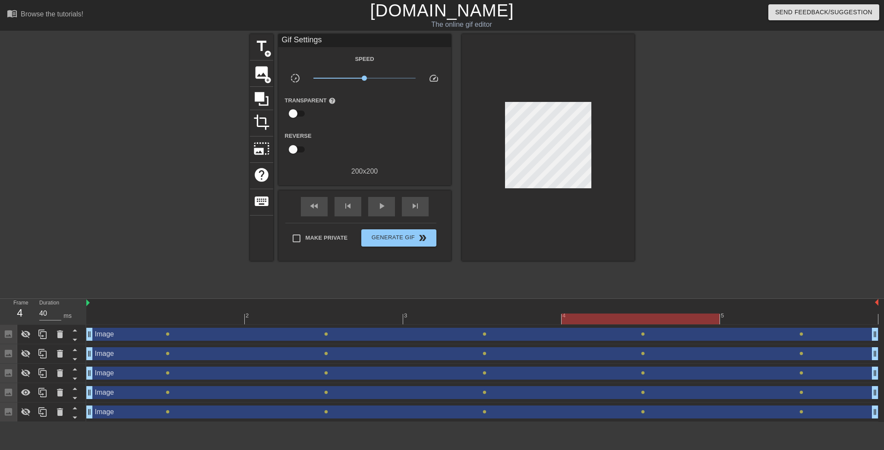
click at [688, 152] on div at bounding box center [709, 163] width 129 height 259
click at [798, 320] on div at bounding box center [482, 318] width 792 height 11
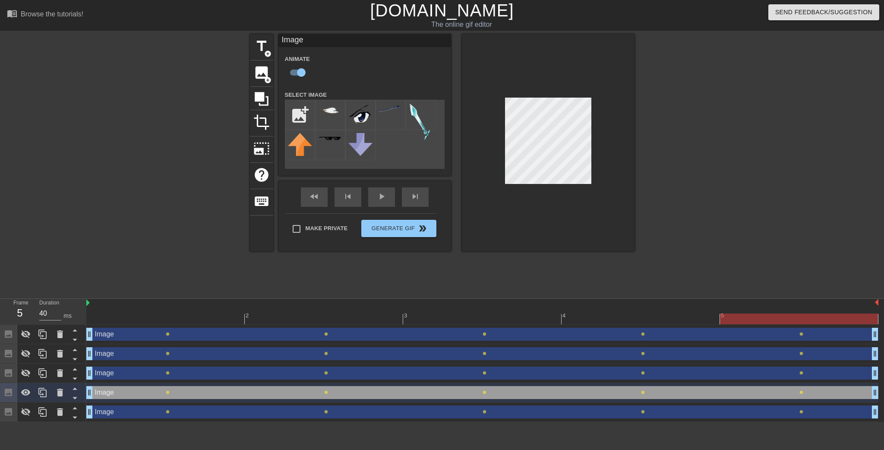
click at [669, 151] on div at bounding box center [709, 163] width 129 height 259
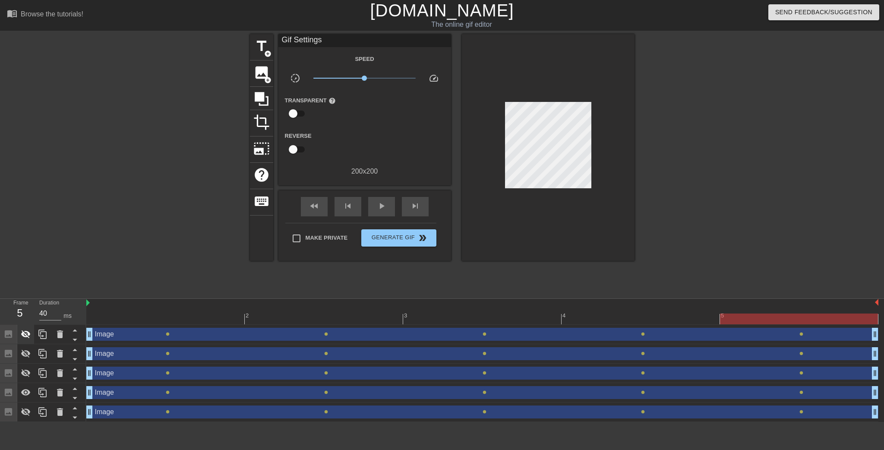
click at [23, 333] on icon at bounding box center [25, 334] width 9 height 8
click at [24, 349] on icon at bounding box center [26, 353] width 10 height 10
click at [30, 370] on icon at bounding box center [26, 373] width 10 height 10
click at [27, 408] on icon at bounding box center [26, 412] width 10 height 10
click at [385, 204] on span "play_arrow" at bounding box center [381, 206] width 10 height 10
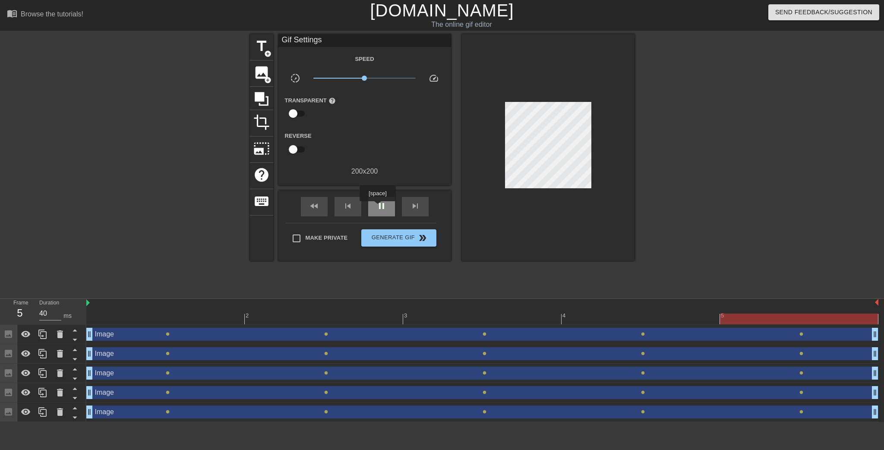
click at [377, 207] on span "pause" at bounding box center [381, 206] width 10 height 10
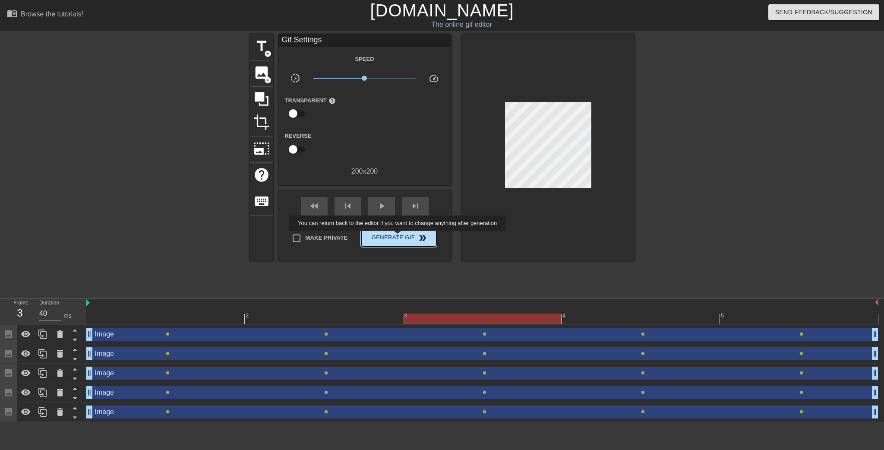
click at [398, 237] on span "Generate Gif double_arrow" at bounding box center [399, 238] width 68 height 10
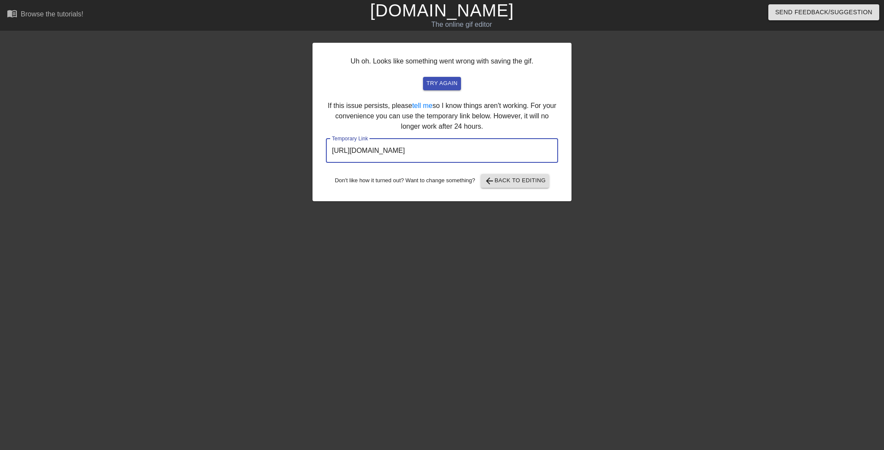
drag, startPoint x: 507, startPoint y: 152, endPoint x: 125, endPoint y: 162, distance: 382.6
click at [127, 161] on div "Uh oh. Looks like something went wrong with saving the gif. try again If this i…" at bounding box center [442, 163] width 884 height 259
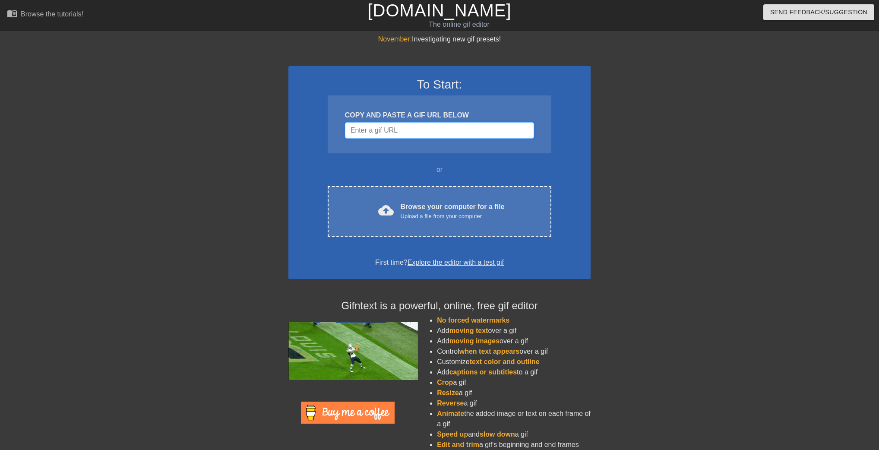
click at [393, 135] on input "Username" at bounding box center [439, 130] width 189 height 16
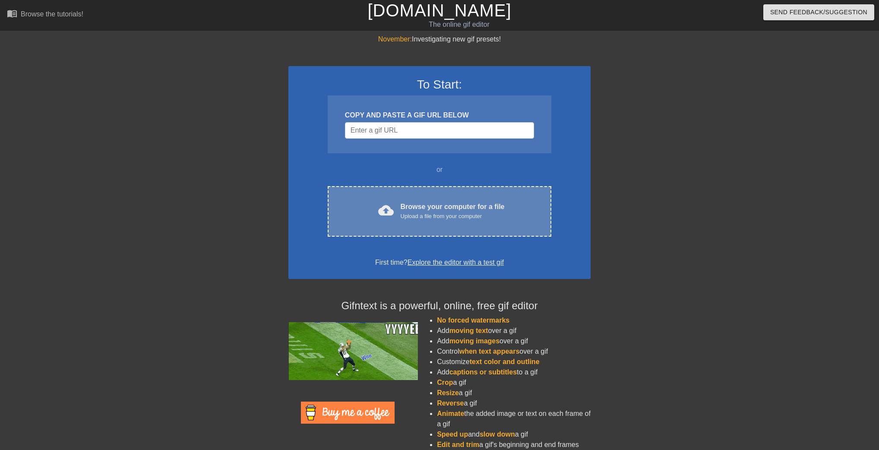
click at [429, 207] on div "Browse your computer for a file Upload a file from your computer" at bounding box center [453, 211] width 104 height 19
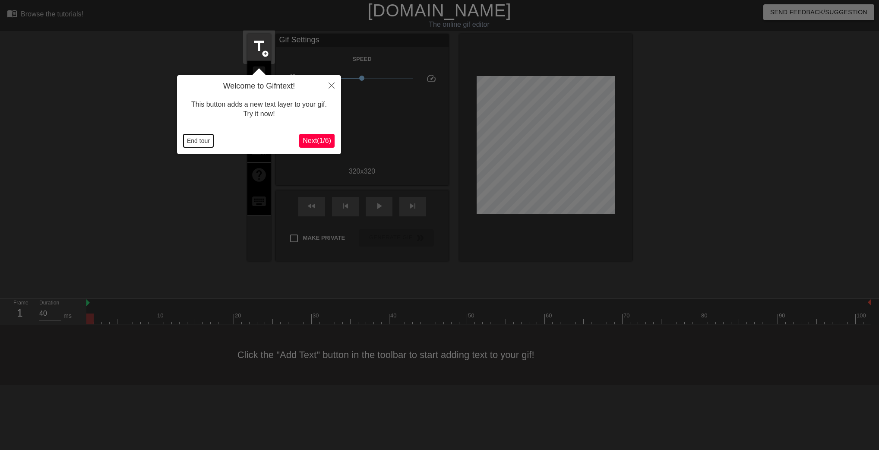
click at [208, 139] on button "End tour" at bounding box center [198, 140] width 30 height 13
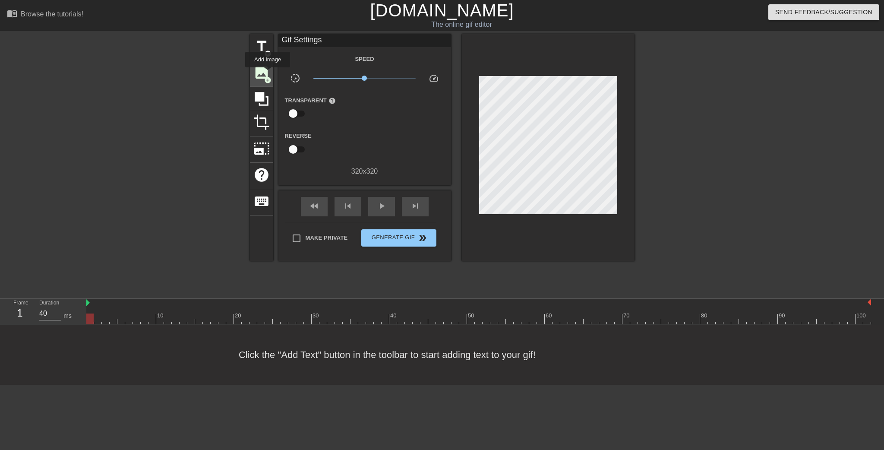
click at [268, 73] on span "image" at bounding box center [261, 72] width 16 height 16
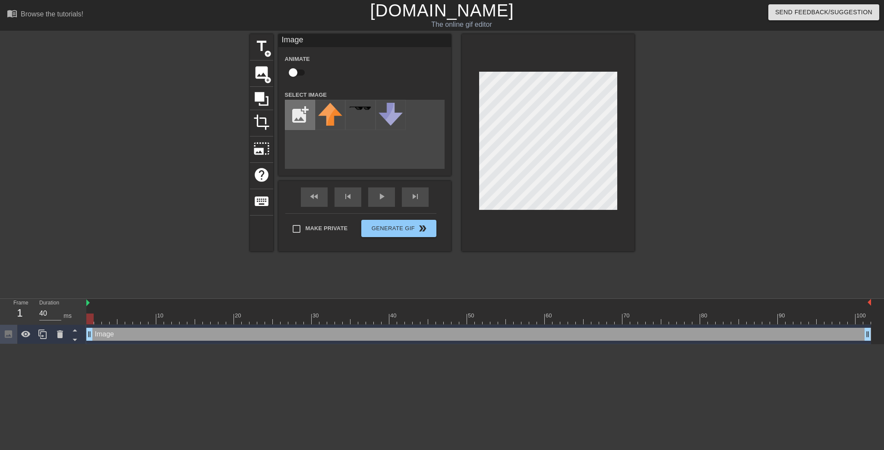
click at [288, 120] on input "file" at bounding box center [299, 114] width 29 height 29
type input "C:\fakepath\6JlbH4L.png"
click at [335, 119] on img at bounding box center [330, 117] width 24 height 28
click at [621, 159] on div at bounding box center [548, 142] width 173 height 217
drag, startPoint x: 92, startPoint y: 318, endPoint x: 669, endPoint y: 52, distance: 636.2
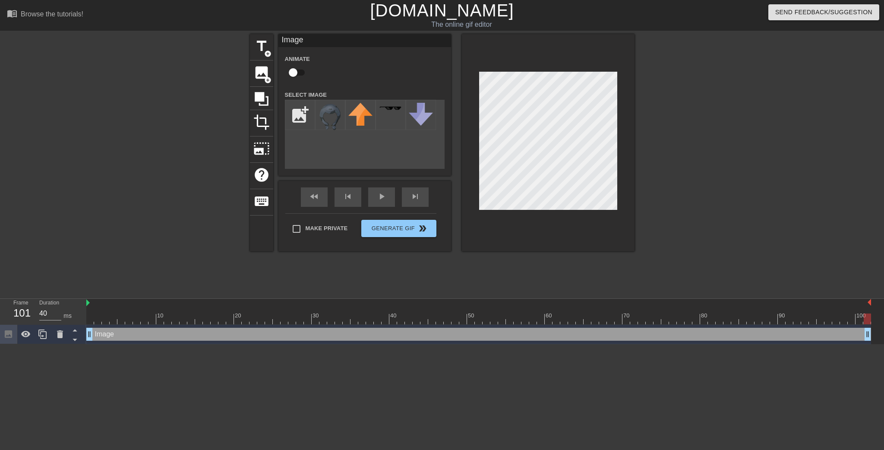
click at [878, 307] on html "menu_book Browse the tutorials! [DOMAIN_NAME] The online gif editor Send Feedba…" at bounding box center [442, 172] width 884 height 344
